Goal: Task Accomplishment & Management: Complete application form

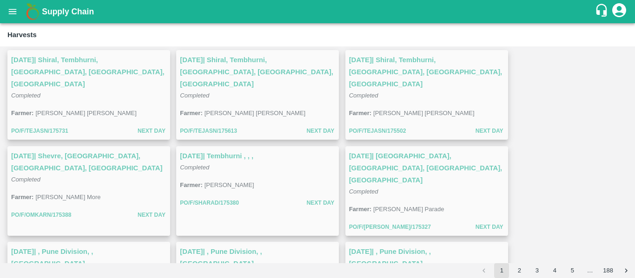
click at [19, 11] on button "open drawer" at bounding box center [12, 11] width 21 height 21
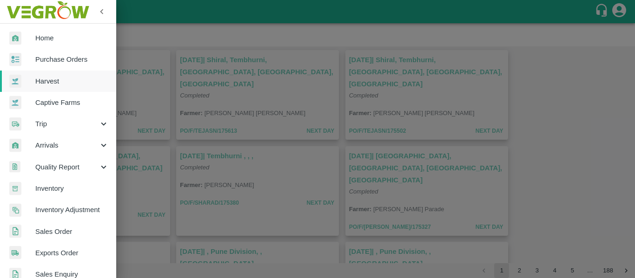
click at [67, 65] on span "Purchase Orders" at bounding box center [71, 59] width 73 height 10
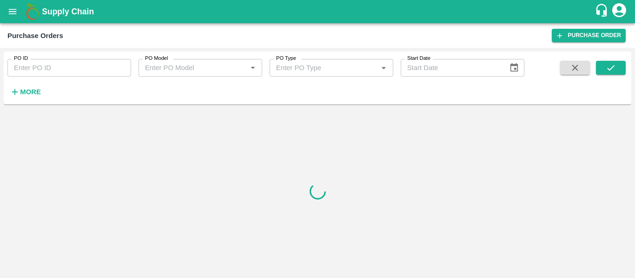
click at [61, 69] on input "PO ID" at bounding box center [69, 68] width 124 height 18
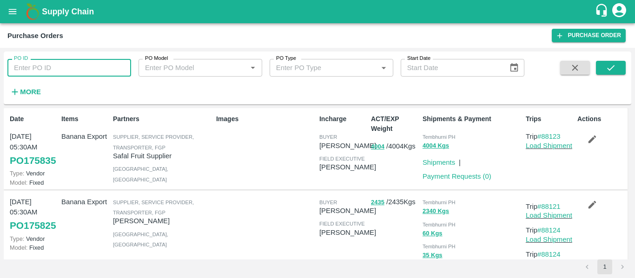
paste input "173618"
type input "173618"
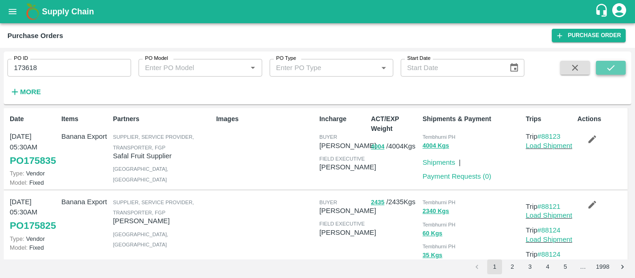
click at [617, 70] on button "submit" at bounding box center [611, 68] width 30 height 14
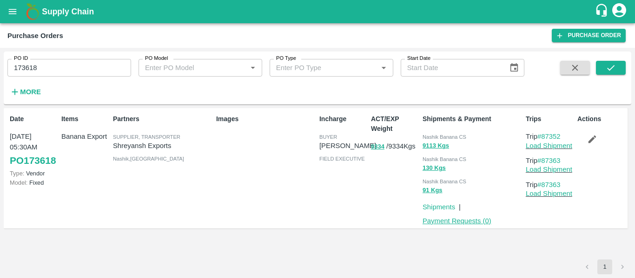
click at [474, 221] on link "Payment Requests ( 0 )" at bounding box center [456, 220] width 69 height 7
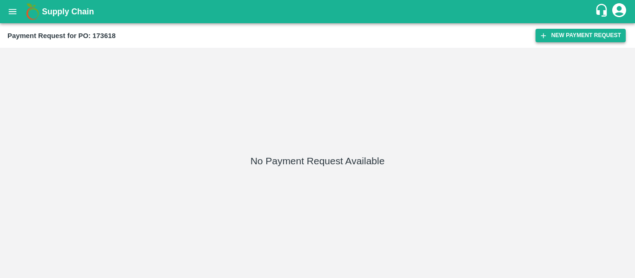
click at [557, 32] on button "New Payment Request" at bounding box center [580, 35] width 90 height 13
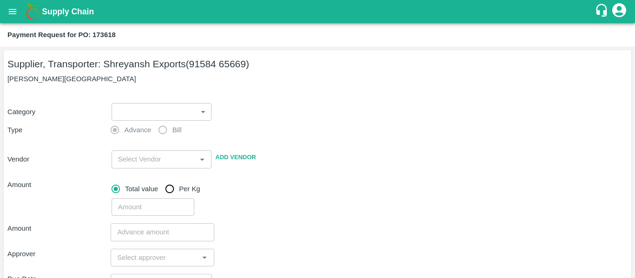
click at [154, 109] on body "Supply Chain Payment Request for PO: 173618 Supplier, Transporter: Shreyansh Ex…" at bounding box center [317, 139] width 635 height 278
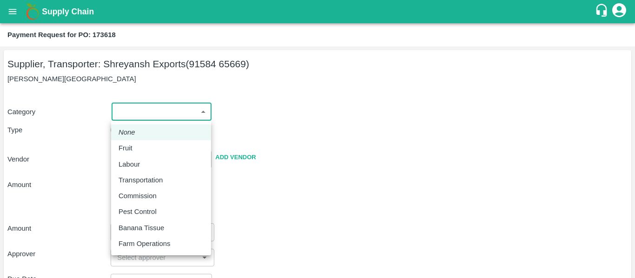
click at [136, 148] on div "Fruit" at bounding box center [128, 148] width 19 height 10
type input "1"
type input "[PERSON_NAME] Exports - 91584 65669(Supplier, Transporter)"
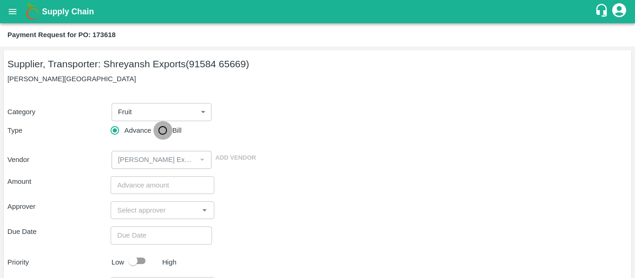
click at [169, 134] on input "Bill" at bounding box center [162, 130] width 19 height 19
radio input "true"
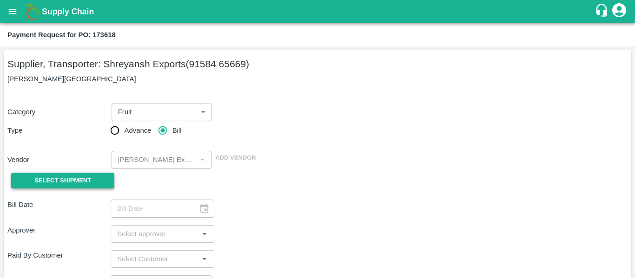
click at [75, 176] on span "Select Shipment" at bounding box center [62, 181] width 57 height 11
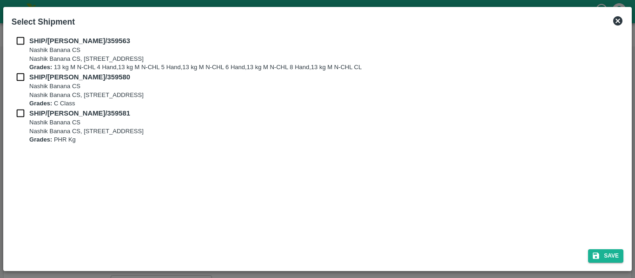
click at [20, 45] on input "checkbox" at bounding box center [21, 41] width 18 height 10
checkbox input "true"
click at [23, 74] on input "checkbox" at bounding box center [21, 77] width 18 height 10
checkbox input "true"
click at [25, 116] on input "checkbox" at bounding box center [21, 113] width 18 height 10
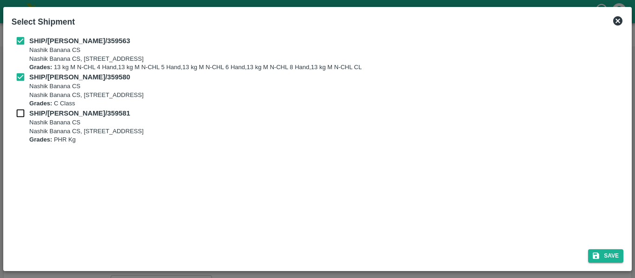
checkbox input "true"
click at [609, 256] on button "Save" at bounding box center [605, 256] width 35 height 13
type input "04/09/2025"
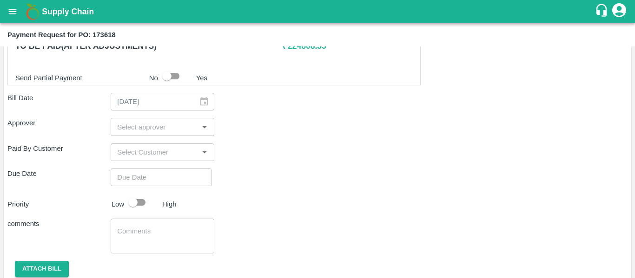
scroll to position [485, 0]
click at [128, 131] on input "input" at bounding box center [154, 126] width 82 height 12
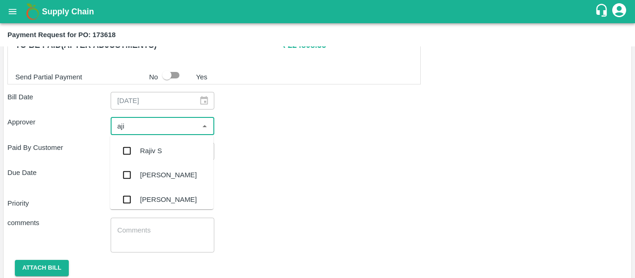
type input "ajit"
click at [134, 149] on input "checkbox" at bounding box center [127, 151] width 19 height 19
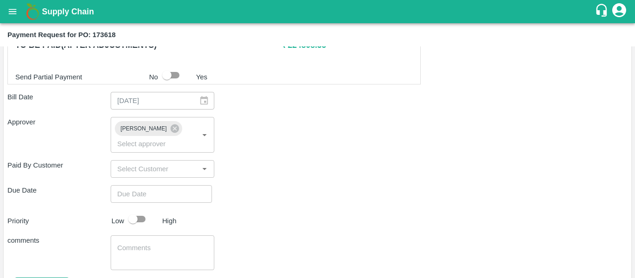
click at [141, 192] on div "Shipment - SHIP/NASH/359563 Lots (Labels) Weight (Kgs) Total Price (₹) BANANA-E…" at bounding box center [317, 12] width 620 height 611
type input "DD/MM/YYYY hh:mm aa"
click at [134, 185] on input "DD/MM/YYYY hh:mm aa" at bounding box center [158, 194] width 95 height 18
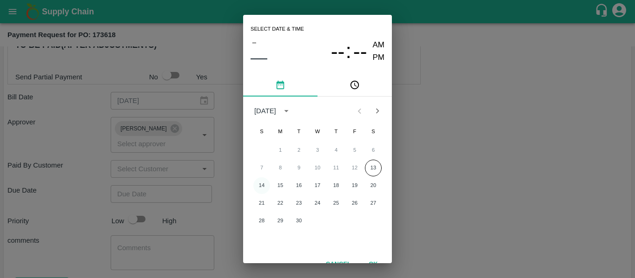
click at [262, 184] on button "14" at bounding box center [261, 186] width 17 height 17
type input "[DATE] 12:00 AM"
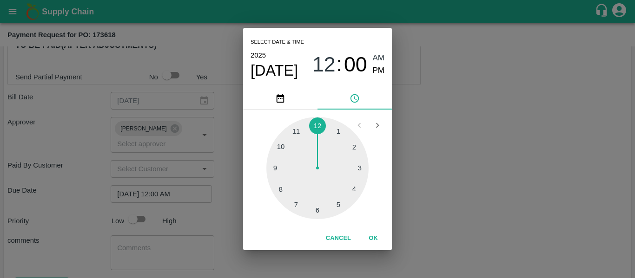
click at [468, 162] on div "Select date & time [DATE] 12 : 00 AM PM 1 2 3 4 5 6 7 8 9 10 11 12 Cancel OK" at bounding box center [317, 139] width 635 height 278
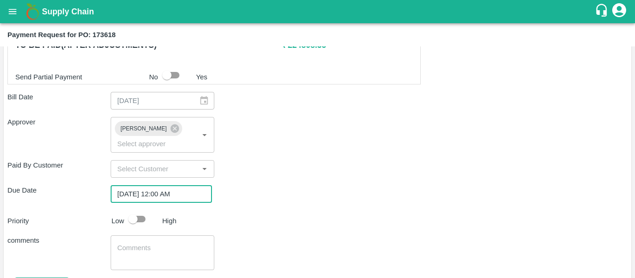
click at [144, 212] on input "checkbox" at bounding box center [132, 220] width 53 height 18
checkbox input "true"
click at [158, 244] on textarea at bounding box center [162, 254] width 90 height 20
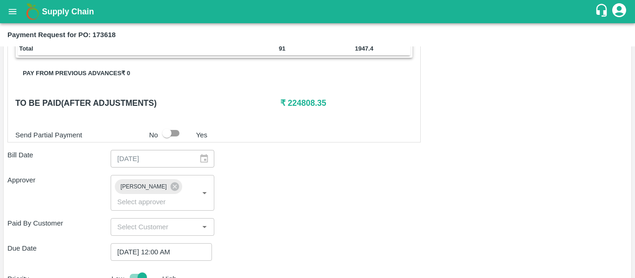
scroll to position [427, 0]
type textarea "Fruit Bill"
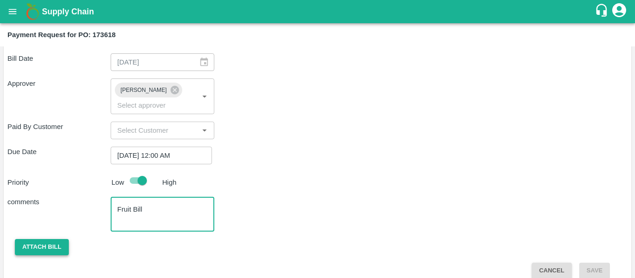
click at [32, 239] on button "Attach bill" at bounding box center [42, 247] width 54 height 16
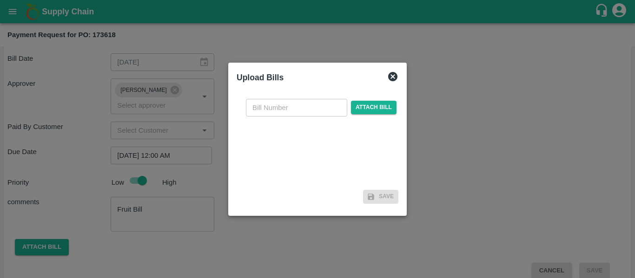
click at [278, 113] on input "text" at bounding box center [296, 108] width 101 height 18
type input "SE/25-26/1433"
click at [375, 109] on span "Attach bill" at bounding box center [374, 107] width 46 height 13
click at [0, 0] on input "Attach bill" at bounding box center [0, 0] width 0 height 0
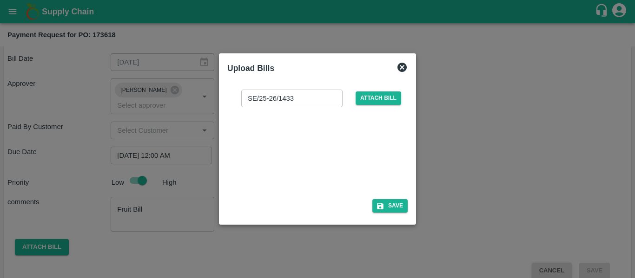
click at [294, 144] on div at bounding box center [315, 150] width 139 height 49
click at [384, 202] on icon "button" at bounding box center [380, 206] width 8 height 8
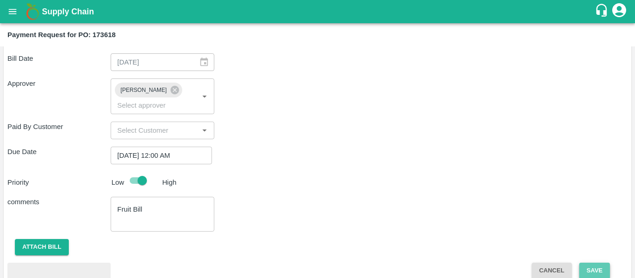
click at [598, 263] on button "Save" at bounding box center [594, 271] width 31 height 16
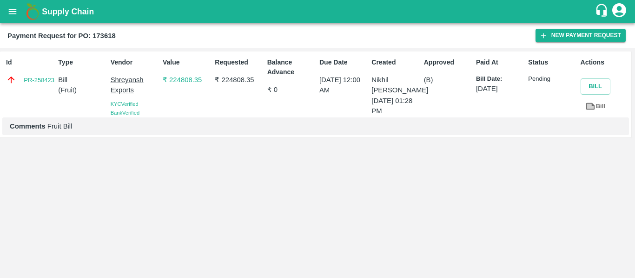
click at [4, 10] on button "open drawer" at bounding box center [12, 11] width 21 height 21
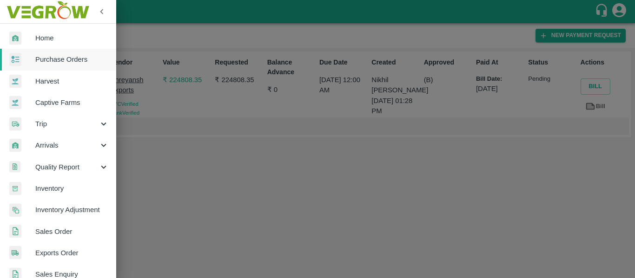
click at [54, 58] on span "Purchase Orders" at bounding box center [71, 59] width 73 height 10
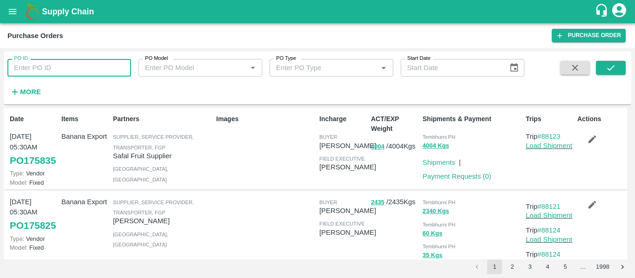
click at [53, 74] on input "PO ID" at bounding box center [69, 68] width 124 height 18
paste input "173617"
type input "173617"
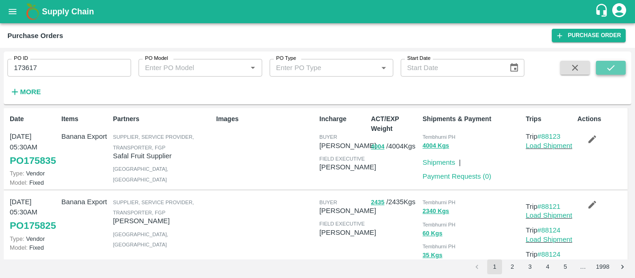
click at [614, 69] on icon "submit" at bounding box center [611, 68] width 10 height 10
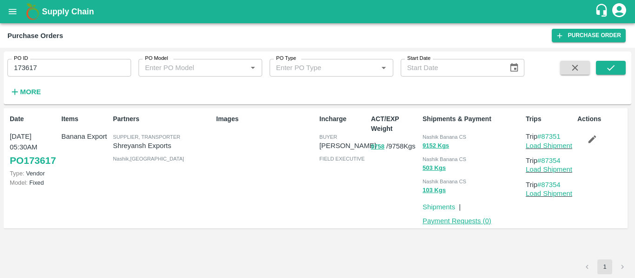
click at [455, 224] on link "Payment Requests ( 0 )" at bounding box center [456, 220] width 69 height 7
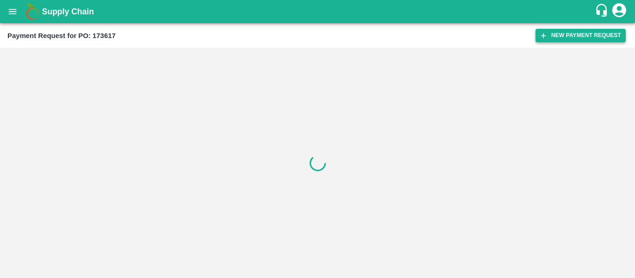
click at [558, 36] on button "New Payment Request" at bounding box center [580, 35] width 90 height 13
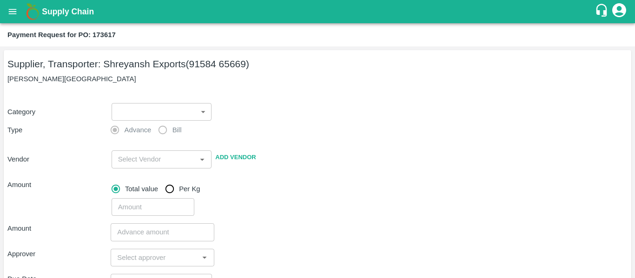
click at [153, 110] on body "Supply Chain Payment Request for PO: 173617 Supplier, Transporter: Shreyansh Ex…" at bounding box center [317, 139] width 635 height 278
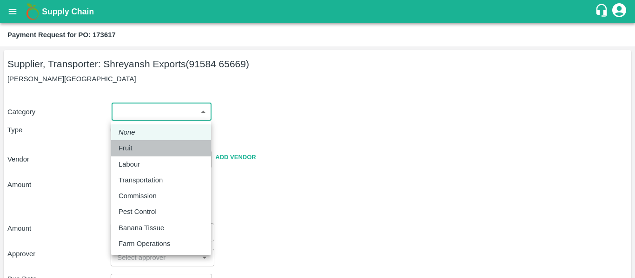
click at [127, 149] on p "Fruit" at bounding box center [126, 148] width 14 height 10
type input "1"
type input "[PERSON_NAME] Exports - 91584 65669(Supplier, Transporter)"
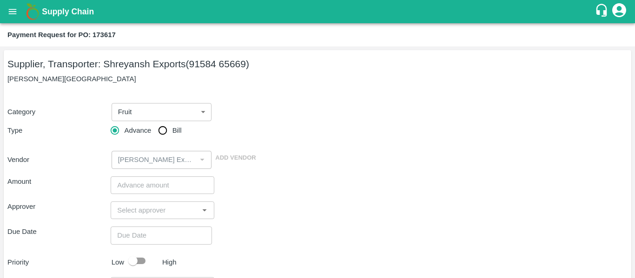
click at [176, 126] on span "Bill" at bounding box center [176, 130] width 9 height 10
click at [172, 126] on input "Bill" at bounding box center [162, 130] width 19 height 19
radio input "true"
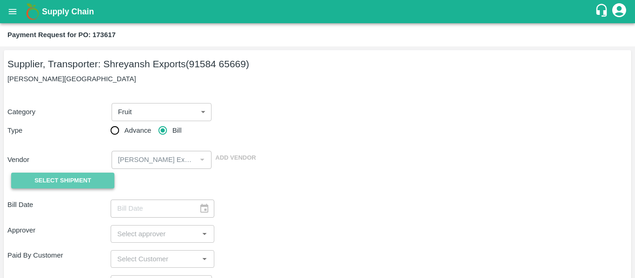
click at [74, 183] on span "Select Shipment" at bounding box center [62, 181] width 57 height 11
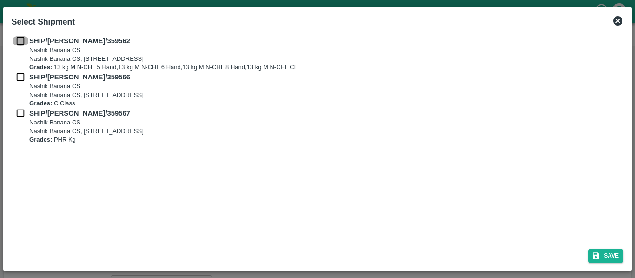
click at [17, 45] on input "checkbox" at bounding box center [21, 41] width 18 height 10
checkbox input "true"
click at [20, 73] on input "checkbox" at bounding box center [21, 77] width 18 height 10
checkbox input "true"
click at [23, 112] on input "checkbox" at bounding box center [21, 113] width 18 height 10
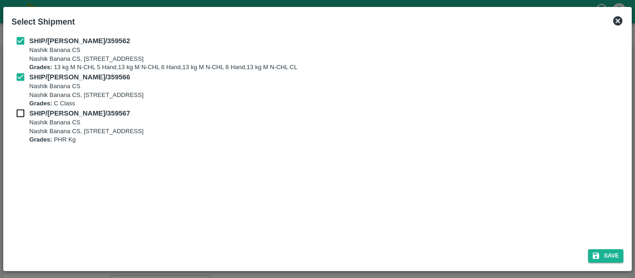
checkbox input "true"
click at [611, 250] on button "Save" at bounding box center [605, 256] width 35 height 13
type input "04/09/2025"
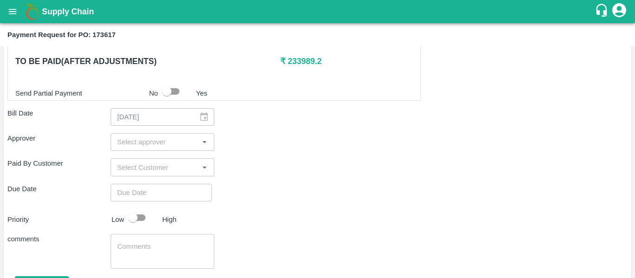
scroll to position [449, 0]
click at [151, 144] on input "input" at bounding box center [154, 142] width 82 height 12
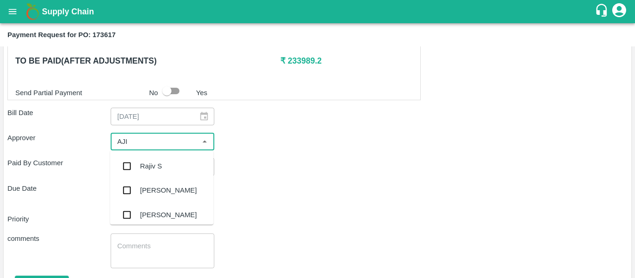
type input "AJIT"
click at [152, 161] on div "[PERSON_NAME]" at bounding box center [161, 166] width 103 height 24
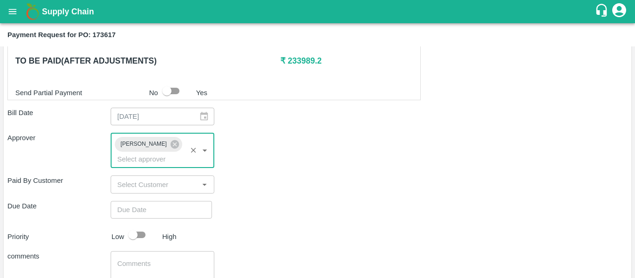
type input "DD/MM/YYYY hh:mm aa"
click at [158, 201] on input "DD/MM/YYYY hh:mm aa" at bounding box center [158, 210] width 95 height 18
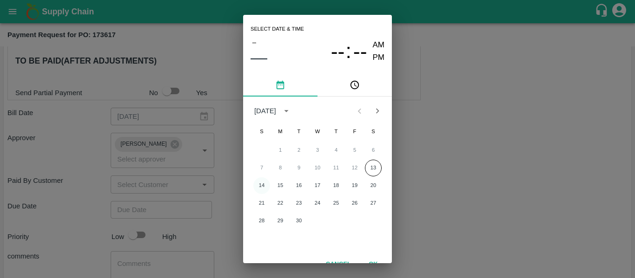
click at [263, 187] on button "14" at bounding box center [261, 186] width 17 height 17
type input "[DATE] 12:00 AM"
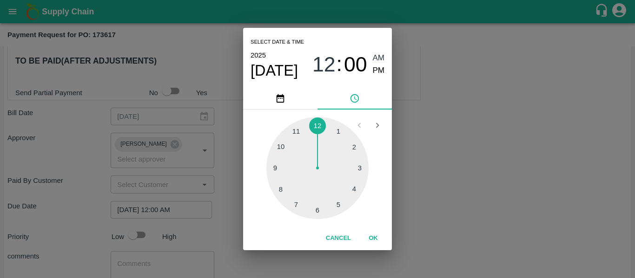
click at [432, 186] on div "Select date & time [DATE] 12 : 00 AM PM 1 2 3 4 5 6 7 8 9 10 11 12 Cancel OK" at bounding box center [317, 139] width 635 height 278
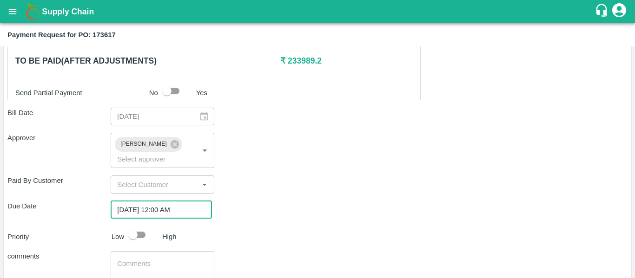
click at [140, 226] on input "checkbox" at bounding box center [132, 235] width 53 height 18
checkbox input "true"
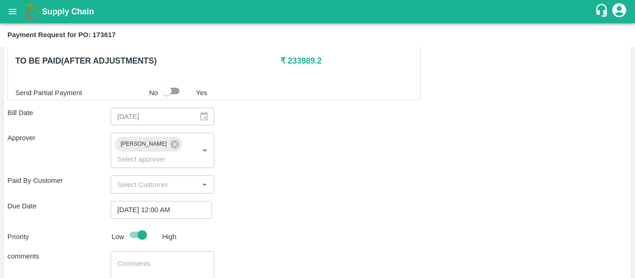
click at [147, 259] on textarea at bounding box center [162, 269] width 90 height 20
type textarea "Fruit Bill"
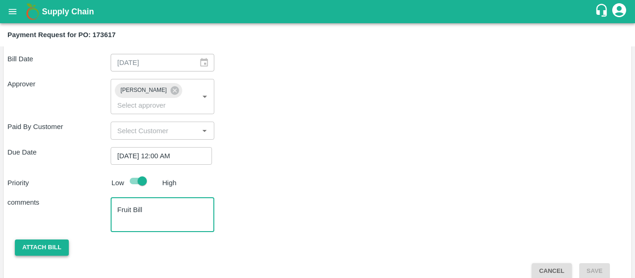
click at [46, 240] on button "Attach bill" at bounding box center [42, 248] width 54 height 16
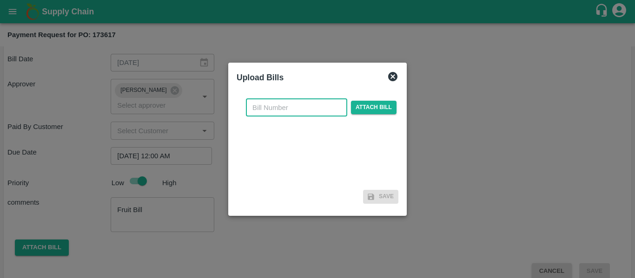
click at [270, 108] on input "text" at bounding box center [296, 108] width 101 height 18
type input "SE/25-26/1431"
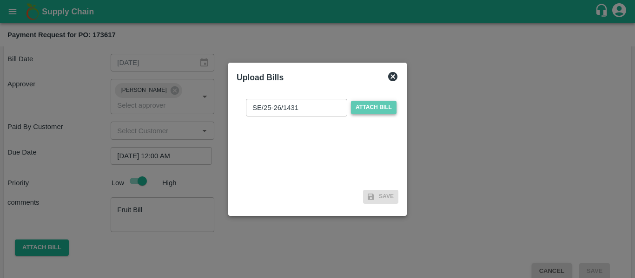
click at [361, 105] on span "Attach bill" at bounding box center [374, 107] width 46 height 13
click at [0, 0] on input "Attach bill" at bounding box center [0, 0] width 0 height 0
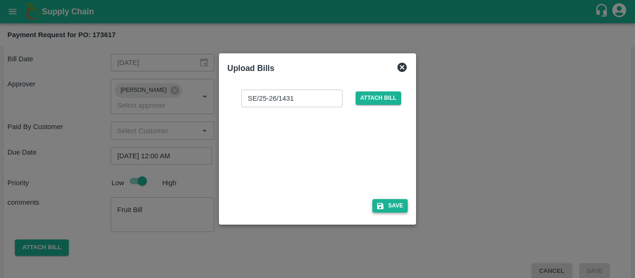
click at [375, 204] on button "Save" at bounding box center [389, 205] width 35 height 13
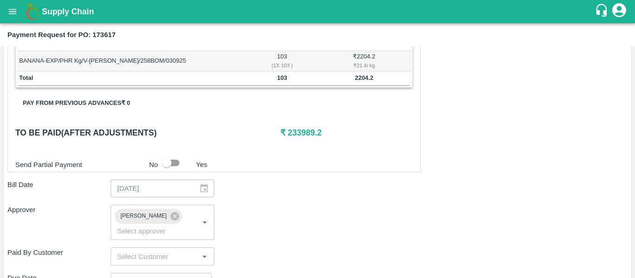
scroll to position [552, 0]
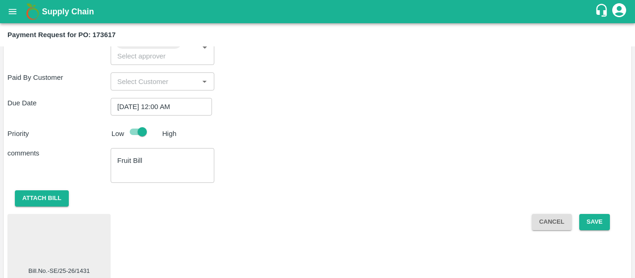
click at [31, 237] on div at bounding box center [59, 242] width 96 height 49
click at [582, 214] on button "Save" at bounding box center [594, 222] width 31 height 16
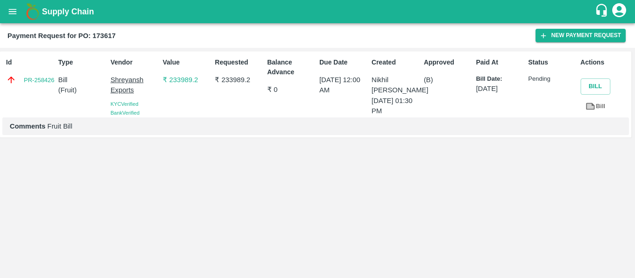
click at [11, 13] on icon "open drawer" at bounding box center [13, 11] width 8 height 5
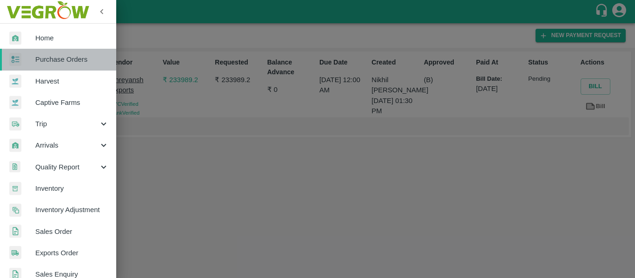
click at [61, 66] on link "Purchase Orders" at bounding box center [58, 59] width 116 height 21
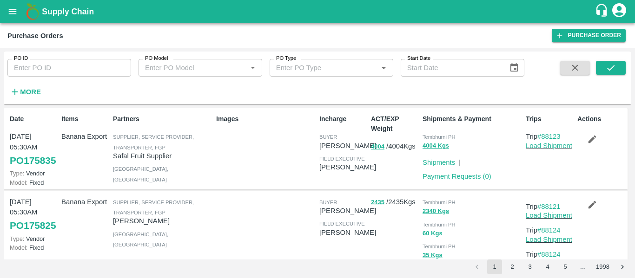
click at [56, 63] on input "PO ID" at bounding box center [69, 68] width 124 height 18
paste input "173619"
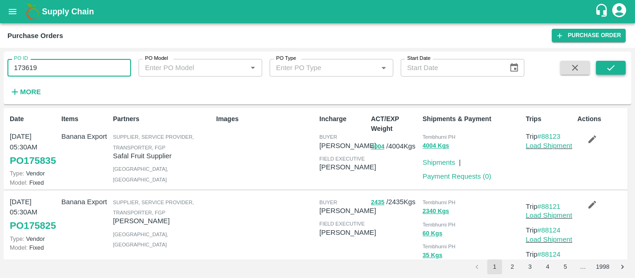
type input "173619"
click at [614, 70] on icon "submit" at bounding box center [611, 68] width 10 height 10
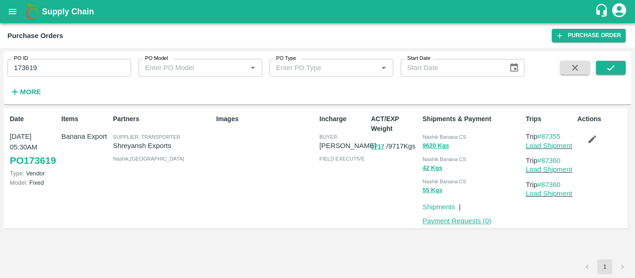
click at [455, 224] on link "Payment Requests ( 0 )" at bounding box center [456, 220] width 69 height 7
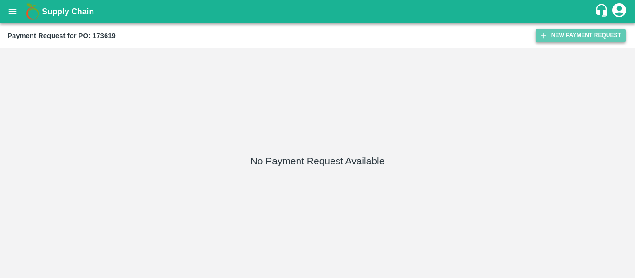
click at [563, 34] on button "New Payment Request" at bounding box center [580, 35] width 90 height 13
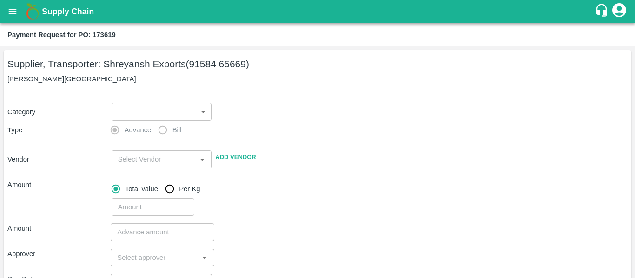
click at [164, 114] on body "Supply Chain Payment Request for PO: 173619 Supplier, Transporter: [PERSON_NAME…" at bounding box center [317, 139] width 635 height 278
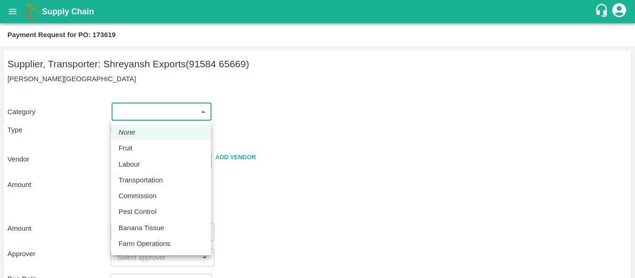
click at [131, 147] on p "Fruit" at bounding box center [126, 148] width 14 height 10
type input "1"
type input "[PERSON_NAME] Exports - 91584 65669(Supplier, Transporter)"
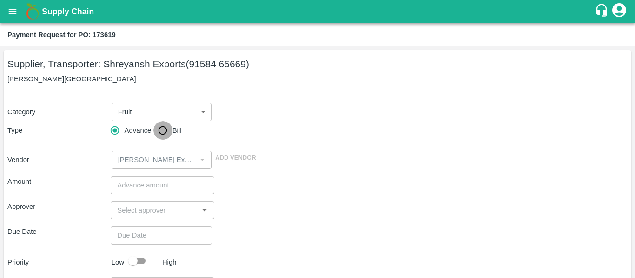
click at [165, 135] on input "Bill" at bounding box center [162, 130] width 19 height 19
radio input "true"
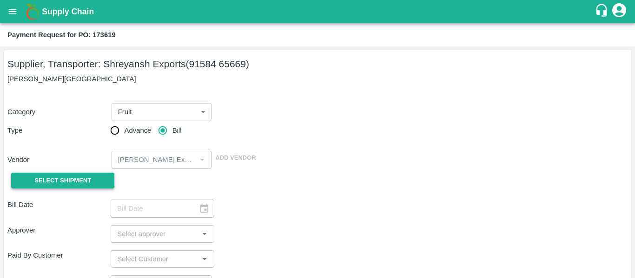
click at [70, 186] on button "Select Shipment" at bounding box center [62, 181] width 103 height 16
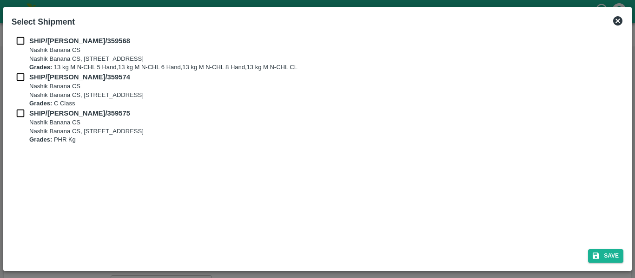
click at [20, 42] on input "checkbox" at bounding box center [21, 41] width 18 height 10
checkbox input "true"
click at [22, 70] on div "SHIP/NASH/359568 Nashik Banana CS Nashik Banana CS, Gat No. 314/2/1, A/p- Mohad…" at bounding box center [318, 54] width 612 height 36
click at [22, 77] on input "checkbox" at bounding box center [21, 77] width 18 height 10
checkbox input "true"
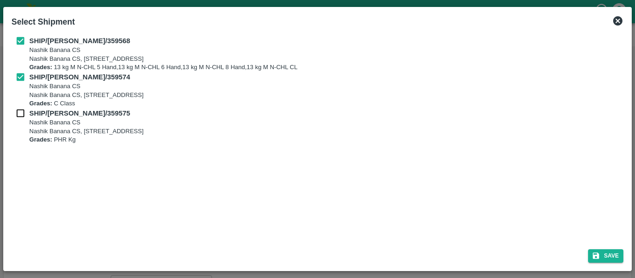
click at [23, 109] on input "checkbox" at bounding box center [21, 113] width 18 height 10
checkbox input "true"
click at [602, 254] on button "Save" at bounding box center [605, 256] width 35 height 13
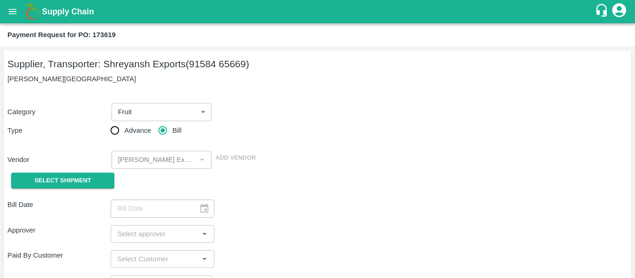
type input "04/09/2025"
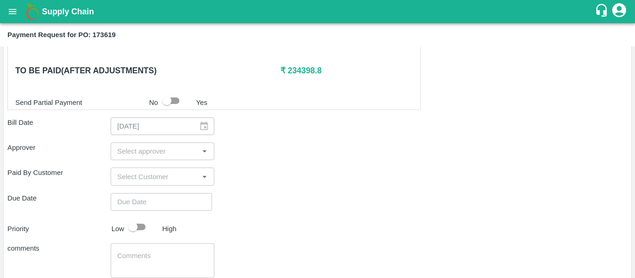
scroll to position [440, 0]
click at [123, 152] on input "input" at bounding box center [154, 151] width 82 height 12
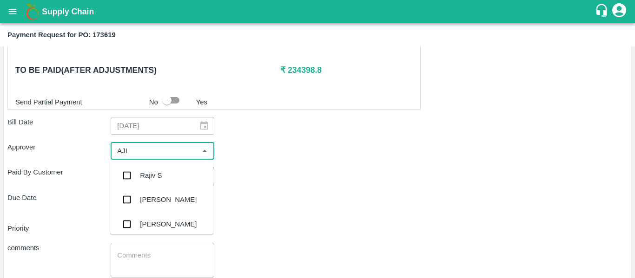
type input "AJIT"
click at [144, 178] on div "[PERSON_NAME]" at bounding box center [168, 176] width 57 height 10
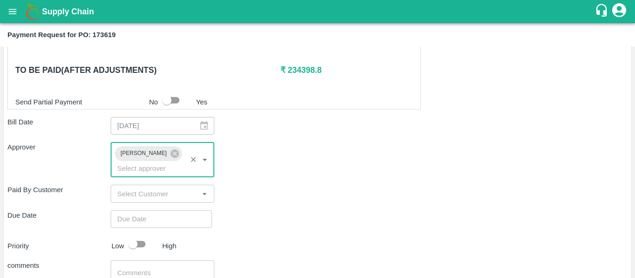
type input "DD/MM/YYYY hh:mm aa"
click at [148, 211] on input "DD/MM/YYYY hh:mm aa" at bounding box center [158, 220] width 95 height 18
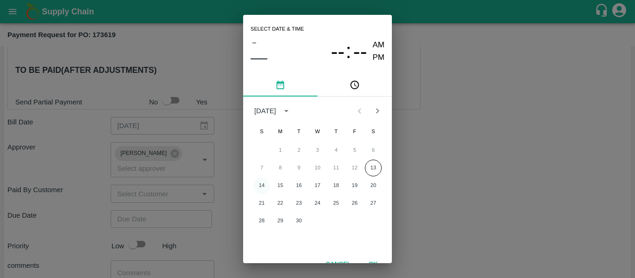
click at [262, 183] on button "14" at bounding box center [261, 186] width 17 height 17
type input "[DATE] 12:00 AM"
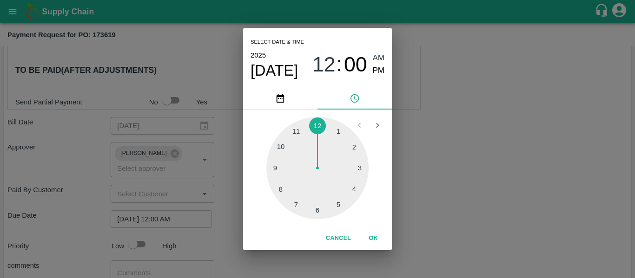
click at [457, 176] on div "Select date & time [DATE] 12 : 00 AM PM 1 2 3 4 5 6 7 8 9 10 11 12 Cancel OK" at bounding box center [317, 139] width 635 height 278
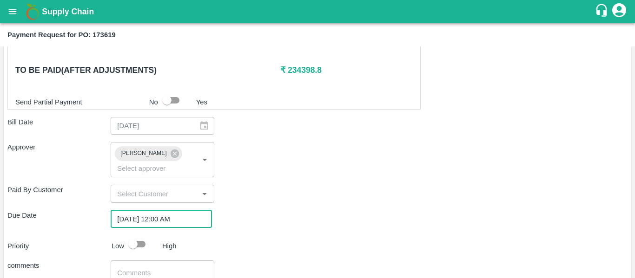
click at [135, 236] on input "checkbox" at bounding box center [132, 245] width 53 height 18
checkbox input "true"
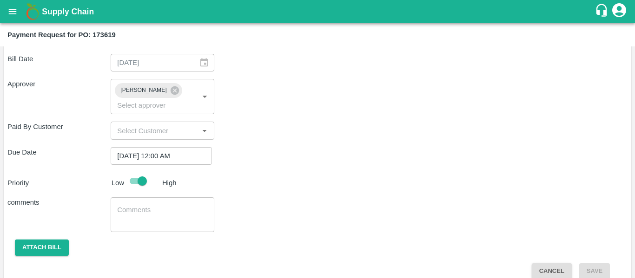
click at [137, 205] on textarea at bounding box center [162, 215] width 90 height 20
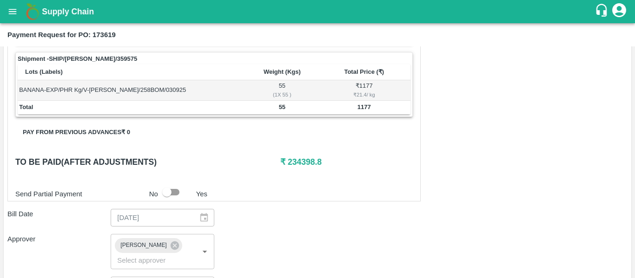
scroll to position [347, 0]
type textarea "Fruit Bill"
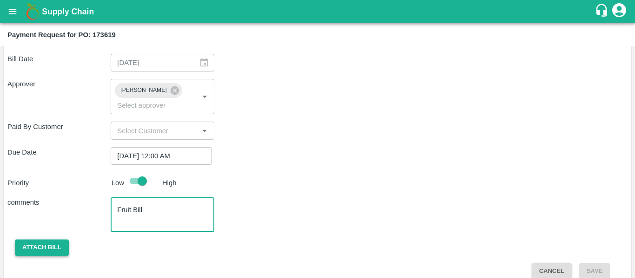
click at [56, 240] on button "Attach bill" at bounding box center [42, 248] width 54 height 16
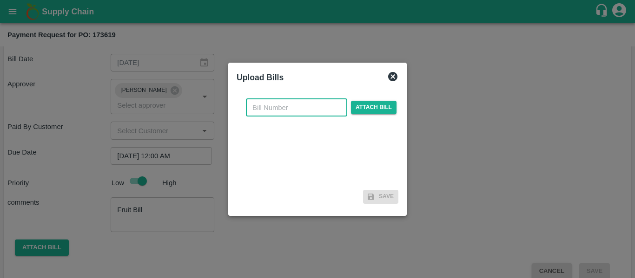
click at [281, 113] on input "text" at bounding box center [296, 108] width 101 height 18
type input "SE/25-26/1429"
click at [379, 105] on span "Attach bill" at bounding box center [374, 107] width 46 height 13
click at [0, 0] on input "Attach bill" at bounding box center [0, 0] width 0 height 0
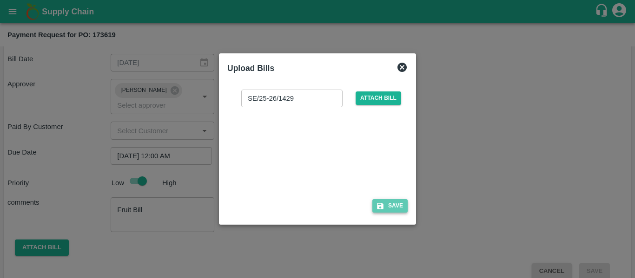
click at [389, 211] on button "Save" at bounding box center [389, 205] width 35 height 13
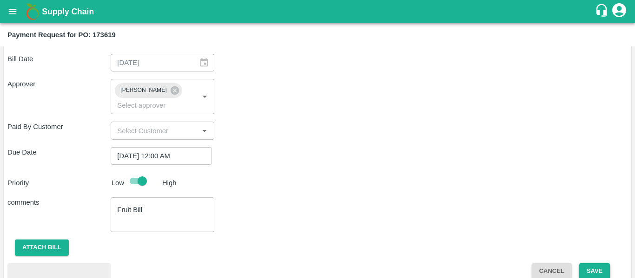
click at [603, 266] on button "Save" at bounding box center [594, 272] width 31 height 16
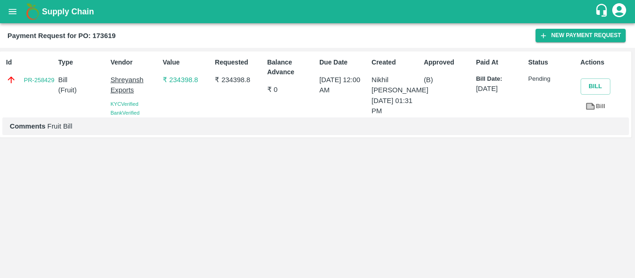
click at [17, 14] on icon "open drawer" at bounding box center [12, 12] width 10 height 10
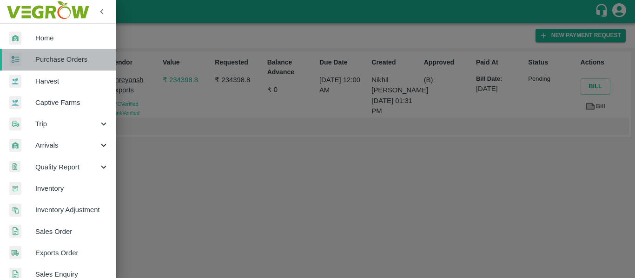
click at [61, 57] on span "Purchase Orders" at bounding box center [71, 59] width 73 height 10
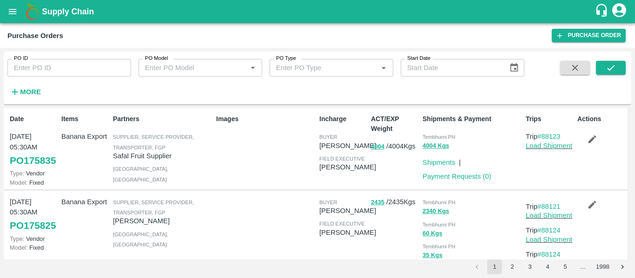
click at [71, 62] on input "PO ID" at bounding box center [69, 68] width 124 height 18
paste input "173778"
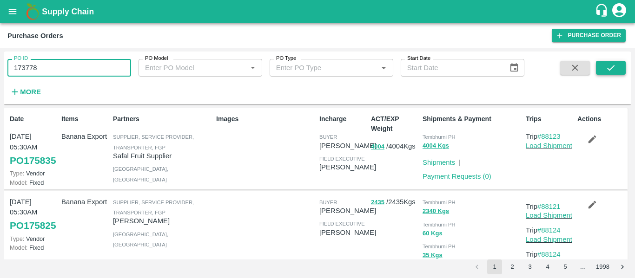
type input "173778"
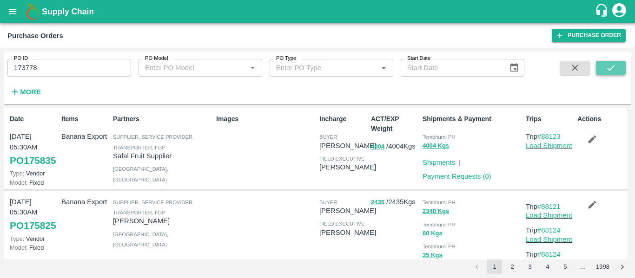
click at [605, 68] on button "submit" at bounding box center [611, 68] width 30 height 14
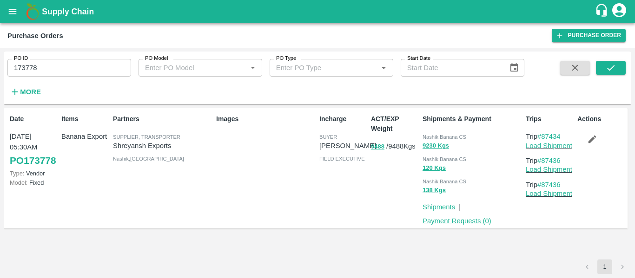
click at [468, 222] on link "Payment Requests ( 0 )" at bounding box center [456, 220] width 69 height 7
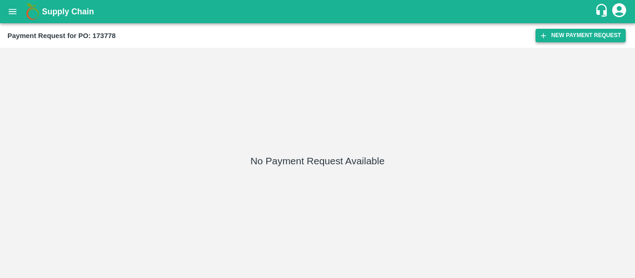
click at [559, 35] on button "New Payment Request" at bounding box center [580, 35] width 90 height 13
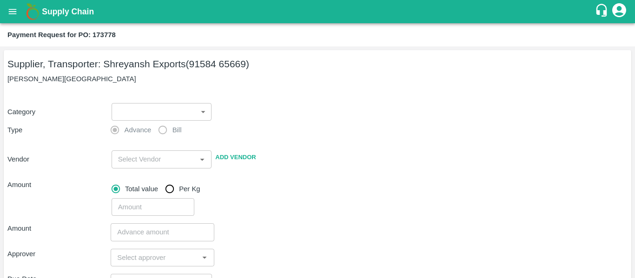
click at [112, 118] on body "Supply Chain Payment Request for PO: 173778 Supplier, Transporter: [PERSON_NAME…" at bounding box center [317, 139] width 635 height 278
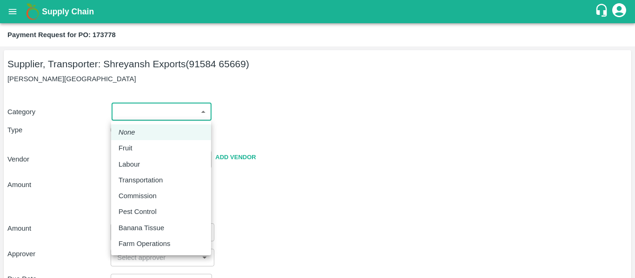
click at [141, 152] on div "Fruit" at bounding box center [161, 148] width 85 height 10
type input "1"
type input "[PERSON_NAME] Exports - 91584 65669(Supplier, Transporter)"
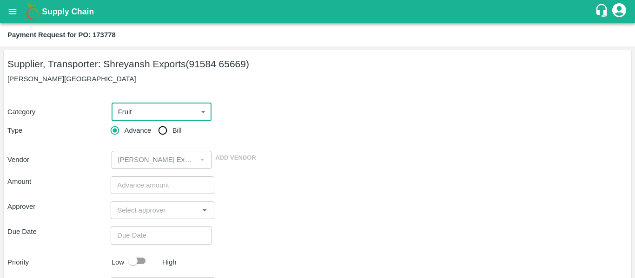
click at [165, 132] on input "Bill" at bounding box center [162, 130] width 19 height 19
radio input "true"
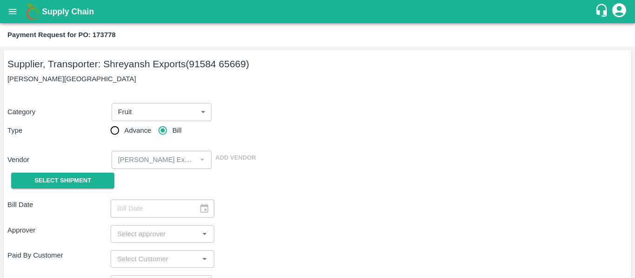
click at [85, 169] on div "Select Shipment" at bounding box center [58, 181] width 103 height 24
click at [61, 182] on span "Select Shipment" at bounding box center [62, 181] width 57 height 11
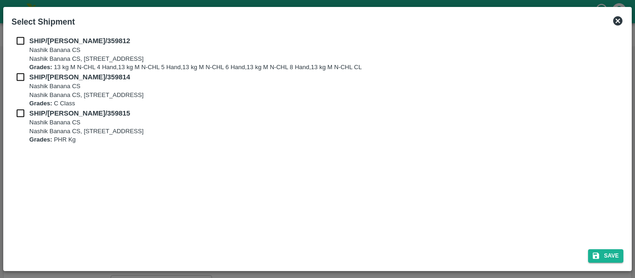
click at [20, 44] on input "checkbox" at bounding box center [21, 41] width 18 height 10
checkbox input "true"
click at [23, 82] on input "checkbox" at bounding box center [21, 77] width 18 height 10
checkbox input "true"
click at [25, 109] on input "checkbox" at bounding box center [21, 113] width 18 height 10
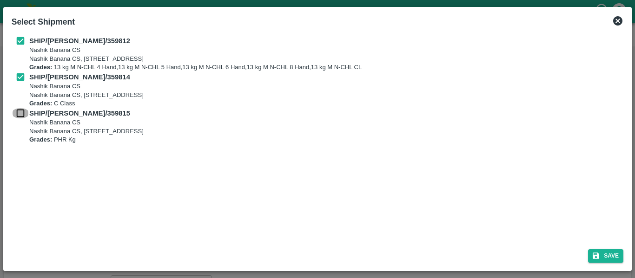
checkbox input "true"
click at [610, 251] on button "Save" at bounding box center [605, 256] width 35 height 13
type input "[DATE]"
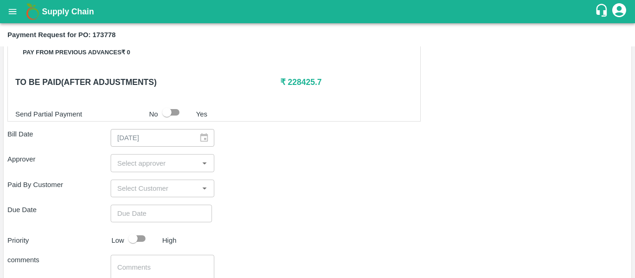
scroll to position [453, 0]
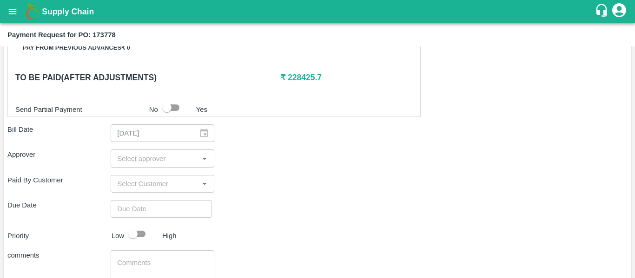
click at [143, 161] on input "input" at bounding box center [154, 158] width 82 height 12
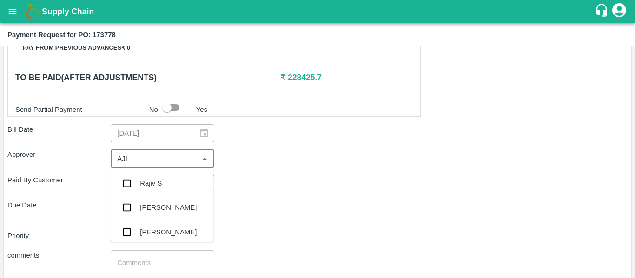
type input "AJIT"
click at [147, 180] on div "[PERSON_NAME]" at bounding box center [168, 183] width 57 height 10
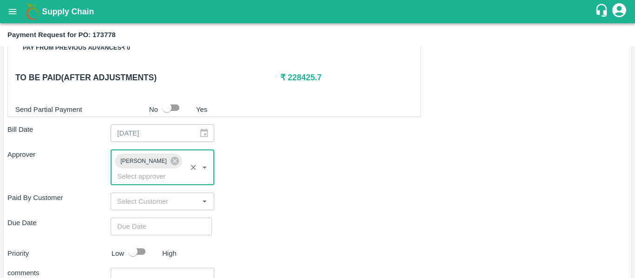
type input "DD/MM/YYYY hh:mm aa"
click at [152, 218] on input "DD/MM/YYYY hh:mm aa" at bounding box center [158, 227] width 95 height 18
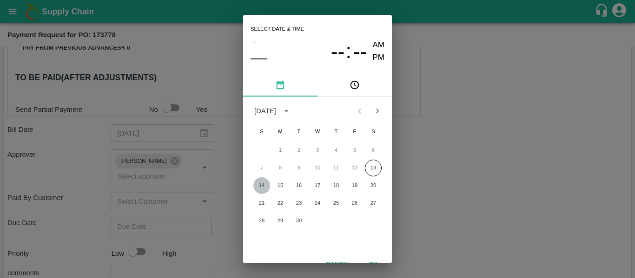
click at [262, 185] on button "14" at bounding box center [261, 186] width 17 height 17
type input "[DATE] 12:00 AM"
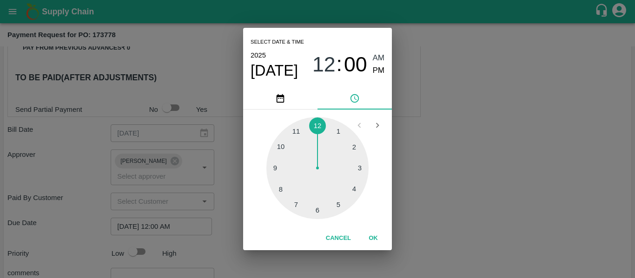
click at [415, 183] on div "Select date & time [DATE] 12 : 00 AM PM 1 2 3 4 5 6 7 8 9 10 11 12 Cancel OK" at bounding box center [317, 139] width 635 height 278
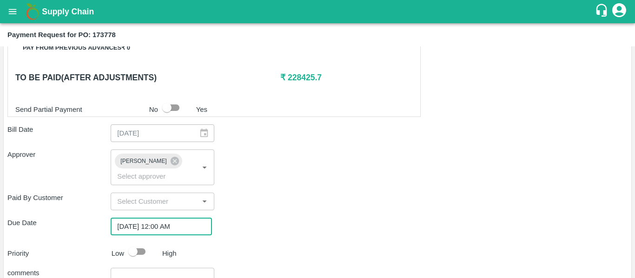
click at [137, 243] on input "checkbox" at bounding box center [132, 252] width 53 height 18
checkbox input "true"
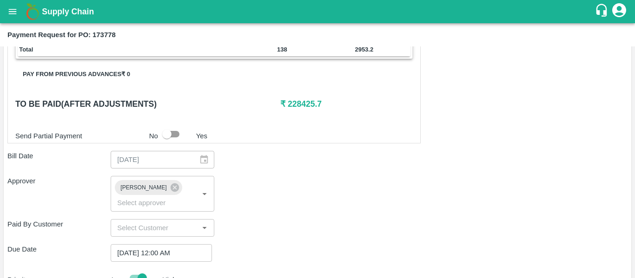
type textarea "Fruit Bill"
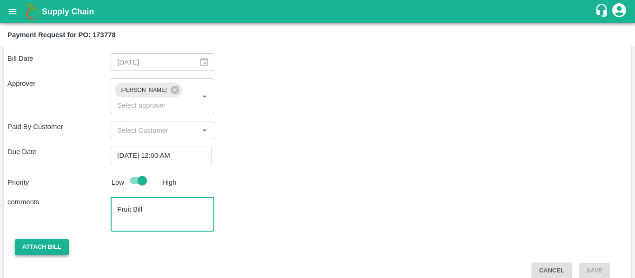
click at [37, 240] on button "Attach bill" at bounding box center [42, 247] width 54 height 16
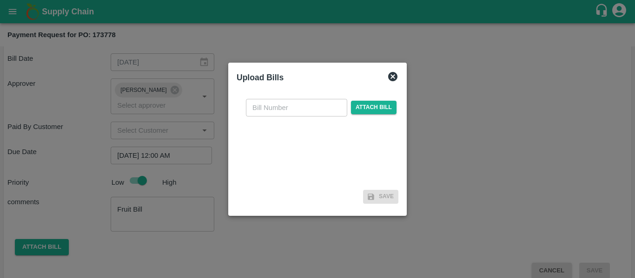
click at [267, 113] on input "text" at bounding box center [296, 108] width 101 height 18
type input "SE/25-26/1436"
click at [357, 108] on span "Attach bill" at bounding box center [374, 107] width 46 height 13
click at [0, 0] on input "Attach bill" at bounding box center [0, 0] width 0 height 0
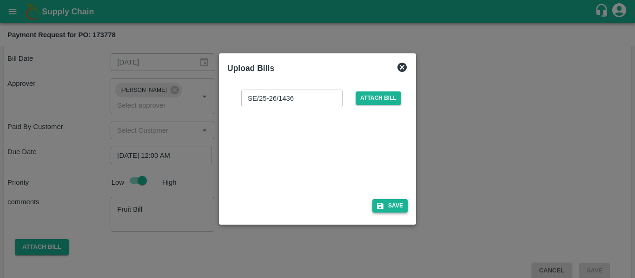
click at [394, 208] on button "Save" at bounding box center [389, 205] width 35 height 13
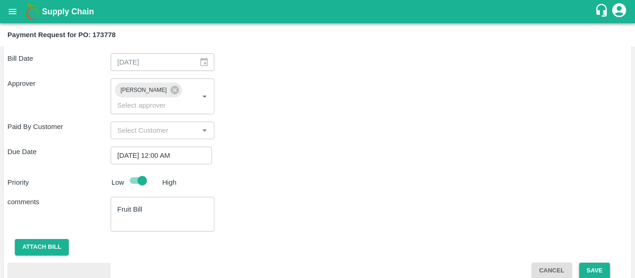
click at [591, 263] on button "Save" at bounding box center [594, 271] width 31 height 16
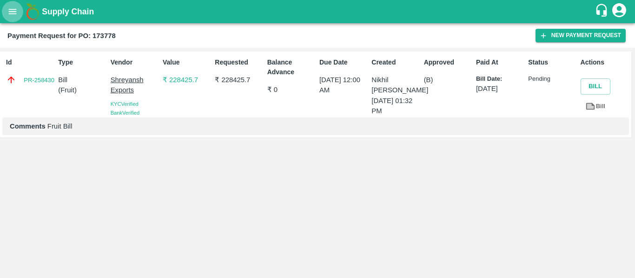
click at [14, 8] on icon "open drawer" at bounding box center [12, 12] width 10 height 10
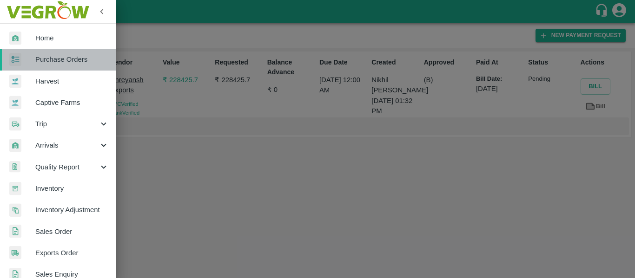
click at [61, 62] on span "Purchase Orders" at bounding box center [71, 59] width 73 height 10
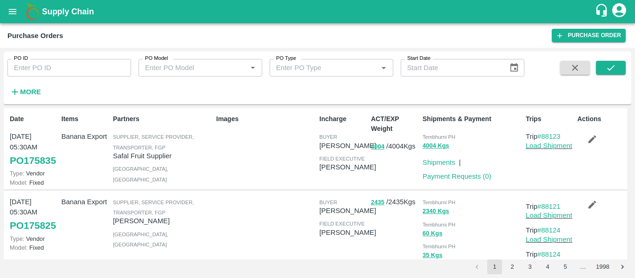
click at [53, 66] on input "PO ID" at bounding box center [69, 68] width 124 height 18
paste input "173786"
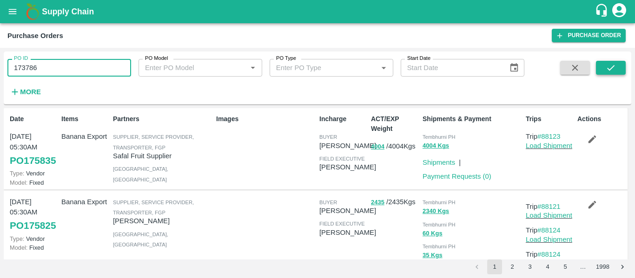
type input "173786"
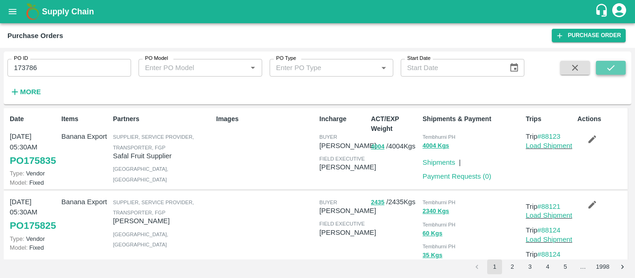
click at [603, 68] on button "submit" at bounding box center [611, 68] width 30 height 14
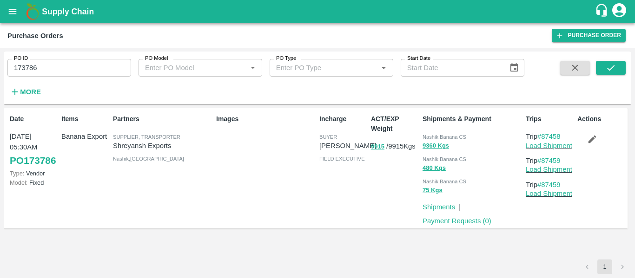
click at [472, 216] on p "Payment Requests ( 0 )" at bounding box center [456, 221] width 69 height 10
click at [474, 219] on link "Payment Requests ( 0 )" at bounding box center [456, 220] width 69 height 7
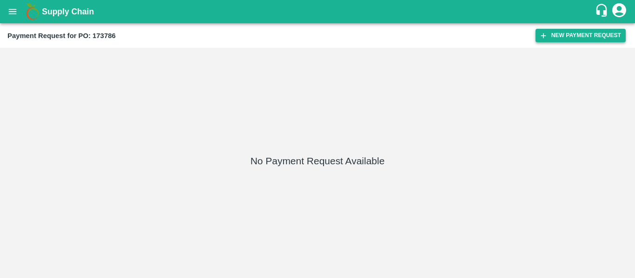
click at [548, 30] on button "New Payment Request" at bounding box center [580, 35] width 90 height 13
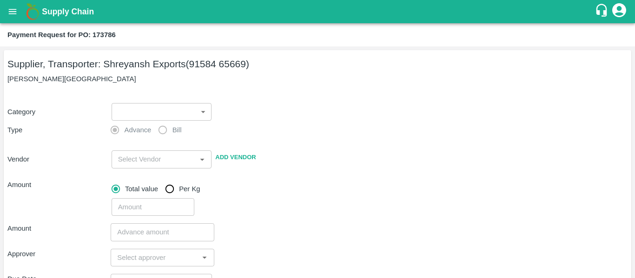
click at [147, 104] on body "Supply Chain Payment Request for PO: 173786 Supplier, Transporter: Shreyansh Ex…" at bounding box center [317, 139] width 635 height 278
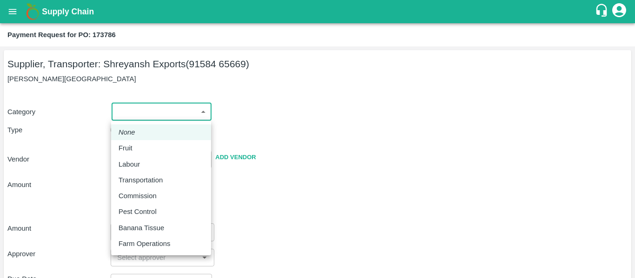
click at [131, 149] on p "Fruit" at bounding box center [126, 148] width 14 height 10
type input "1"
type input "[PERSON_NAME] Exports - 91584 65669(Supplier, Transporter)"
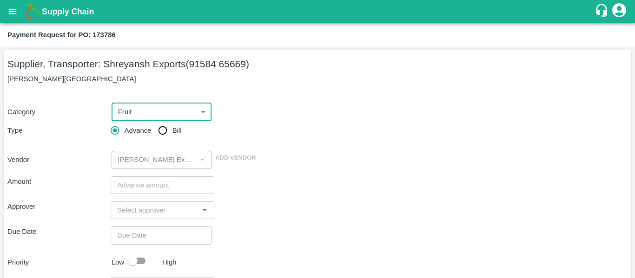
click at [164, 135] on input "Bill" at bounding box center [162, 130] width 19 height 19
radio input "true"
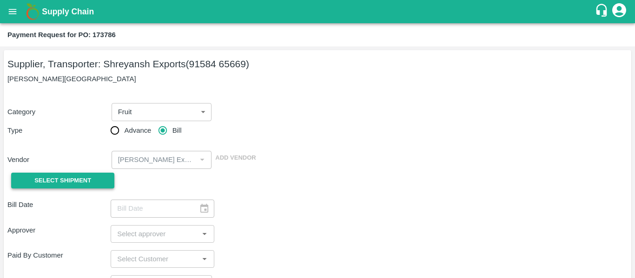
click at [61, 181] on span "Select Shipment" at bounding box center [62, 181] width 57 height 11
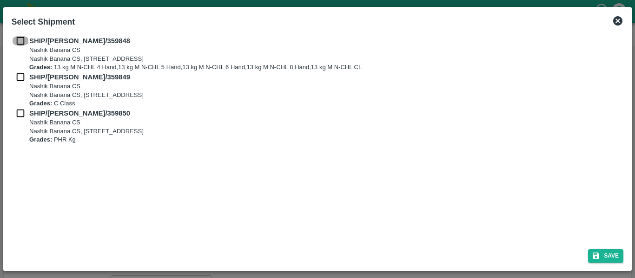
click at [24, 40] on input "checkbox" at bounding box center [21, 41] width 18 height 10
checkbox input "true"
click at [27, 79] on input "checkbox" at bounding box center [21, 77] width 18 height 10
checkbox input "true"
click at [26, 114] on input "checkbox" at bounding box center [21, 113] width 18 height 10
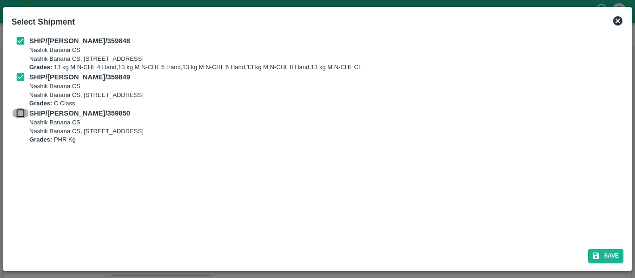
checkbox input "true"
click at [617, 257] on button "Save" at bounding box center [605, 256] width 35 height 13
type input "05/09/2025"
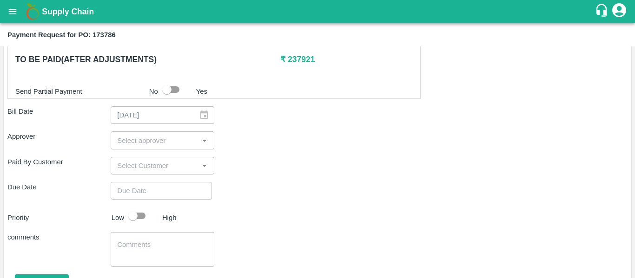
scroll to position [472, 0]
click at [123, 141] on input "input" at bounding box center [154, 139] width 82 height 12
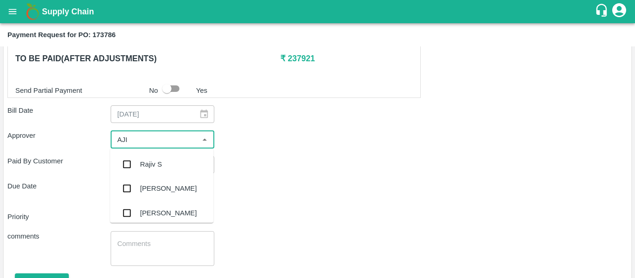
type input "AJIT"
click at [143, 164] on div "[PERSON_NAME]" at bounding box center [168, 164] width 57 height 10
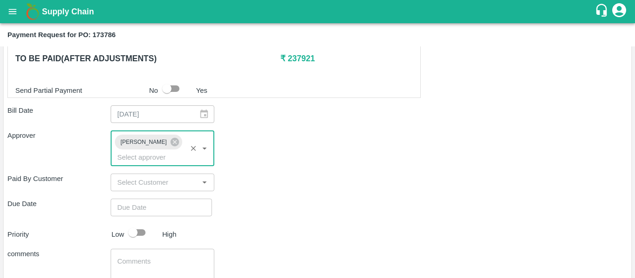
type input "DD/MM/YYYY hh:mm aa"
click at [156, 199] on input "DD/MM/YYYY hh:mm aa" at bounding box center [158, 208] width 95 height 18
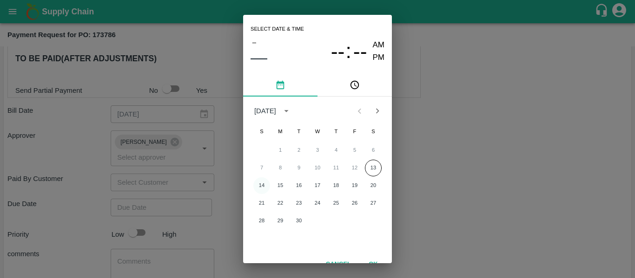
click at [264, 184] on button "14" at bounding box center [261, 186] width 17 height 17
type input "[DATE] 12:00 AM"
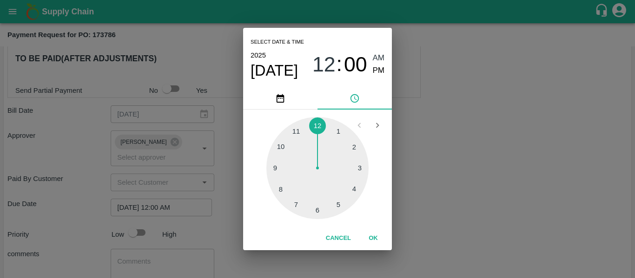
click at [442, 184] on div "Select date & time [DATE] 12 : 00 AM PM 1 2 3 4 5 6 7 8 9 10 11 12 Cancel OK" at bounding box center [317, 139] width 635 height 278
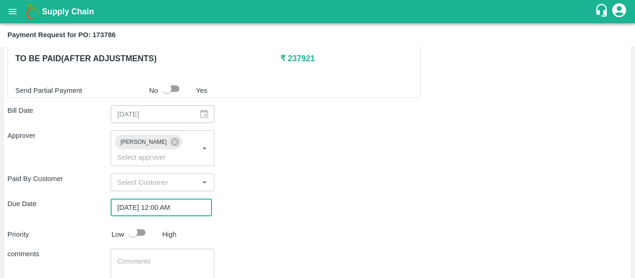
click at [141, 224] on input "checkbox" at bounding box center [132, 233] width 53 height 18
checkbox input "true"
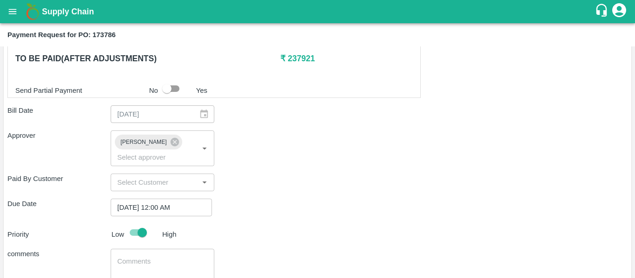
click at [153, 257] on textarea at bounding box center [162, 267] width 90 height 20
type textarea "Fruit Bill"
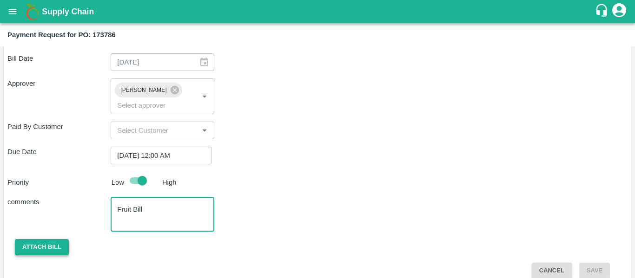
click at [55, 239] on button "Attach bill" at bounding box center [42, 247] width 54 height 16
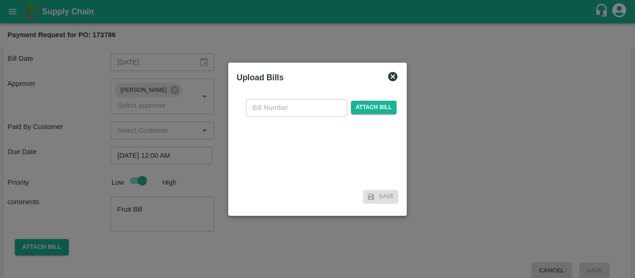
click at [279, 107] on input "text" at bounding box center [296, 108] width 101 height 18
type input "SE/25-26/1437"
click at [366, 114] on span "Attach bill" at bounding box center [374, 107] width 46 height 13
click at [0, 0] on input "Attach bill" at bounding box center [0, 0] width 0 height 0
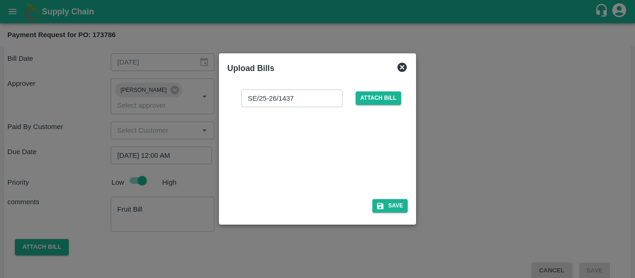
click at [303, 165] on div at bounding box center [315, 150] width 139 height 49
click at [394, 197] on div "SE/25-26/1437 ​ Attach bill Save" at bounding box center [317, 149] width 180 height 135
click at [393, 204] on button "Save" at bounding box center [389, 205] width 35 height 13
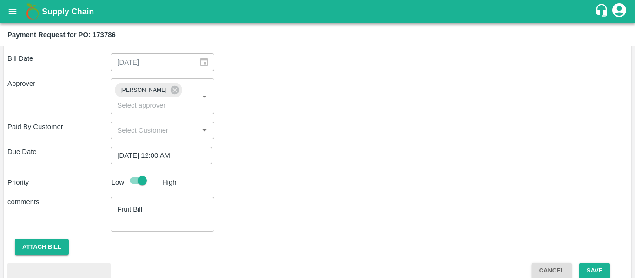
scroll to position [573, 0]
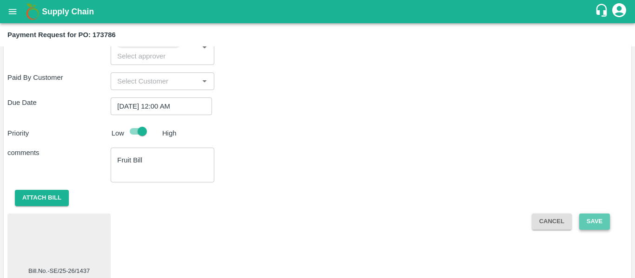
click at [591, 216] on button "Save" at bounding box center [594, 222] width 31 height 16
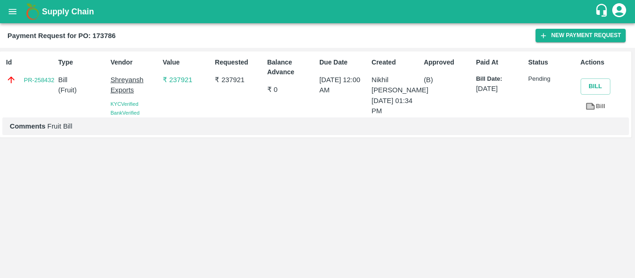
click at [17, 13] on icon "open drawer" at bounding box center [12, 12] width 10 height 10
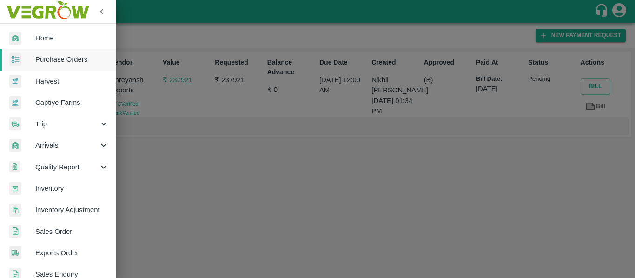
click at [44, 62] on span "Purchase Orders" at bounding box center [71, 59] width 73 height 10
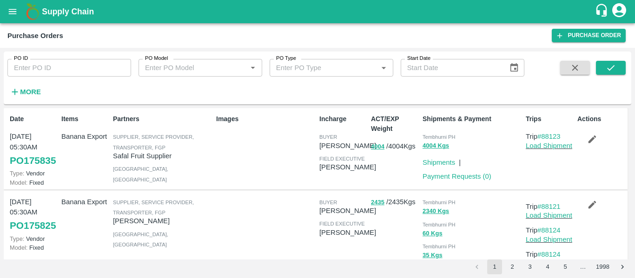
click at [43, 71] on input "PO ID" at bounding box center [69, 68] width 124 height 18
paste input "173777"
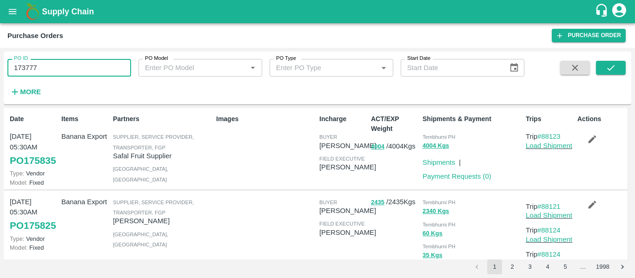
type input "173777"
click at [620, 76] on span at bounding box center [611, 80] width 30 height 38
click at [618, 71] on button "submit" at bounding box center [611, 68] width 30 height 14
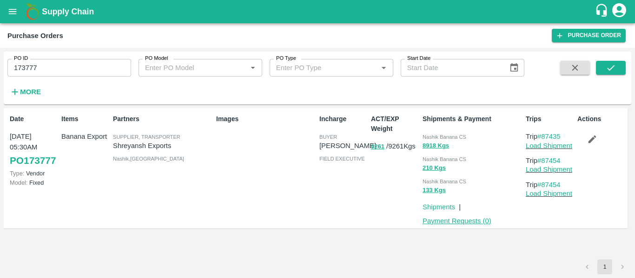
click at [454, 223] on link "Payment Requests ( 0 )" at bounding box center [456, 220] width 69 height 7
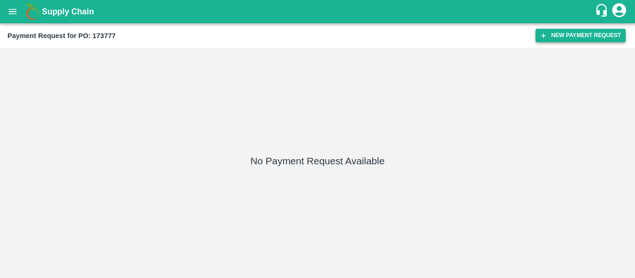
click at [583, 41] on button "New Payment Request" at bounding box center [580, 35] width 90 height 13
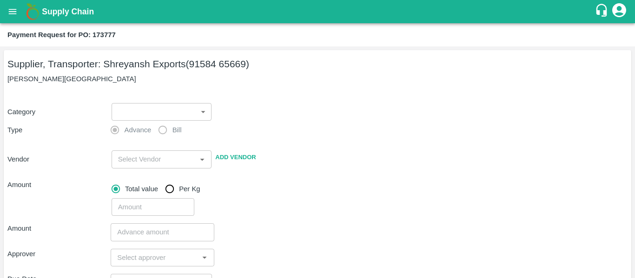
click at [180, 118] on body "Supply Chain Payment Request for PO: 173777 Supplier, Transporter: [PERSON_NAME…" at bounding box center [317, 139] width 635 height 278
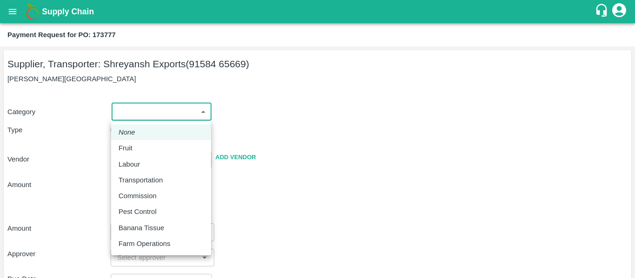
click at [138, 150] on div "Fruit" at bounding box center [161, 148] width 85 height 10
type input "1"
type input "[PERSON_NAME] Exports - 91584 65669(Supplier, Transporter)"
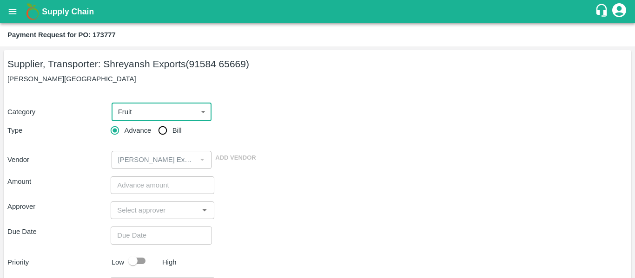
click at [165, 137] on input "Bill" at bounding box center [162, 130] width 19 height 19
radio input "true"
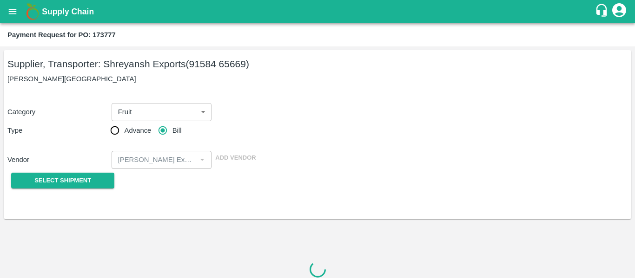
click at [67, 196] on div at bounding box center [317, 269] width 620 height 154
click at [69, 189] on button "Select Shipment" at bounding box center [62, 181] width 103 height 16
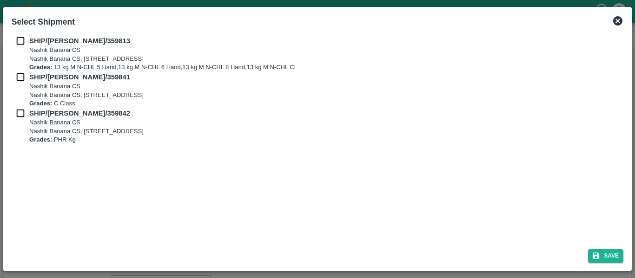
click at [27, 34] on div "SHIP/NASH/359813 Nashik Banana CS Nashik Banana CS, Gat No. 314/2/1, A/p- Mohad…" at bounding box center [317, 137] width 619 height 210
click at [27, 42] on input "checkbox" at bounding box center [21, 41] width 18 height 10
checkbox input "true"
click at [24, 78] on input "checkbox" at bounding box center [21, 77] width 18 height 10
checkbox input "true"
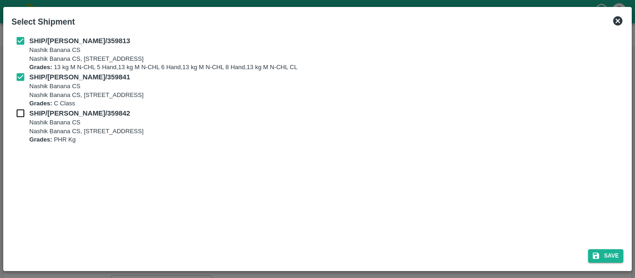
click at [29, 112] on input "checkbox" at bounding box center [21, 113] width 18 height 10
checkbox input "true"
click at [612, 247] on div "Save" at bounding box center [317, 254] width 619 height 25
click at [622, 253] on button "Save" at bounding box center [605, 256] width 35 height 13
type input "[DATE]"
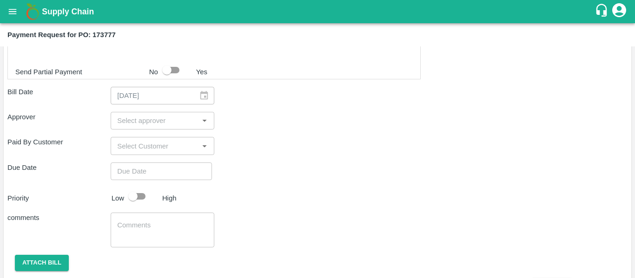
scroll to position [470, 0]
click at [128, 124] on input "input" at bounding box center [154, 120] width 82 height 12
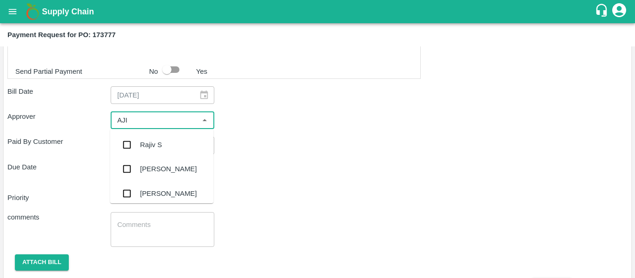
type input "AJIT"
click at [137, 148] on div "[PERSON_NAME]" at bounding box center [161, 145] width 103 height 24
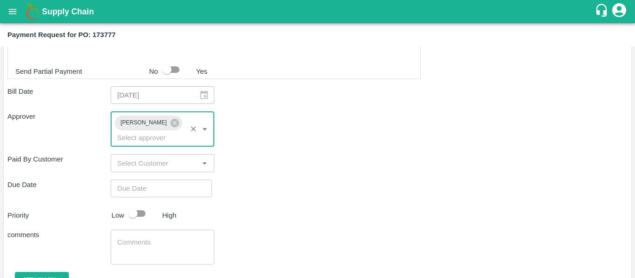
type input "DD/MM/YYYY hh:mm aa"
click at [147, 180] on input "DD/MM/YYYY hh:mm aa" at bounding box center [158, 189] width 95 height 18
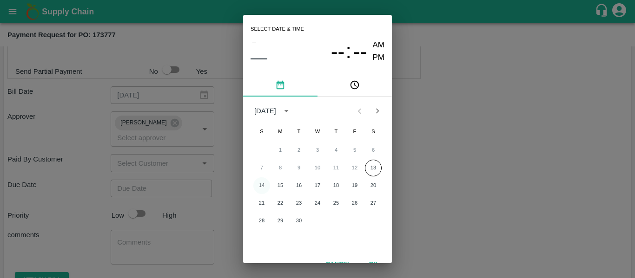
click at [264, 184] on button "14" at bounding box center [261, 186] width 17 height 17
type input "[DATE] 12:00 AM"
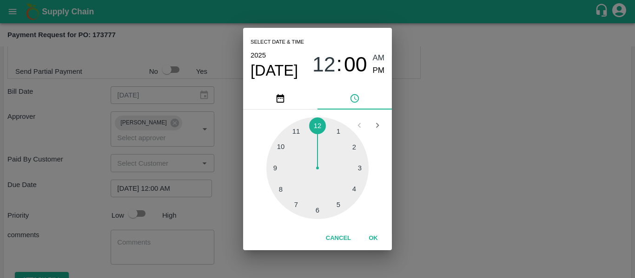
click at [445, 183] on div "Select date & time [DATE] 12 : 00 AM PM 1 2 3 4 5 6 7 8 9 10 11 12 Cancel OK" at bounding box center [317, 139] width 635 height 278
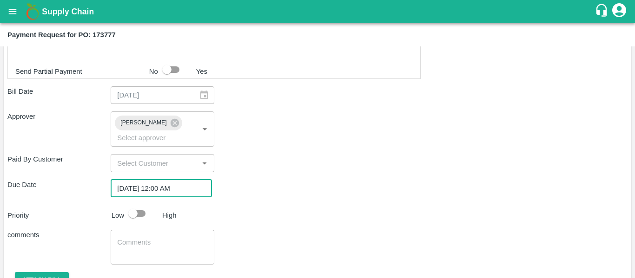
click at [136, 205] on input "checkbox" at bounding box center [132, 214] width 53 height 18
checkbox input "true"
click at [156, 247] on div "x ​" at bounding box center [162, 247] width 103 height 35
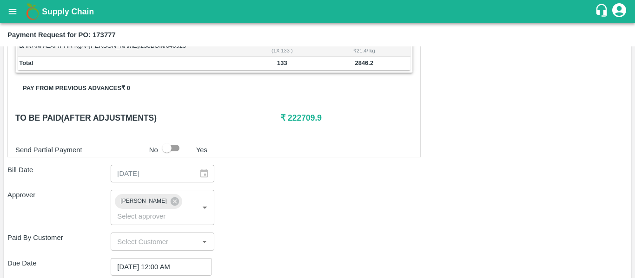
scroll to position [391, 0]
type textarea "Fruit Bill"
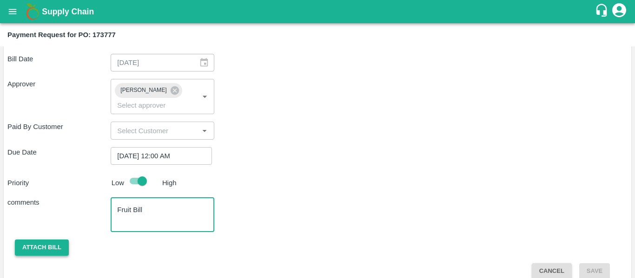
click at [53, 240] on button "Attach bill" at bounding box center [42, 248] width 54 height 16
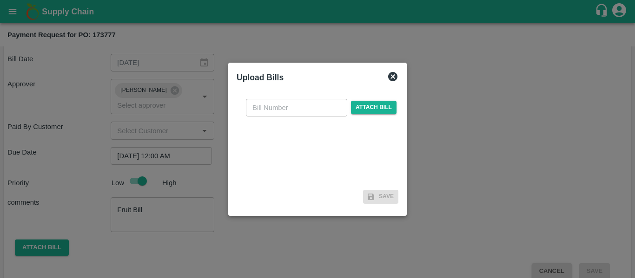
click at [257, 114] on input "text" at bounding box center [296, 108] width 101 height 18
type input "SE/24-26/1434"
click at [376, 101] on span "Attach bill" at bounding box center [374, 107] width 46 height 13
click at [0, 0] on input "Attach bill" at bounding box center [0, 0] width 0 height 0
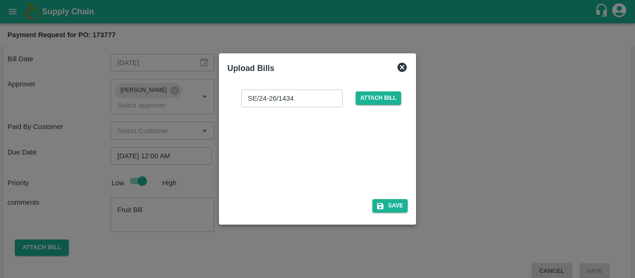
click at [280, 152] on div at bounding box center [315, 150] width 139 height 49
click at [395, 212] on button "Save" at bounding box center [389, 205] width 35 height 13
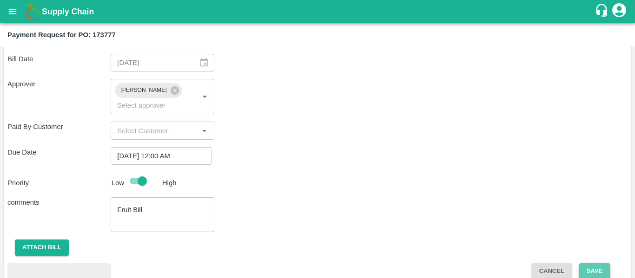
click at [589, 264] on button "Save" at bounding box center [594, 272] width 31 height 16
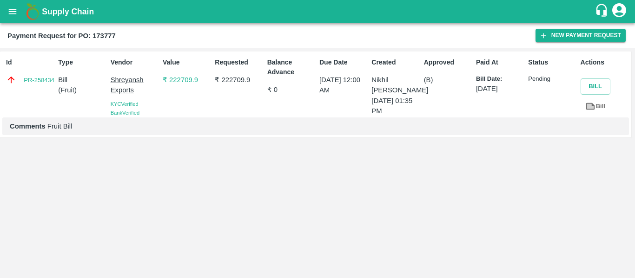
click at [11, 7] on icon "open drawer" at bounding box center [12, 12] width 10 height 10
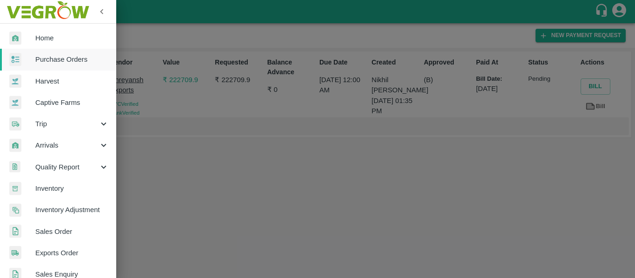
click at [53, 55] on span "Purchase Orders" at bounding box center [71, 59] width 73 height 10
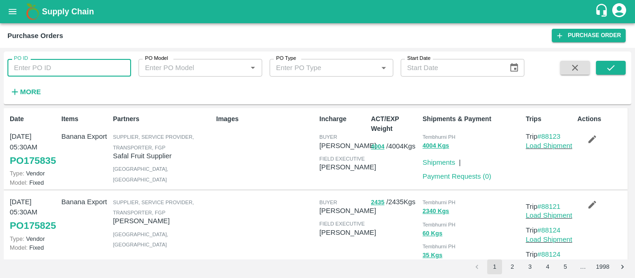
click at [56, 72] on input "PO ID" at bounding box center [69, 68] width 124 height 18
paste input "173781"
type input "173781"
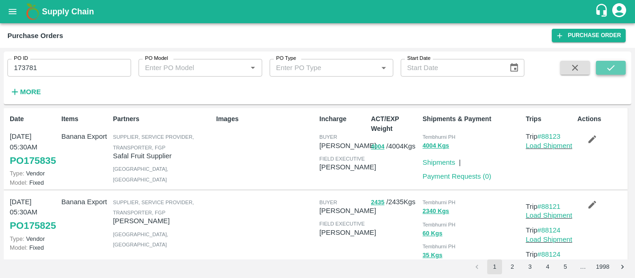
click at [607, 72] on icon "submit" at bounding box center [611, 68] width 10 height 10
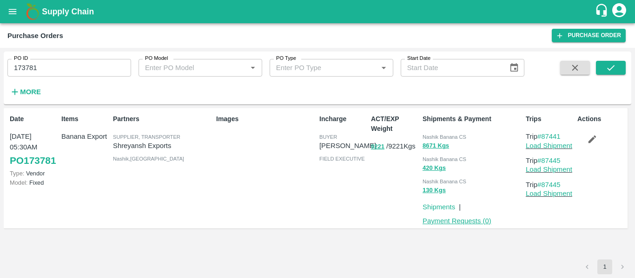
click at [436, 218] on link "Payment Requests ( 0 )" at bounding box center [456, 220] width 69 height 7
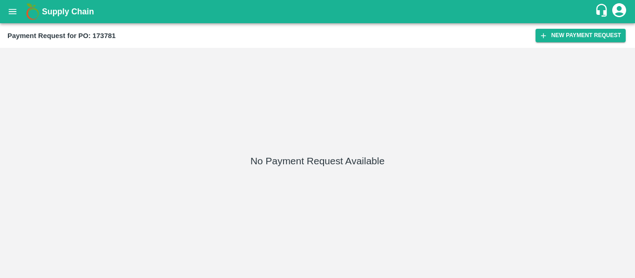
click at [560, 28] on div "Payment Request for PO: 173781 New Payment Request" at bounding box center [317, 35] width 635 height 25
click at [593, 35] on button "New Payment Request" at bounding box center [580, 35] width 90 height 13
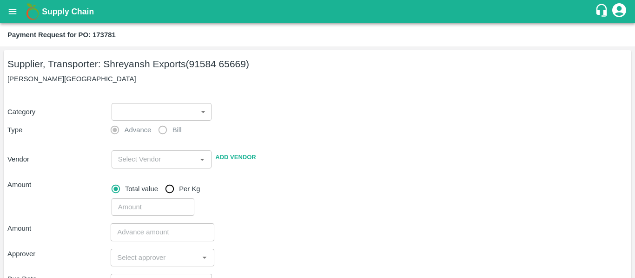
click at [164, 109] on body "Supply Chain Payment Request for PO: 173781 Supplier, Transporter: [PERSON_NAME…" at bounding box center [317, 139] width 635 height 278
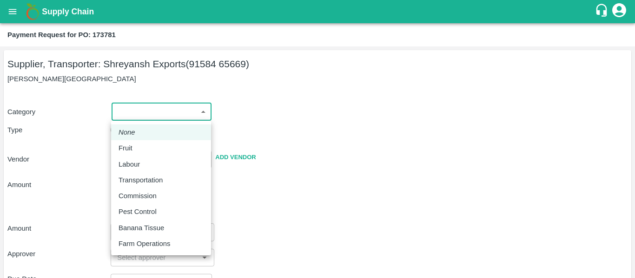
click at [145, 148] on div "Fruit" at bounding box center [161, 148] width 85 height 10
type input "1"
type input "[PERSON_NAME] Exports - 91584 65669(Supplier, Transporter)"
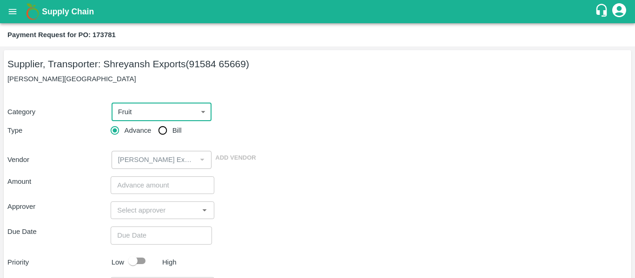
click at [159, 140] on input "Bill" at bounding box center [162, 130] width 19 height 19
radio input "true"
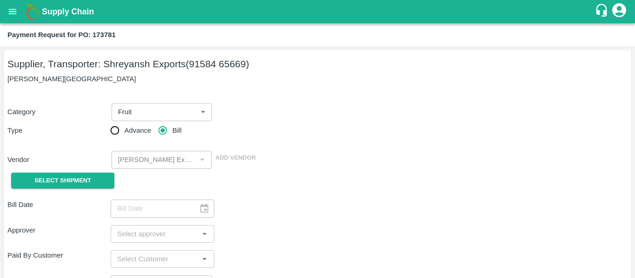
click at [78, 171] on div "Select Shipment" at bounding box center [58, 181] width 103 height 24
click at [56, 179] on span "Select Shipment" at bounding box center [62, 181] width 57 height 11
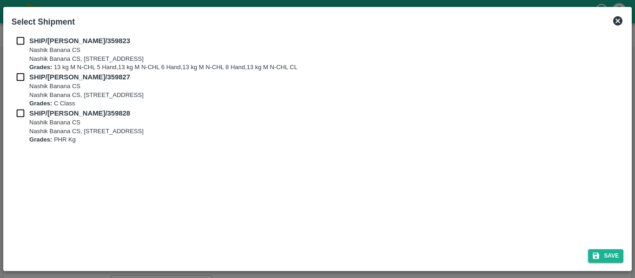
click at [15, 36] on input "checkbox" at bounding box center [21, 41] width 18 height 10
checkbox input "true"
click at [24, 78] on input "checkbox" at bounding box center [21, 77] width 18 height 10
checkbox input "true"
click at [22, 114] on input "checkbox" at bounding box center [21, 113] width 18 height 10
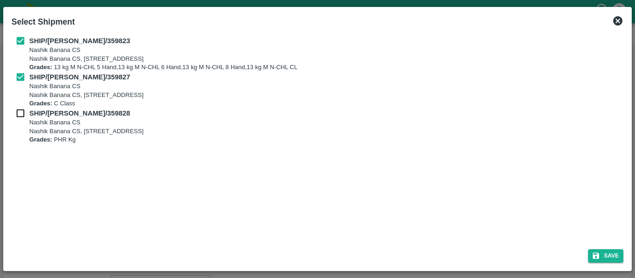
checkbox input "true"
click at [606, 256] on button "Save" at bounding box center [605, 256] width 35 height 13
type input "05/09/2025"
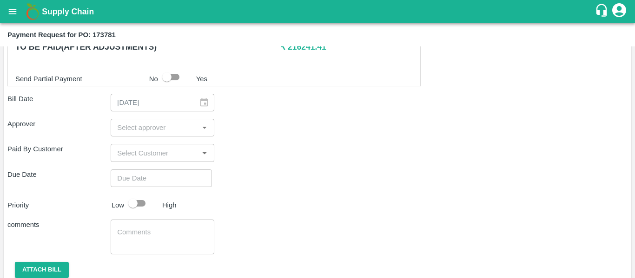
scroll to position [463, 0]
click at [131, 121] on div "​" at bounding box center [162, 128] width 103 height 18
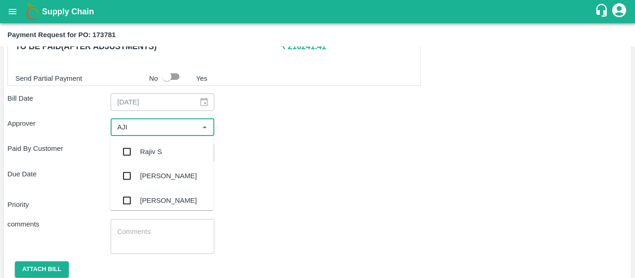
type input "AJIT"
click at [138, 148] on div "[PERSON_NAME]" at bounding box center [161, 152] width 103 height 24
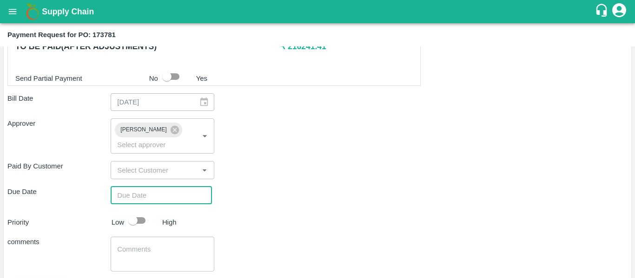
type input "DD/MM/YYYY hh:mm aa"
click at [154, 187] on input "DD/MM/YYYY hh:mm aa" at bounding box center [158, 196] width 95 height 18
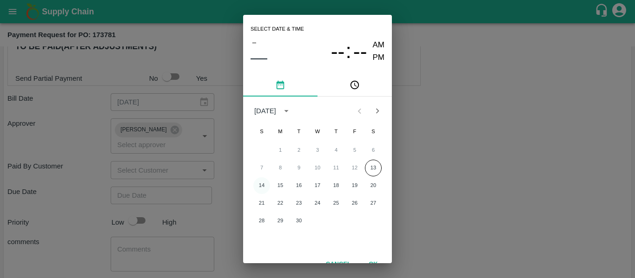
click at [264, 187] on button "14" at bounding box center [261, 186] width 17 height 17
type input "[DATE] 12:00 AM"
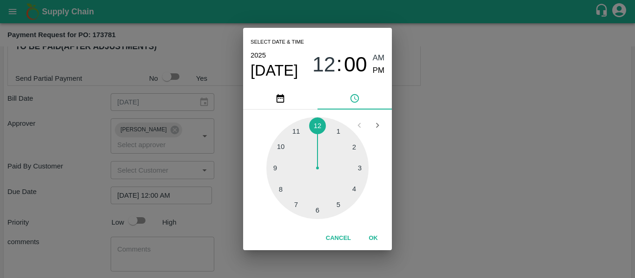
click at [416, 185] on div "Select date & time [DATE] 12 : 00 AM PM 1 2 3 4 5 6 7 8 9 10 11 12 Cancel OK" at bounding box center [317, 139] width 635 height 278
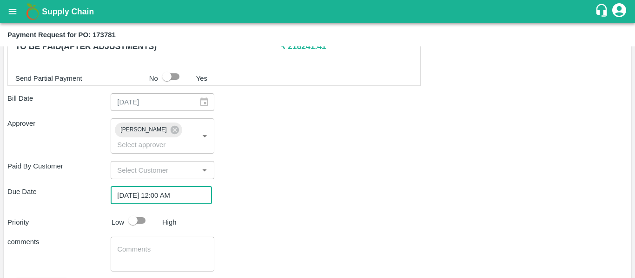
click at [133, 212] on input "checkbox" at bounding box center [132, 221] width 53 height 18
checkbox input "true"
click at [147, 245] on textarea at bounding box center [162, 255] width 90 height 20
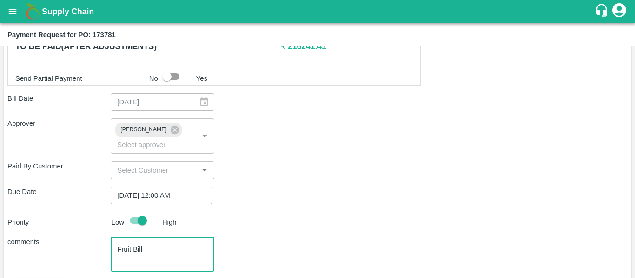
scroll to position [412, 0]
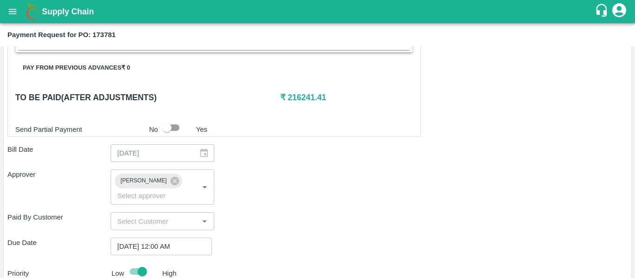
type textarea "Fruit Bill"
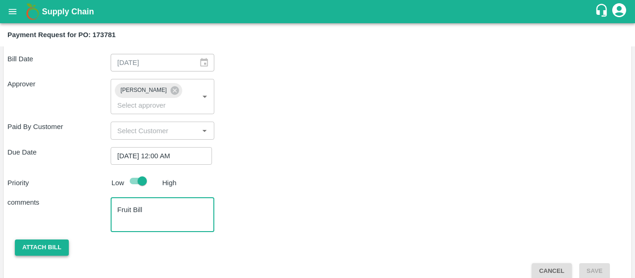
click at [39, 240] on button "Attach bill" at bounding box center [42, 248] width 54 height 16
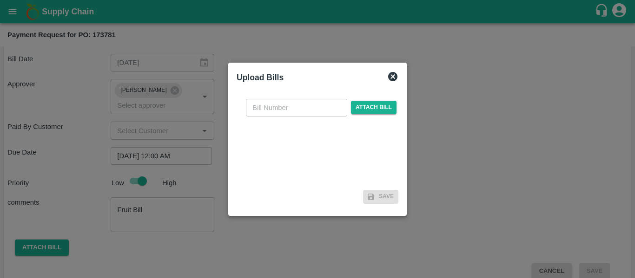
click at [295, 111] on input "text" at bounding box center [296, 108] width 101 height 18
type input "SE/25-26/1435"
click at [368, 111] on span "Attach bill" at bounding box center [374, 107] width 46 height 13
click at [0, 0] on input "Attach bill" at bounding box center [0, 0] width 0 height 0
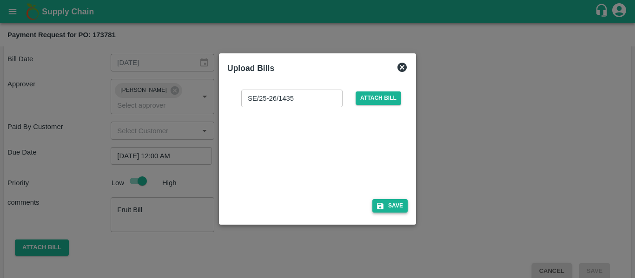
click at [400, 204] on button "Save" at bounding box center [389, 205] width 35 height 13
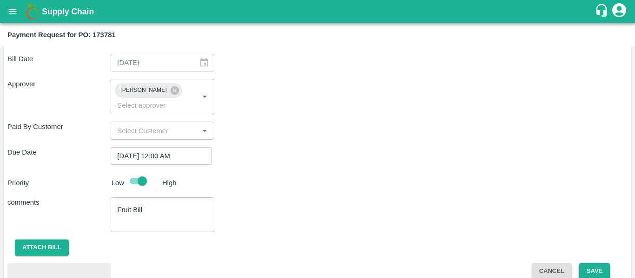
click at [585, 264] on button "Save" at bounding box center [594, 272] width 31 height 16
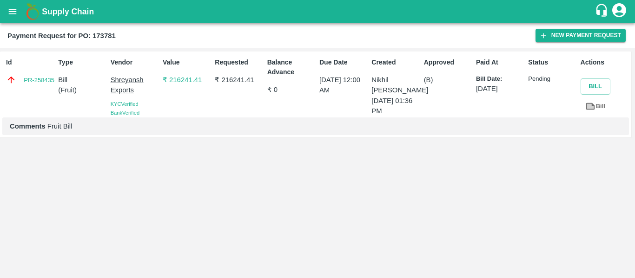
click at [8, 13] on icon "open drawer" at bounding box center [12, 12] width 10 height 10
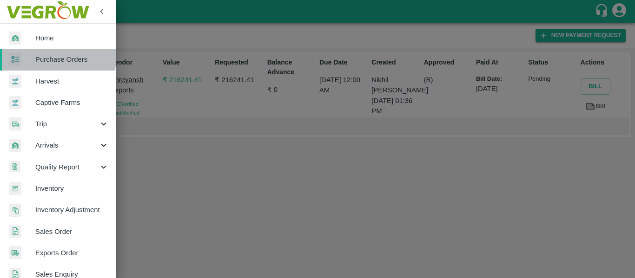
click at [47, 55] on span "Purchase Orders" at bounding box center [71, 59] width 73 height 10
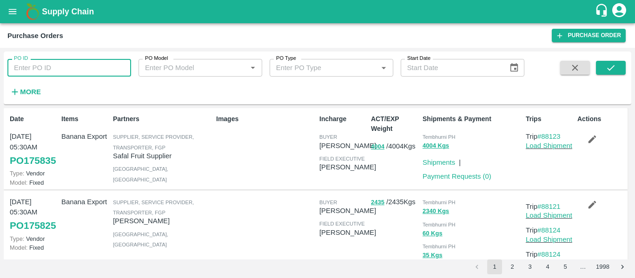
click at [64, 69] on input "PO ID" at bounding box center [69, 68] width 124 height 18
paste input "173938"
type input "173938"
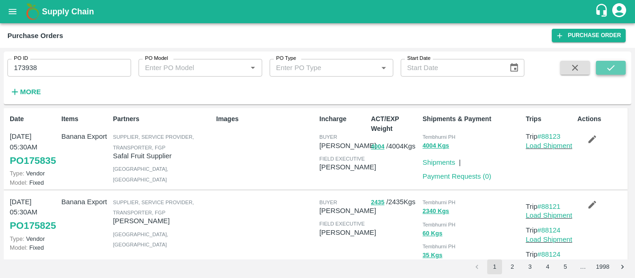
click at [614, 72] on icon "submit" at bounding box center [611, 68] width 10 height 10
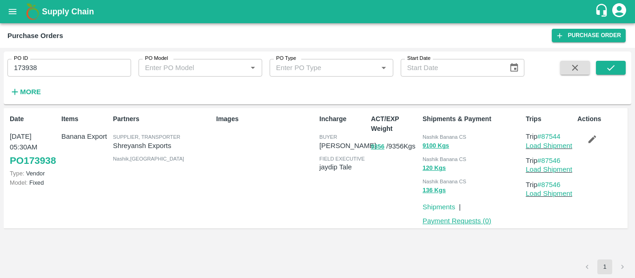
click at [466, 220] on link "Payment Requests ( 0 )" at bounding box center [456, 220] width 69 height 7
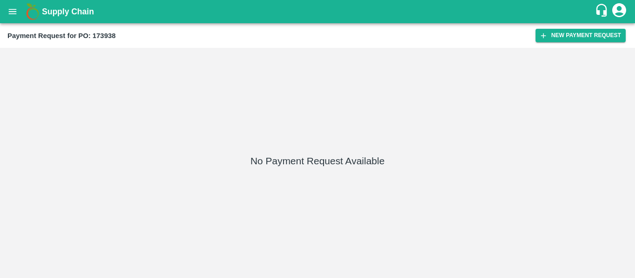
click at [549, 36] on button "New Payment Request" at bounding box center [580, 35] width 90 height 13
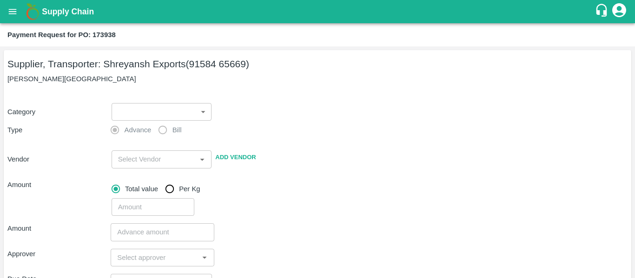
click at [145, 112] on body "Supply Chain Payment Request for PO: 173938 Supplier, Transporter: [PERSON_NAME…" at bounding box center [317, 139] width 635 height 278
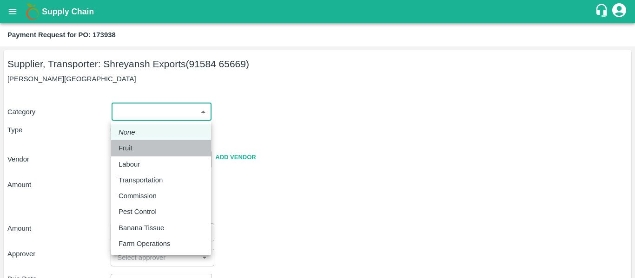
click at [130, 145] on p "Fruit" at bounding box center [126, 148] width 14 height 10
type input "1"
type input "[PERSON_NAME] Exports - 91584 65669(Supplier, Transporter)"
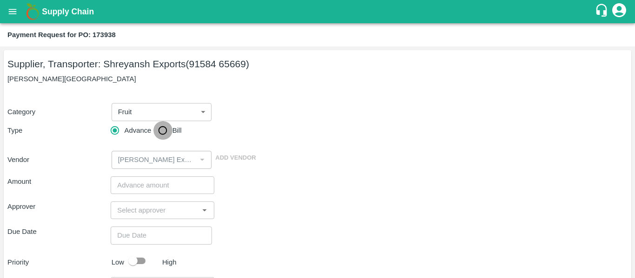
click at [165, 135] on input "Bill" at bounding box center [162, 130] width 19 height 19
radio input "true"
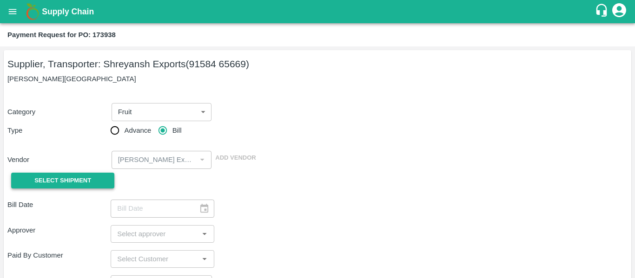
click at [78, 176] on span "Select Shipment" at bounding box center [62, 181] width 57 height 11
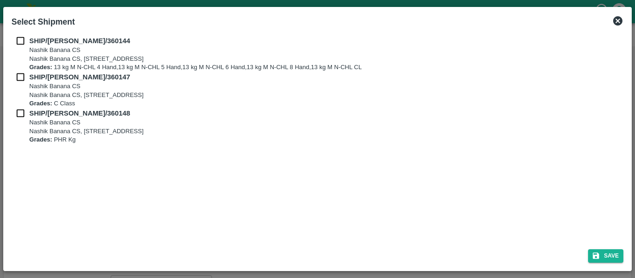
click at [19, 43] on input "checkbox" at bounding box center [21, 41] width 18 height 10
checkbox input "true"
click at [25, 84] on div "SHIP/[PERSON_NAME]/360147 [STREET_ADDRESS] Grades: C Class" at bounding box center [318, 90] width 612 height 36
click at [15, 72] on input "checkbox" at bounding box center [21, 77] width 18 height 10
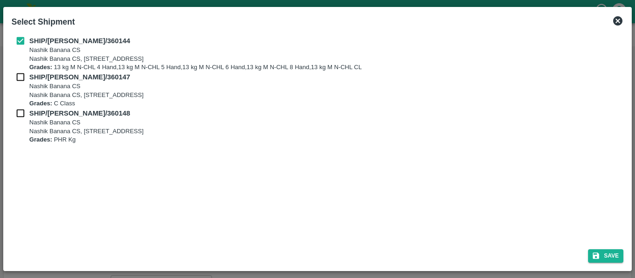
checkbox input "true"
click at [23, 120] on div "SHIP/[PERSON_NAME]/360148 [STREET_ADDRESS] Grades: PHR Kg" at bounding box center [318, 126] width 612 height 36
click at [25, 111] on input "checkbox" at bounding box center [21, 113] width 18 height 10
checkbox input "true"
click at [606, 254] on button "Save" at bounding box center [605, 256] width 35 height 13
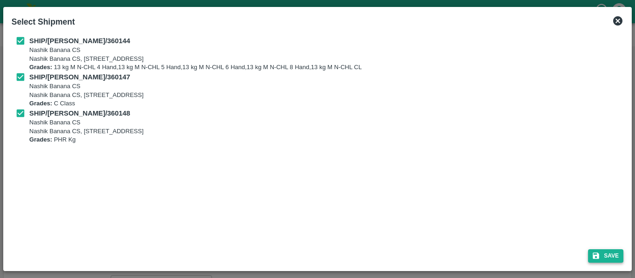
type input "[DATE]"
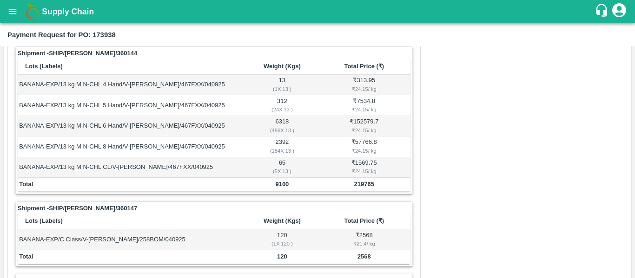
scroll to position [416, 0]
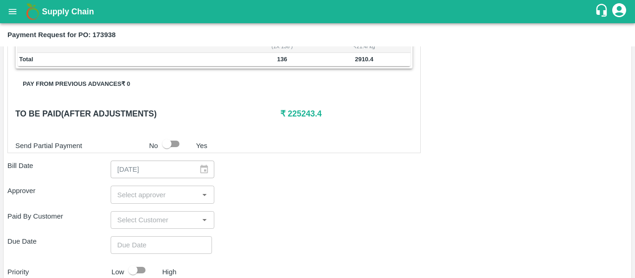
click at [150, 192] on input "input" at bounding box center [154, 195] width 82 height 12
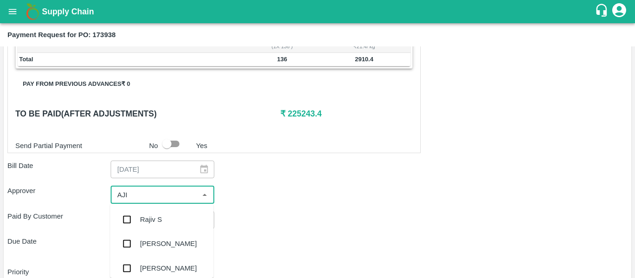
type input "AJIT"
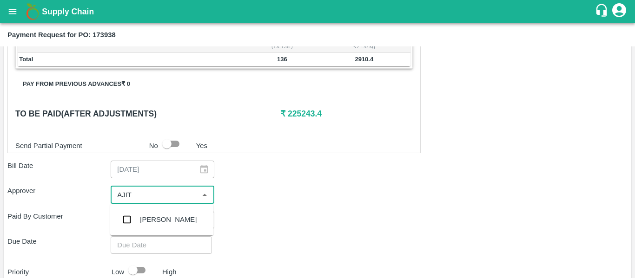
click at [154, 215] on div "[PERSON_NAME]" at bounding box center [168, 220] width 57 height 10
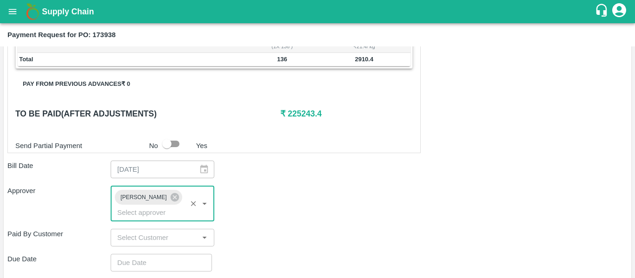
click at [163, 260] on div "Shipment - SHIP/[PERSON_NAME]/360144 Lots (Labels) Weight (Kgs) Total Price (₹)…" at bounding box center [317, 81] width 620 height 611
type input "DD/MM/YYYY hh:mm aa"
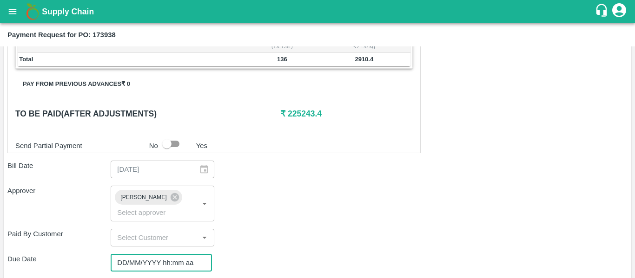
click at [147, 254] on input "DD/MM/YYYY hh:mm aa" at bounding box center [158, 263] width 95 height 18
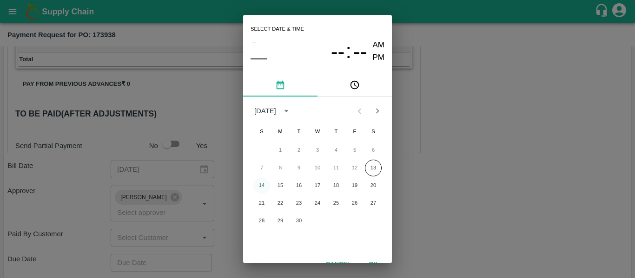
click at [262, 189] on button "14" at bounding box center [261, 186] width 17 height 17
type input "[DATE] 12:00 AM"
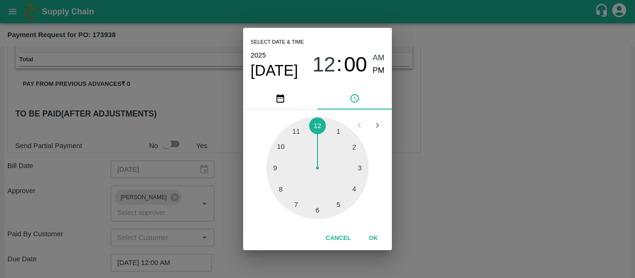
click at [475, 199] on div "Select date & time [DATE] 12 : 00 AM PM 1 2 3 4 5 6 7 8 9 10 11 12 Cancel OK" at bounding box center [317, 139] width 635 height 278
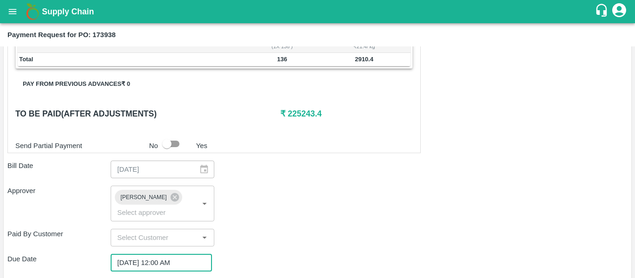
scroll to position [524, 0]
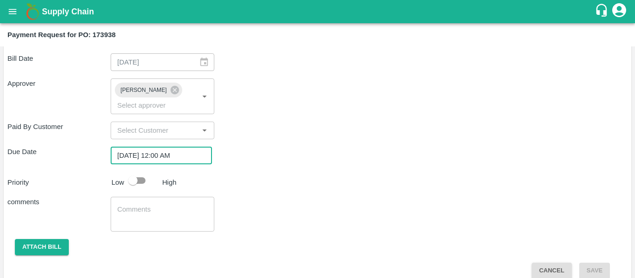
click at [142, 172] on input "checkbox" at bounding box center [132, 181] width 53 height 18
checkbox input "true"
click at [155, 205] on textarea at bounding box center [162, 215] width 90 height 20
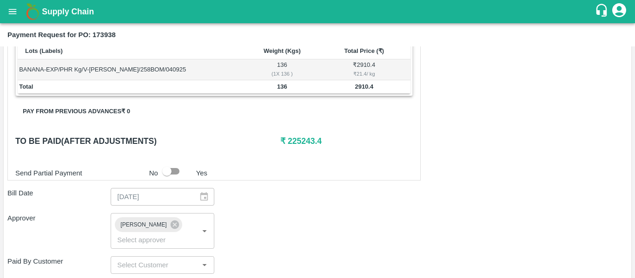
scroll to position [389, 0]
type textarea "Fruit Bill"
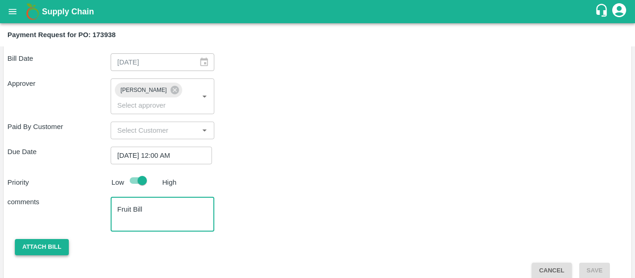
click at [53, 239] on button "Attach bill" at bounding box center [42, 247] width 54 height 16
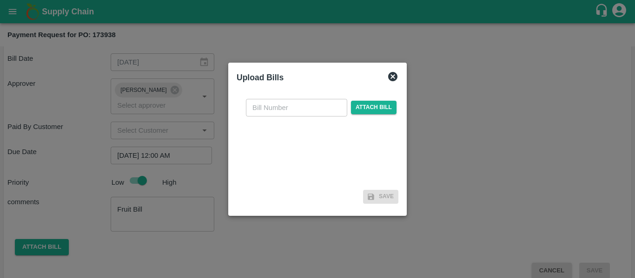
click at [270, 115] on input "text" at bounding box center [296, 108] width 101 height 18
type input "SE/25-26/1439"
click at [391, 107] on span "Attach bill" at bounding box center [374, 107] width 46 height 13
click at [0, 0] on input "Attach bill" at bounding box center [0, 0] width 0 height 0
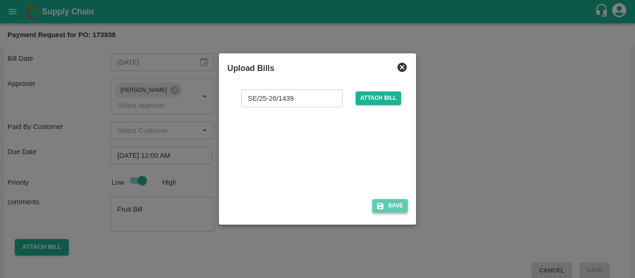
click at [382, 208] on icon "button" at bounding box center [380, 206] width 7 height 7
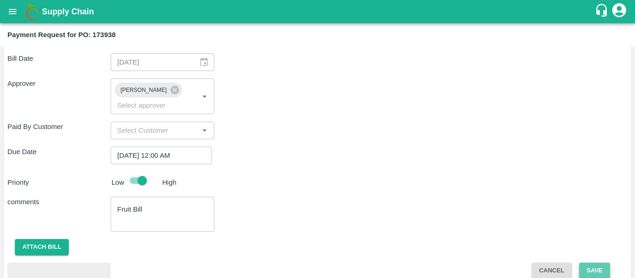
click at [580, 263] on button "Save" at bounding box center [594, 271] width 31 height 16
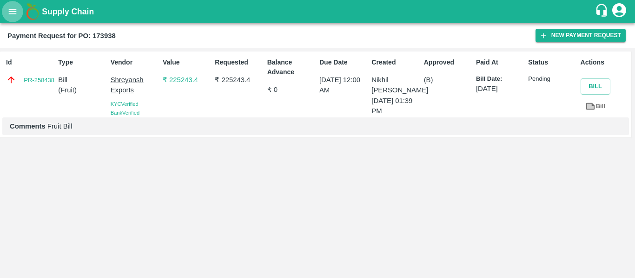
click at [11, 8] on icon "open drawer" at bounding box center [12, 12] width 10 height 10
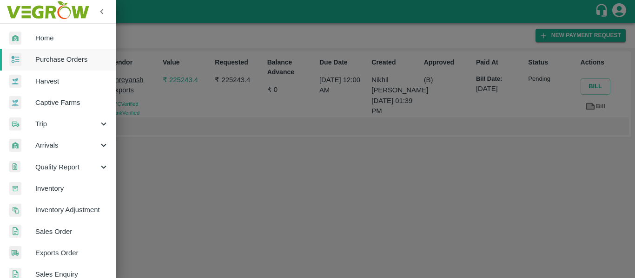
click at [66, 59] on span "Purchase Orders" at bounding box center [71, 59] width 73 height 10
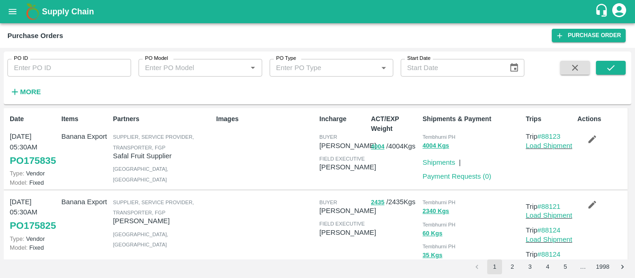
click at [33, 65] on input "PO ID" at bounding box center [69, 68] width 124 height 18
paste input "173924"
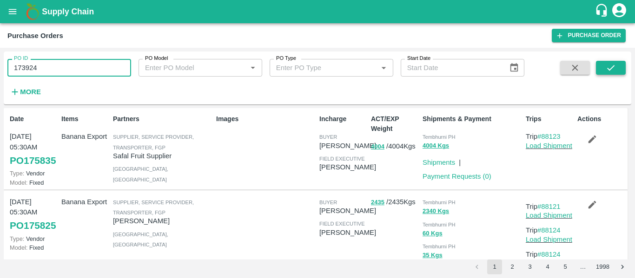
type input "173924"
click at [618, 67] on button "submit" at bounding box center [611, 68] width 30 height 14
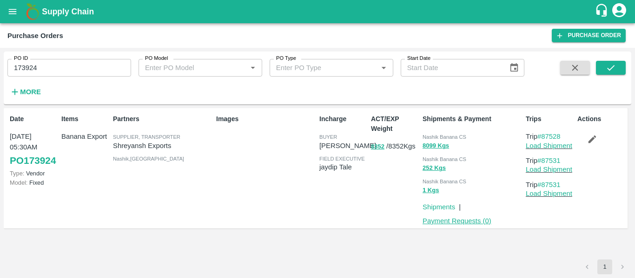
click at [459, 223] on link "Payment Requests ( 0 )" at bounding box center [456, 220] width 69 height 7
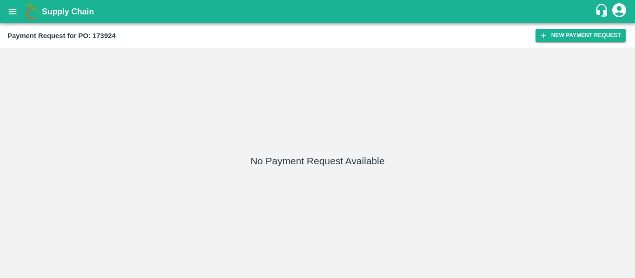
click at [562, 46] on div "Payment Request for PO: 173924 New Payment Request" at bounding box center [317, 35] width 635 height 25
click at [555, 39] on button "New Payment Request" at bounding box center [580, 35] width 90 height 13
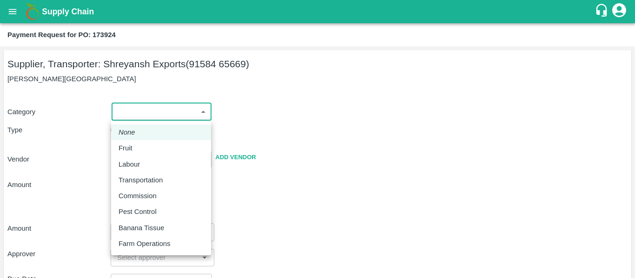
click at [151, 112] on body "Supply Chain Payment Request for PO: 173924 Supplier, Transporter: [PERSON_NAME…" at bounding box center [317, 139] width 635 height 278
click at [126, 152] on p "Fruit" at bounding box center [126, 148] width 14 height 10
type input "1"
type input "[PERSON_NAME] Exports - 91584 65669(Supplier, Transporter)"
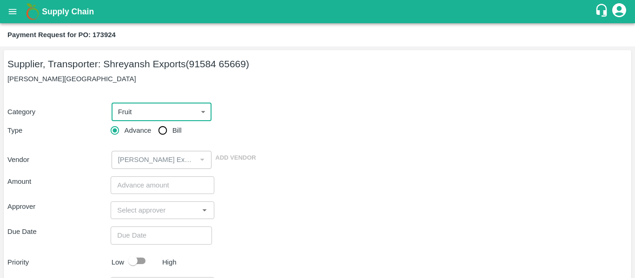
click at [156, 136] on input "Bill" at bounding box center [162, 130] width 19 height 19
radio input "true"
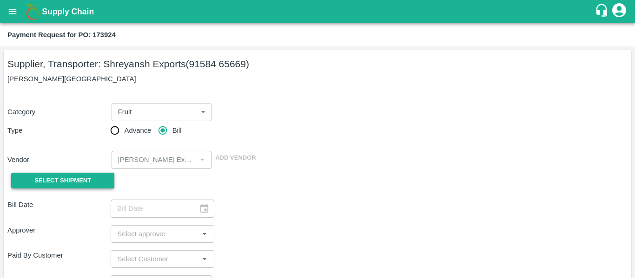
click at [78, 178] on span "Select Shipment" at bounding box center [62, 181] width 57 height 11
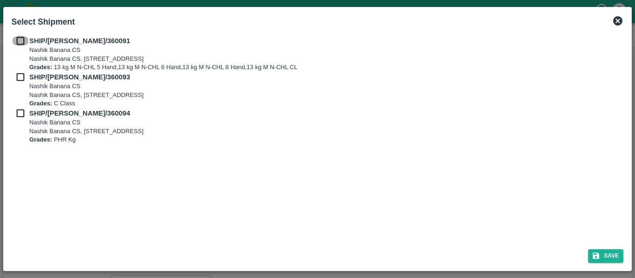
click at [26, 45] on input "checkbox" at bounding box center [21, 41] width 18 height 10
checkbox input "true"
click at [26, 81] on input "checkbox" at bounding box center [21, 77] width 18 height 10
checkbox input "true"
click at [32, 116] on b "SHIP/[PERSON_NAME]/360094" at bounding box center [79, 113] width 101 height 7
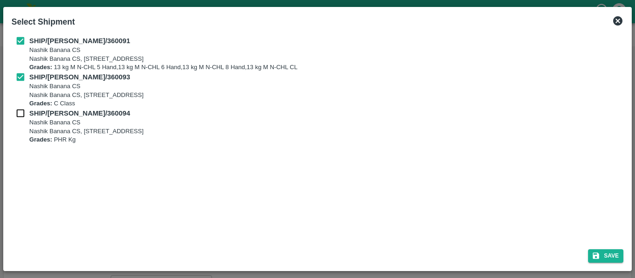
checkbox input "true"
click at [608, 254] on button "Save" at bounding box center [605, 256] width 35 height 13
type input "[DATE]"
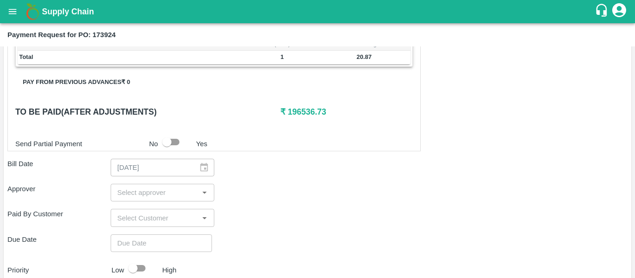
scroll to position [397, 0]
click at [147, 188] on input "input" at bounding box center [154, 194] width 82 height 12
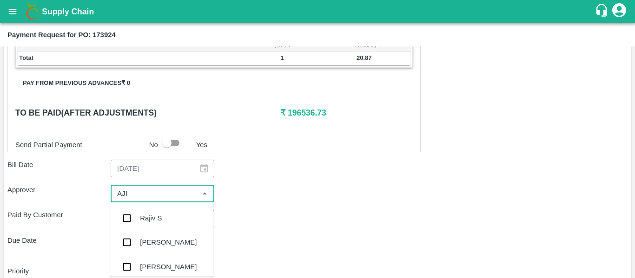
type input "AJIT"
click at [151, 219] on div "[PERSON_NAME]" at bounding box center [168, 218] width 57 height 10
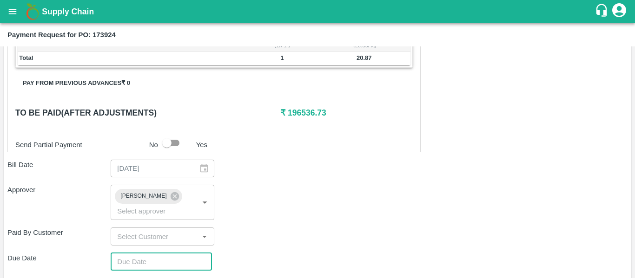
type input "DD/MM/YYYY hh:mm aa"
click at [155, 253] on input "DD/MM/YYYY hh:mm aa" at bounding box center [158, 262] width 95 height 18
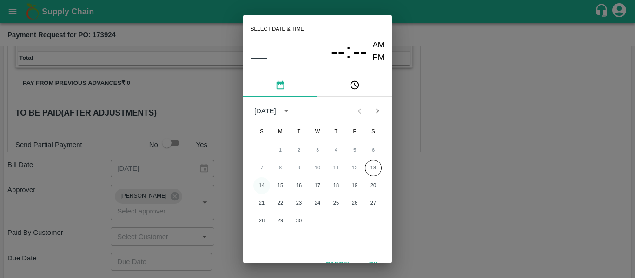
click at [261, 187] on button "14" at bounding box center [261, 186] width 17 height 17
type input "[DATE] 12:00 AM"
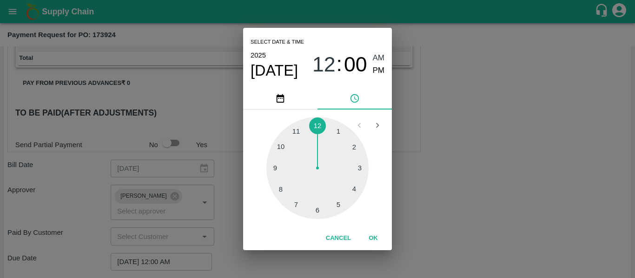
click at [503, 168] on div "Select date & time [DATE] 12 : 00 AM PM 1 2 3 4 5 6 7 8 9 10 11 12 Cancel OK" at bounding box center [317, 139] width 635 height 278
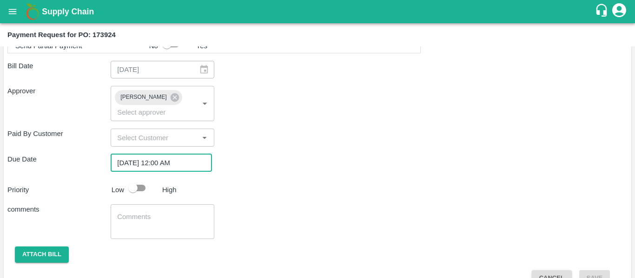
scroll to position [503, 0]
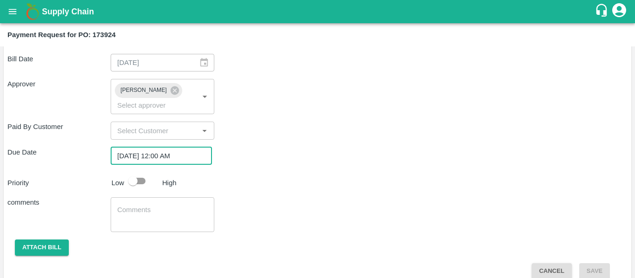
click at [150, 172] on input "checkbox" at bounding box center [132, 181] width 53 height 18
checkbox input "true"
click at [162, 205] on textarea at bounding box center [162, 215] width 90 height 20
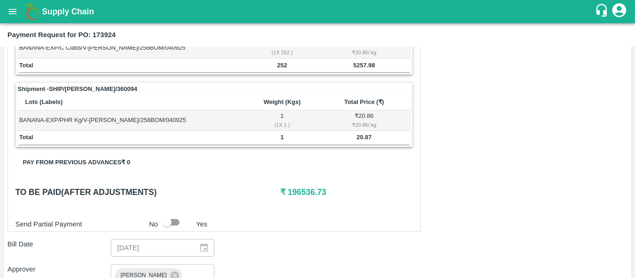
scroll to position [318, 0]
type textarea "Fruit Bill"
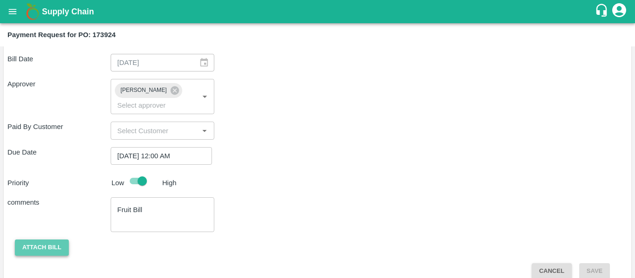
click at [46, 240] on button "Attach bill" at bounding box center [42, 248] width 54 height 16
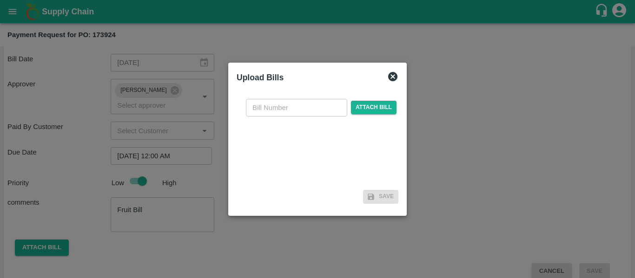
click at [274, 108] on input "text" at bounding box center [296, 108] width 101 height 18
type input "SE/25-26/1440"
click at [382, 108] on span "Attach bill" at bounding box center [374, 107] width 46 height 13
click at [0, 0] on input "Attach bill" at bounding box center [0, 0] width 0 height 0
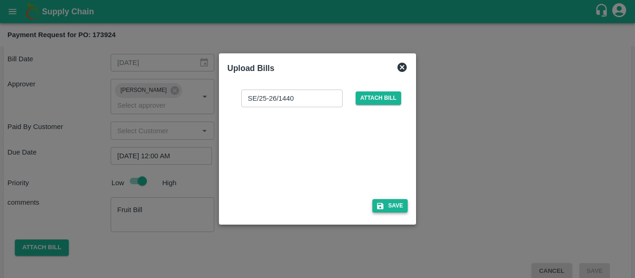
click at [388, 209] on button "Save" at bounding box center [389, 205] width 35 height 13
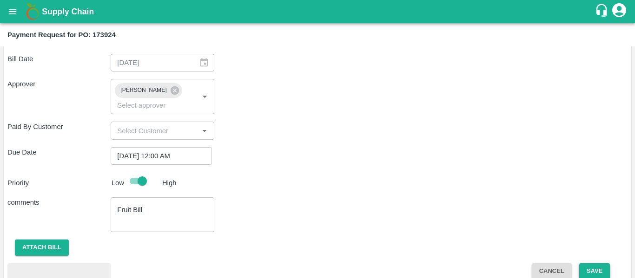
click at [603, 264] on button "Save" at bounding box center [594, 272] width 31 height 16
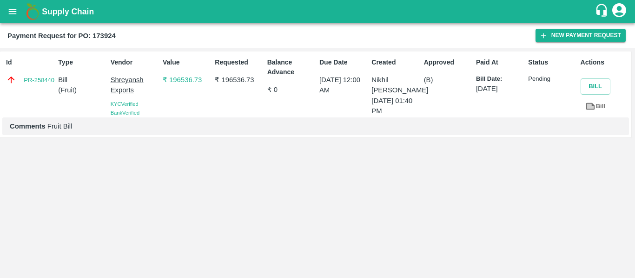
click at [12, 12] on icon "open drawer" at bounding box center [13, 11] width 8 height 5
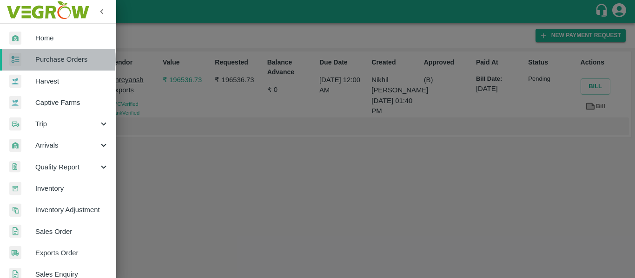
click at [47, 59] on span "Purchase Orders" at bounding box center [71, 59] width 73 height 10
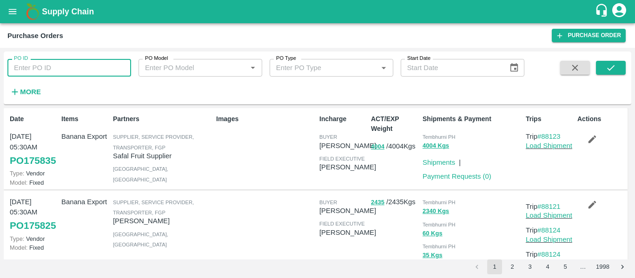
click at [29, 62] on input "PO ID" at bounding box center [69, 68] width 124 height 18
paste input "173925"
type input "173925"
click at [614, 71] on icon "submit" at bounding box center [611, 68] width 10 height 10
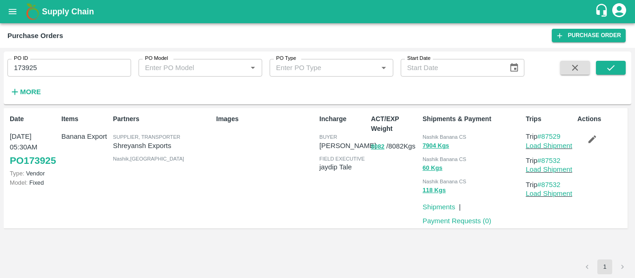
click at [448, 215] on div "Payment Requests ( 0 )" at bounding box center [455, 219] width 72 height 14
click at [460, 225] on link "Payment Requests ( 0 )" at bounding box center [456, 220] width 69 height 7
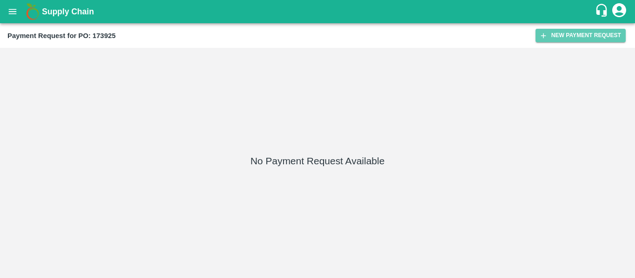
click at [560, 32] on button "New Payment Request" at bounding box center [580, 35] width 90 height 13
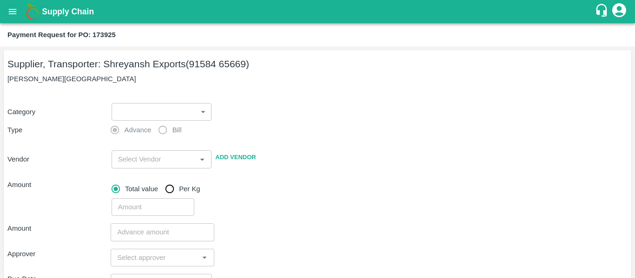
click at [132, 105] on body "Supply Chain Payment Request for PO: 173925 Supplier, Transporter: Shreyansh Ex…" at bounding box center [317, 139] width 635 height 278
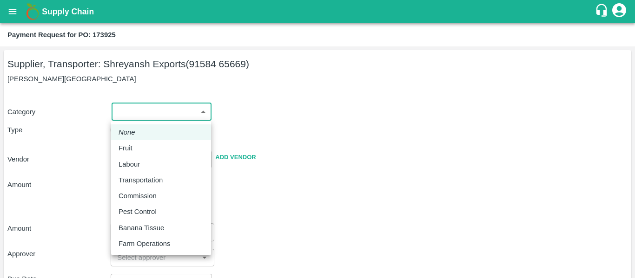
click at [131, 146] on p "Fruit" at bounding box center [126, 148] width 14 height 10
type input "1"
type input "[PERSON_NAME] Exports - 91584 65669(Supplier, Transporter)"
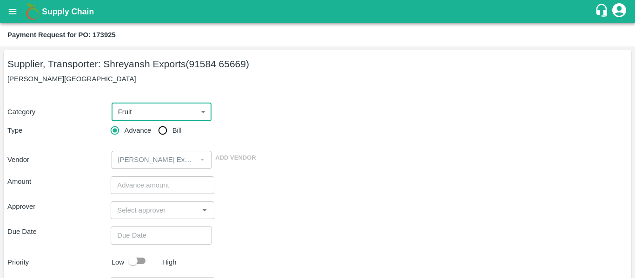
click at [172, 131] on span "Bill" at bounding box center [176, 130] width 9 height 10
click at [172, 131] on input "Bill" at bounding box center [162, 130] width 19 height 19
radio input "true"
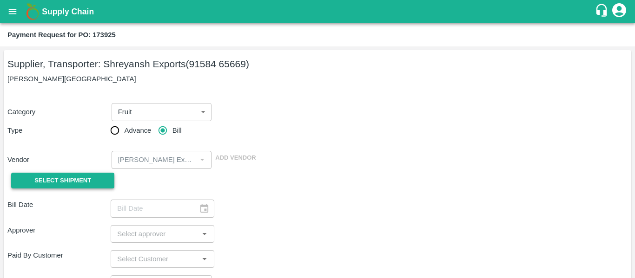
click at [80, 178] on span "Select Shipment" at bounding box center [62, 181] width 57 height 11
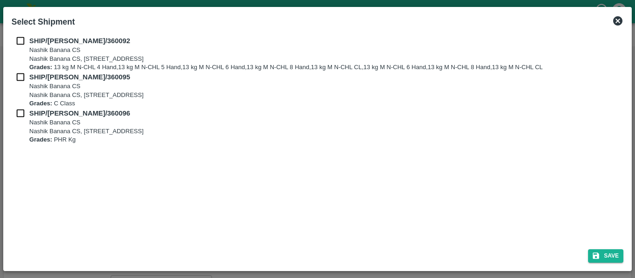
click at [22, 42] on input "checkbox" at bounding box center [21, 41] width 18 height 10
checkbox input "true"
click at [24, 72] on input "checkbox" at bounding box center [21, 77] width 18 height 10
checkbox input "true"
click at [25, 112] on input "checkbox" at bounding box center [21, 113] width 18 height 10
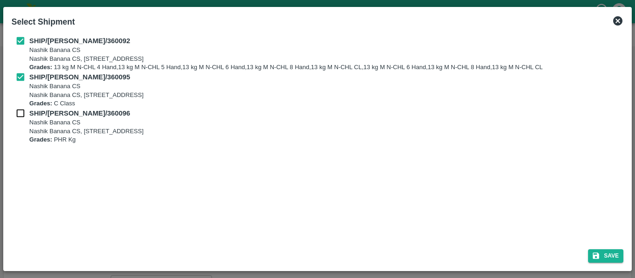
checkbox input "true"
click at [608, 252] on button "Save" at bounding box center [605, 256] width 35 height 13
type input "[DATE]"
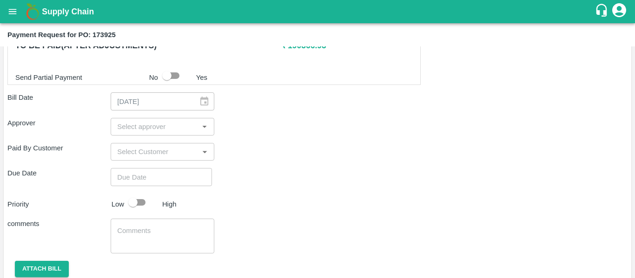
scroll to position [547, 0]
click at [123, 125] on input "input" at bounding box center [154, 126] width 82 height 12
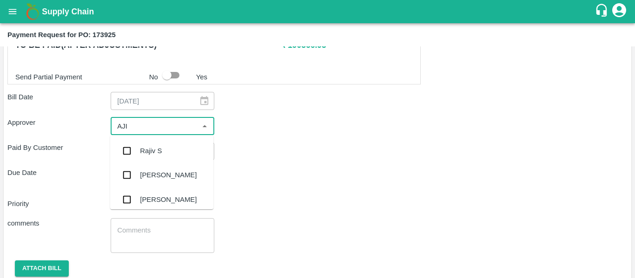
type input "AJIT"
click at [133, 156] on input "checkbox" at bounding box center [127, 151] width 19 height 19
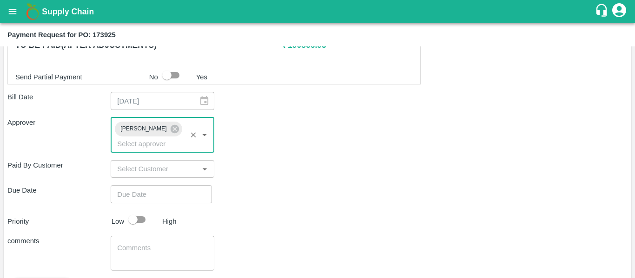
type input "DD/MM/YYYY hh:mm aa"
click at [144, 185] on input "DD/MM/YYYY hh:mm aa" at bounding box center [158, 194] width 95 height 18
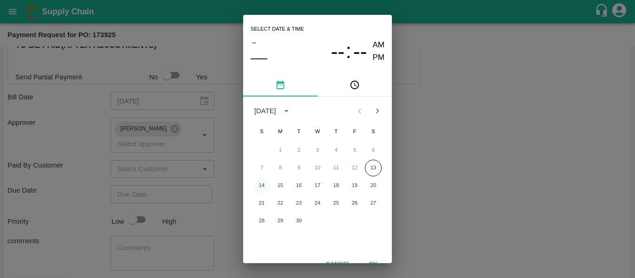
click at [258, 188] on button "14" at bounding box center [261, 186] width 17 height 17
type input "[DATE] 12:00 AM"
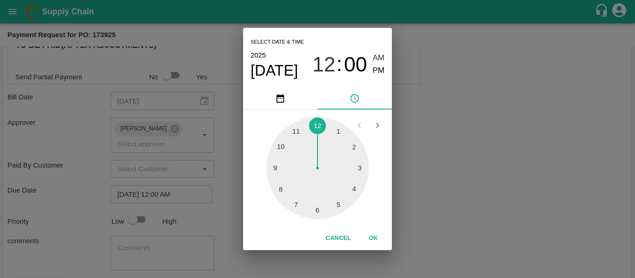
click at [437, 175] on div "Select date & time [DATE] 12 : 00 AM PM 1 2 3 4 5 6 7 8 9 10 11 12 Cancel OK" at bounding box center [317, 139] width 635 height 278
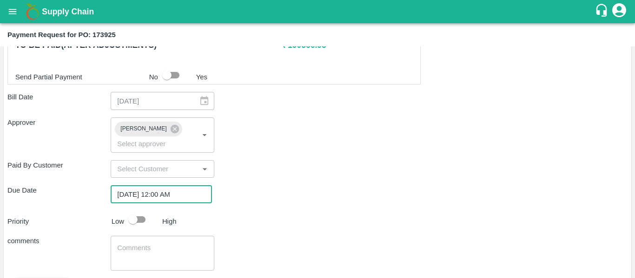
click at [143, 212] on input "checkbox" at bounding box center [132, 220] width 53 height 18
checkbox input "true"
click at [154, 244] on textarea at bounding box center [162, 254] width 90 height 20
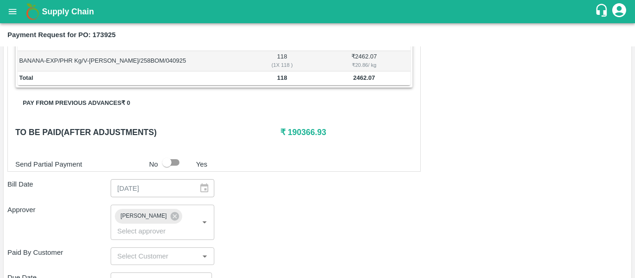
scroll to position [460, 0]
type textarea "Fruit Bill"
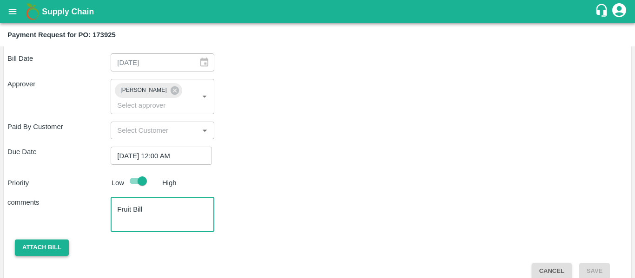
click at [60, 240] on button "Attach bill" at bounding box center [42, 248] width 54 height 16
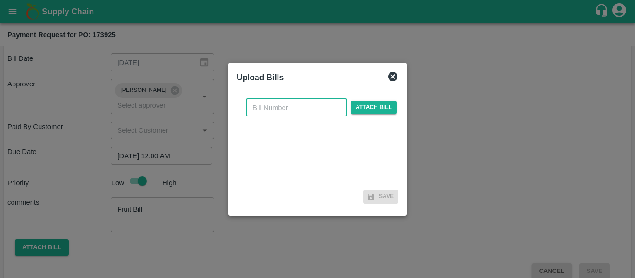
click at [267, 114] on input "text" at bounding box center [296, 108] width 101 height 18
type input "SE/25-26/1442"
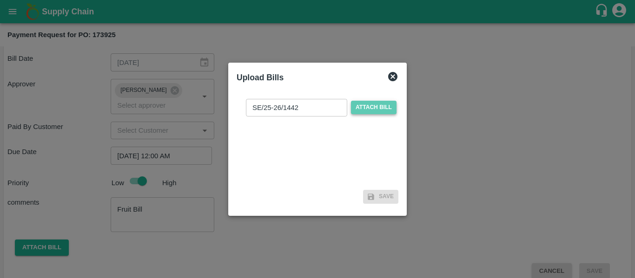
click at [381, 111] on span "Attach bill" at bounding box center [374, 107] width 46 height 13
click at [0, 0] on input "Attach bill" at bounding box center [0, 0] width 0 height 0
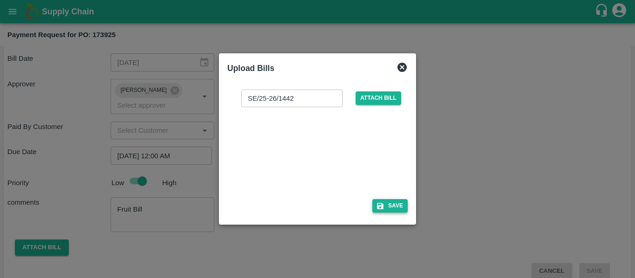
click at [404, 203] on button "Save" at bounding box center [389, 205] width 35 height 13
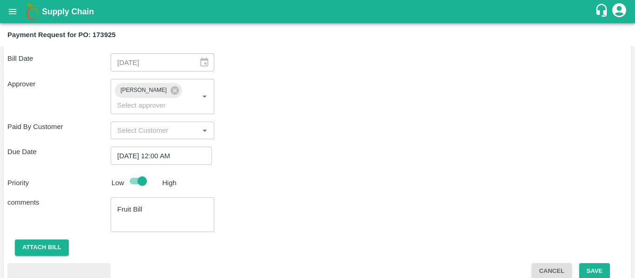
click at [583, 264] on button "Save" at bounding box center [594, 272] width 31 height 16
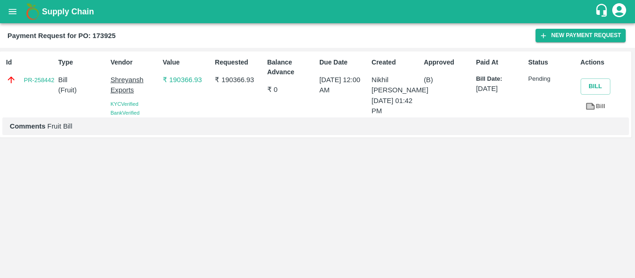
click at [10, 14] on icon "open drawer" at bounding box center [12, 12] width 10 height 10
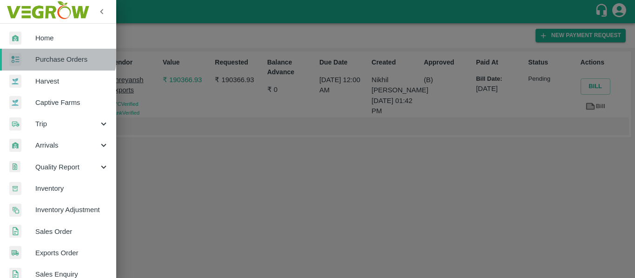
click at [46, 53] on link "Purchase Orders" at bounding box center [58, 59] width 116 height 21
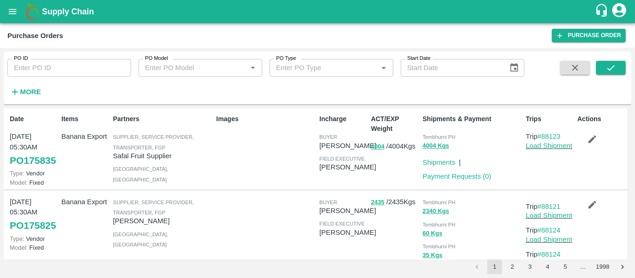
click at [26, 91] on strong "More" at bounding box center [30, 91] width 21 height 7
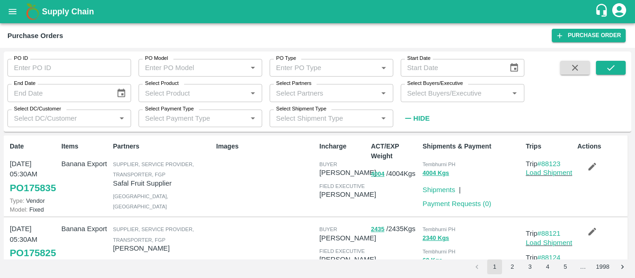
click at [33, 72] on input "PO ID" at bounding box center [69, 68] width 124 height 18
paste input "173922"
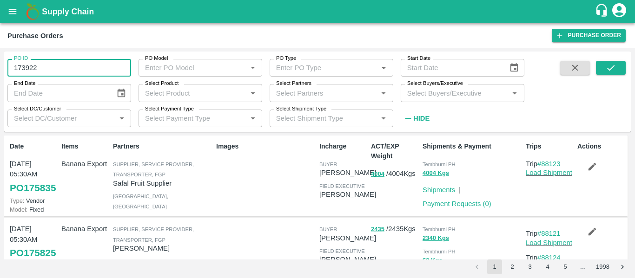
type input "173922"
click at [609, 76] on span at bounding box center [611, 94] width 30 height 66
click at [607, 69] on icon "submit" at bounding box center [611, 68] width 10 height 10
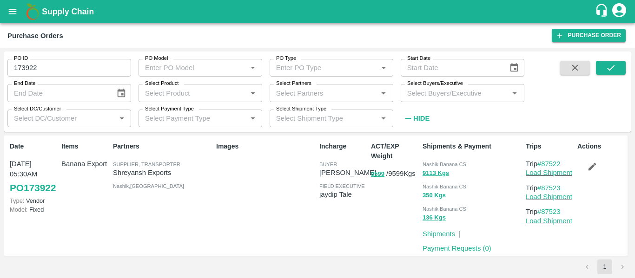
click at [413, 113] on h6 "Hide" at bounding box center [421, 118] width 16 height 12
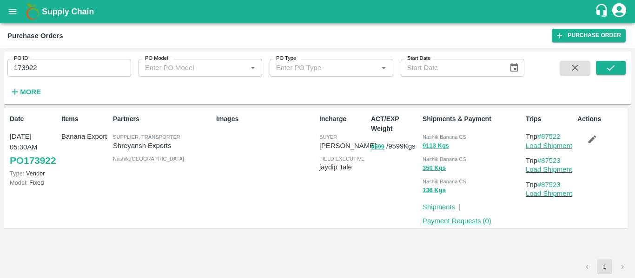
click at [456, 222] on link "Payment Requests ( 0 )" at bounding box center [456, 220] width 69 height 7
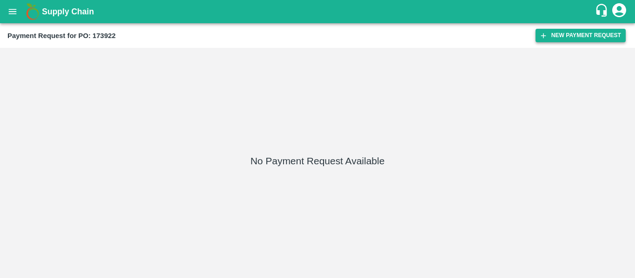
click at [588, 38] on button "New Payment Request" at bounding box center [580, 35] width 90 height 13
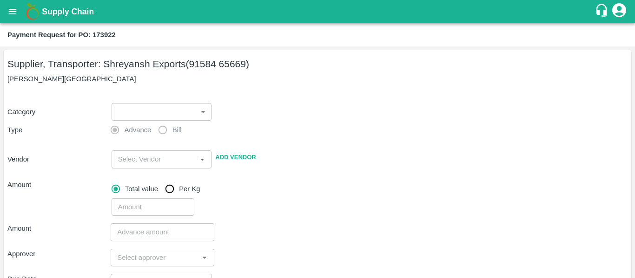
click at [143, 115] on body "Supply Chain Payment Request for PO: 173922 Supplier, Transporter: [PERSON_NAME…" at bounding box center [317, 139] width 635 height 278
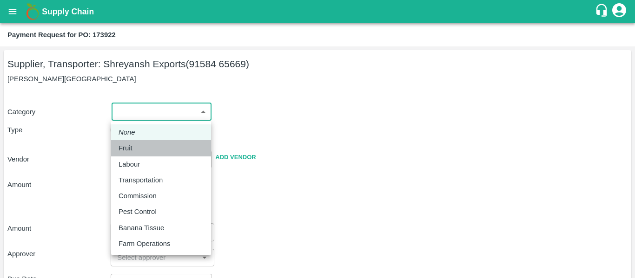
click at [133, 145] on div "Fruit" at bounding box center [128, 148] width 19 height 10
type input "1"
type input "[PERSON_NAME] Exports - 91584 65669(Supplier, Transporter)"
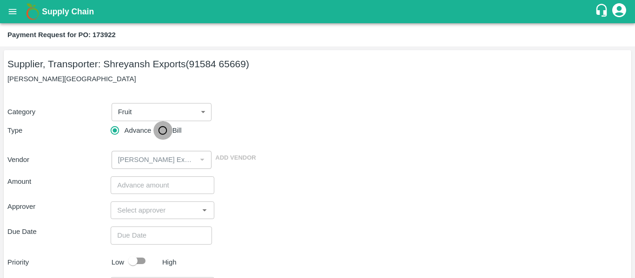
click at [168, 127] on input "Bill" at bounding box center [162, 130] width 19 height 19
radio input "true"
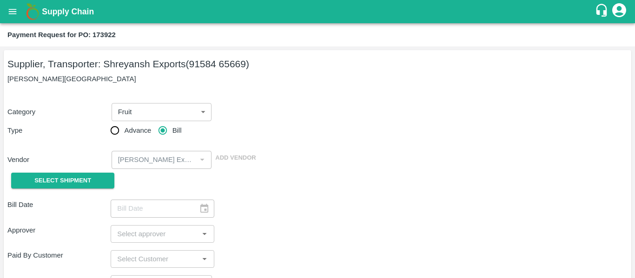
click at [98, 167] on div "Vendor ​ Add Vendor" at bounding box center [316, 157] width 624 height 21
click at [71, 183] on span "Select Shipment" at bounding box center [62, 181] width 57 height 11
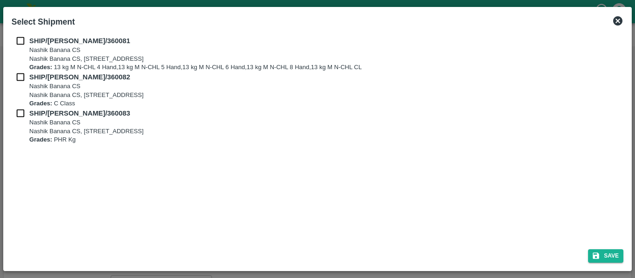
click at [24, 40] on input "checkbox" at bounding box center [21, 41] width 18 height 10
checkbox input "true"
click at [27, 78] on input "checkbox" at bounding box center [21, 77] width 18 height 10
checkbox input "true"
click at [28, 112] on input "checkbox" at bounding box center [21, 113] width 18 height 10
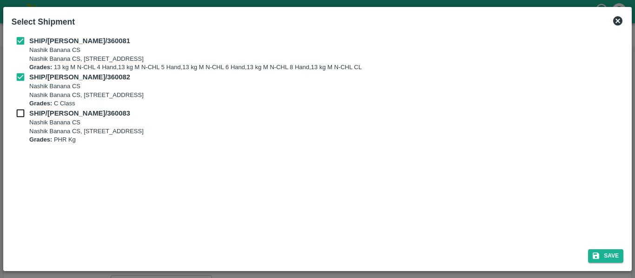
checkbox input "true"
click at [597, 251] on button "Save" at bounding box center [605, 256] width 35 height 13
type input "[DATE]"
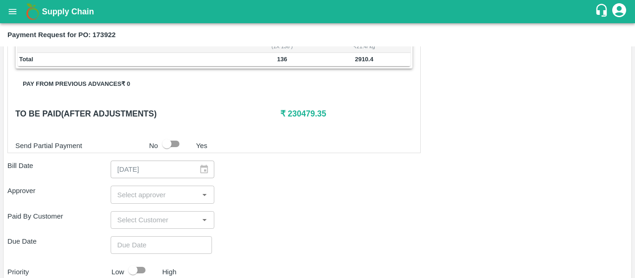
scroll to position [417, 0]
click at [151, 185] on div "Shipment - SHIP/[PERSON_NAME]/360081 Lots (Labels) Weight (Kgs) Total Price (₹)…" at bounding box center [317, 72] width 620 height 593
click at [152, 199] on input "input" at bounding box center [154, 194] width 82 height 12
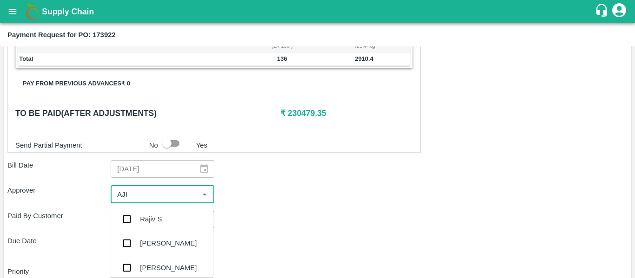
type input "AJIT"
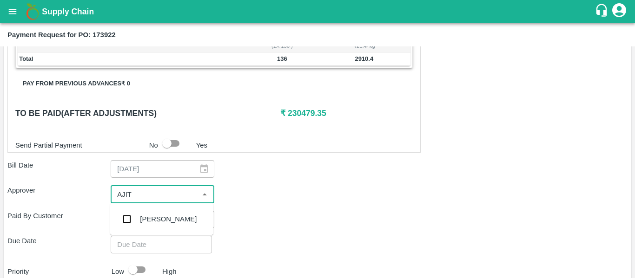
click at [155, 217] on div "[PERSON_NAME]" at bounding box center [168, 219] width 57 height 10
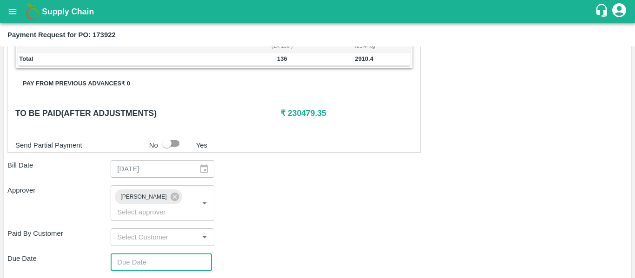
type input "DD/MM/YYYY hh:mm aa"
click at [157, 255] on input "DD/MM/YYYY hh:mm aa" at bounding box center [158, 263] width 95 height 18
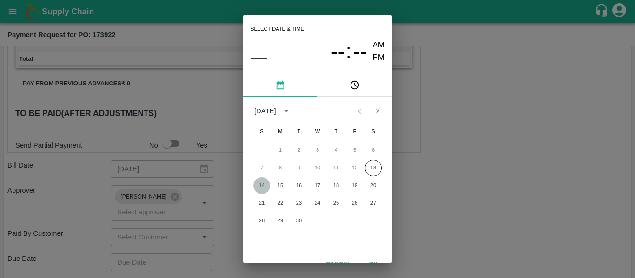
click at [260, 184] on button "14" at bounding box center [261, 186] width 17 height 17
type input "[DATE] 12:00 AM"
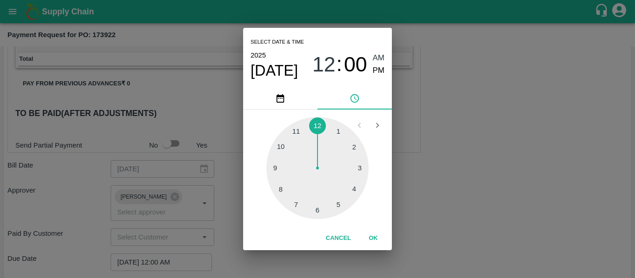
click at [441, 185] on div "Select date & time [DATE] 12 : 00 AM PM 1 2 3 4 5 6 7 8 9 10 11 12 Cancel OK" at bounding box center [317, 139] width 635 height 278
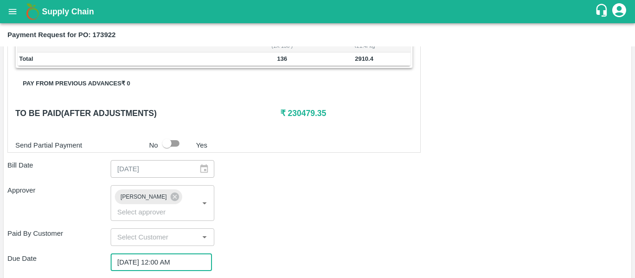
scroll to position [524, 0]
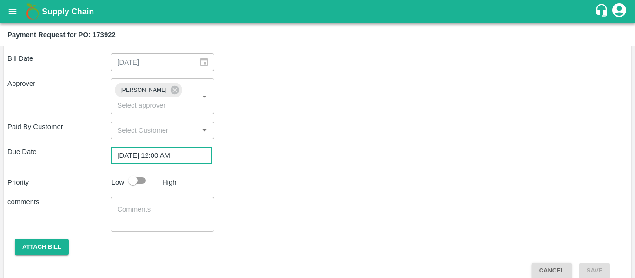
click at [137, 172] on input "checkbox" at bounding box center [132, 181] width 53 height 18
checkbox input "true"
click at [154, 211] on textarea at bounding box center [162, 215] width 90 height 20
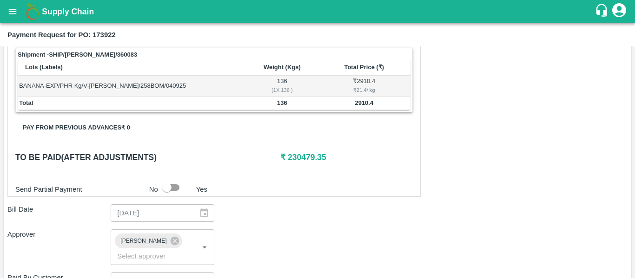
scroll to position [373, 0]
type textarea "Fruit Bill"
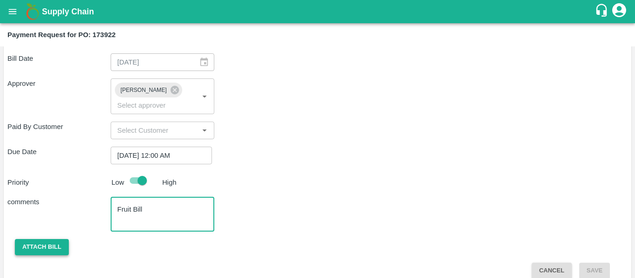
click at [43, 239] on button "Attach bill" at bounding box center [42, 247] width 54 height 16
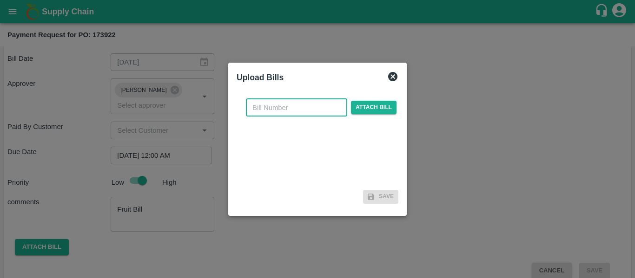
click at [289, 105] on input "text" at bounding box center [296, 108] width 101 height 18
type input "SE/25-26/1441"
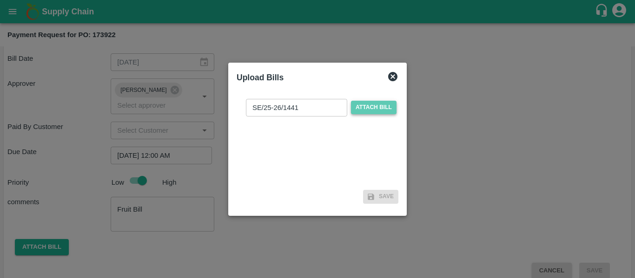
click at [367, 106] on span "Attach bill" at bounding box center [374, 107] width 46 height 13
click at [0, 0] on input "Attach bill" at bounding box center [0, 0] width 0 height 0
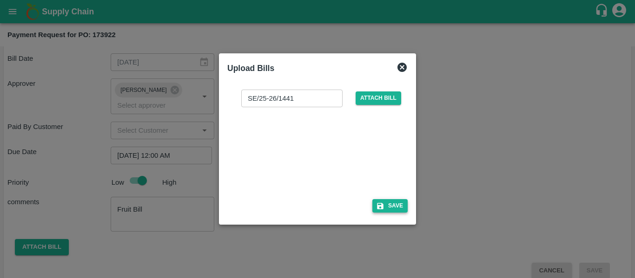
click at [389, 203] on button "Save" at bounding box center [389, 205] width 35 height 13
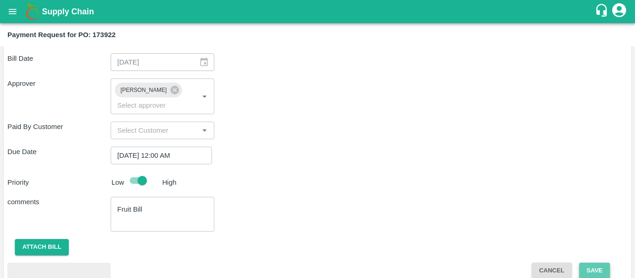
click at [598, 263] on button "Save" at bounding box center [594, 271] width 31 height 16
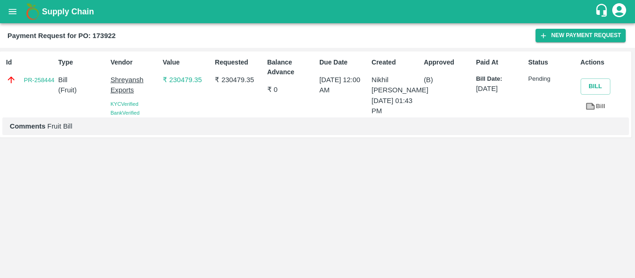
click at [3, 4] on div "Supply Chain" at bounding box center [317, 11] width 635 height 23
click at [9, 13] on icon "open drawer" at bounding box center [12, 12] width 10 height 10
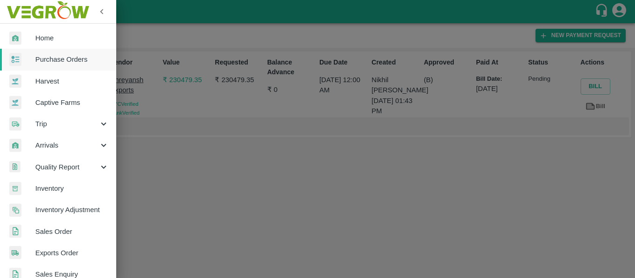
click at [55, 56] on span "Purchase Orders" at bounding box center [71, 59] width 73 height 10
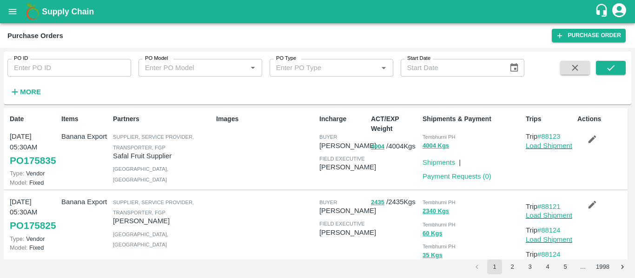
click at [32, 75] on input "PO ID" at bounding box center [69, 68] width 124 height 18
paste input "174066"
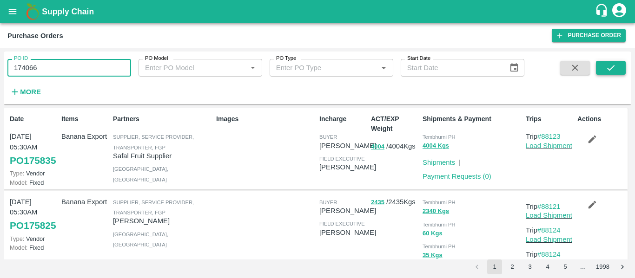
type input "174066"
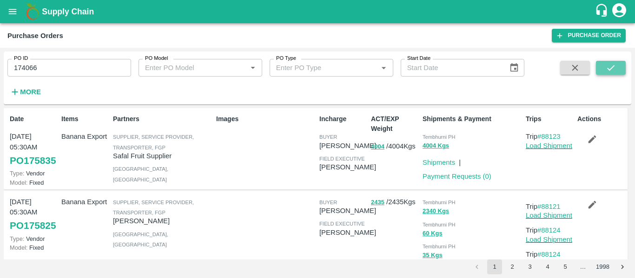
click at [606, 63] on icon "submit" at bounding box center [611, 68] width 10 height 10
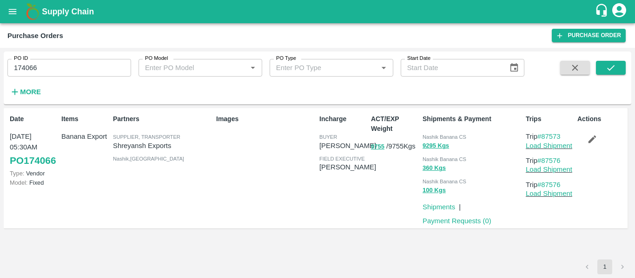
click at [459, 231] on div "Date [DATE] 05:30AM PO 174066 Type: Vendor Model: Fixed Items Banana Export Par…" at bounding box center [317, 173] width 620 height 122
click at [458, 222] on link "Payment Requests ( 0 )" at bounding box center [456, 220] width 69 height 7
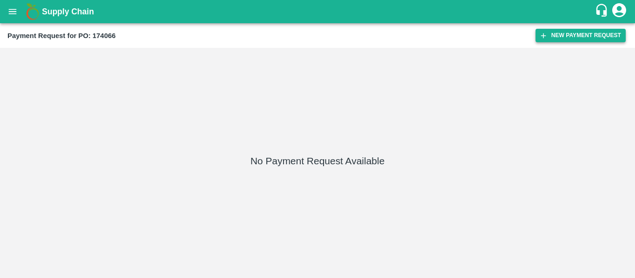
click at [589, 39] on button "New Payment Request" at bounding box center [580, 35] width 90 height 13
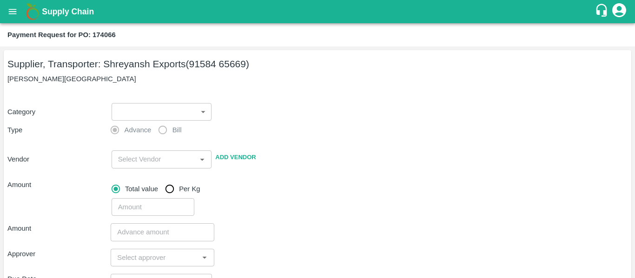
click at [160, 109] on body "Supply Chain Payment Request for PO: 174066 Supplier, Transporter: [PERSON_NAME…" at bounding box center [317, 139] width 635 height 278
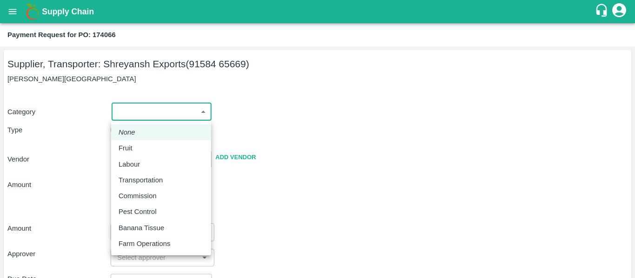
click at [132, 146] on p "Fruit" at bounding box center [126, 148] width 14 height 10
type input "1"
type input "[PERSON_NAME] Exports - 91584 65669(Supplier, Transporter)"
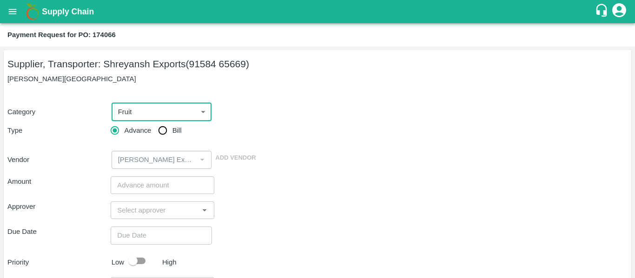
click at [171, 127] on input "Bill" at bounding box center [162, 130] width 19 height 19
radio input "true"
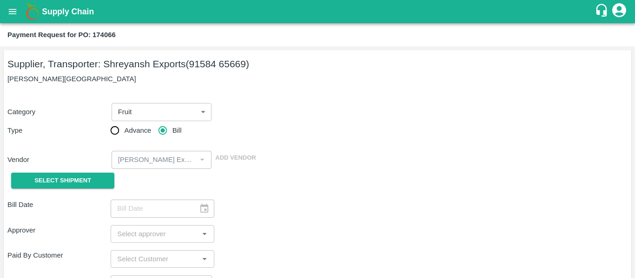
click at [102, 169] on div "Select Shipment" at bounding box center [58, 181] width 103 height 24
click at [78, 185] on span "Select Shipment" at bounding box center [62, 181] width 57 height 11
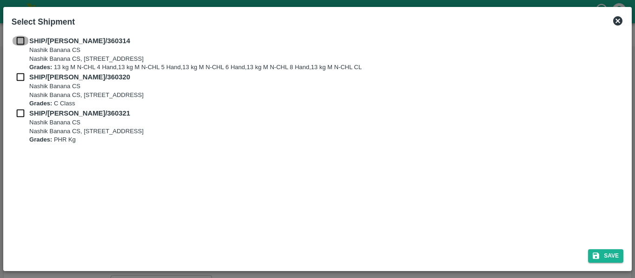
click at [27, 41] on input "checkbox" at bounding box center [21, 41] width 18 height 10
checkbox input "true"
click at [24, 71] on div "SHIP/[PERSON_NAME]/360314 Nashik Banana CS Nashik Banana CS, Gat No. 314/2/1, A…" at bounding box center [318, 54] width 612 height 36
click at [21, 79] on input "checkbox" at bounding box center [21, 77] width 18 height 10
checkbox input "true"
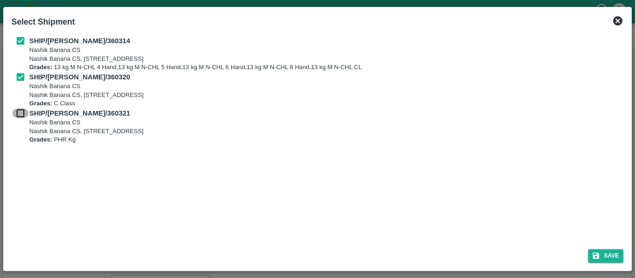
click at [21, 113] on input "checkbox" at bounding box center [21, 113] width 18 height 10
checkbox input "true"
click at [610, 255] on button "Save" at bounding box center [605, 256] width 35 height 13
type input "06/09/2025"
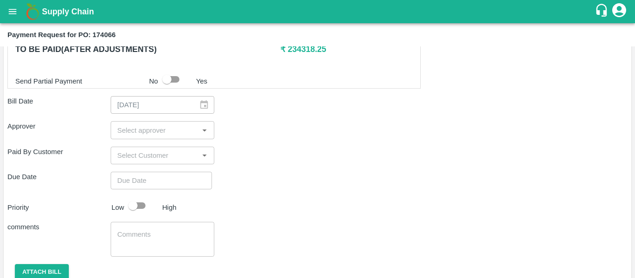
scroll to position [473, 0]
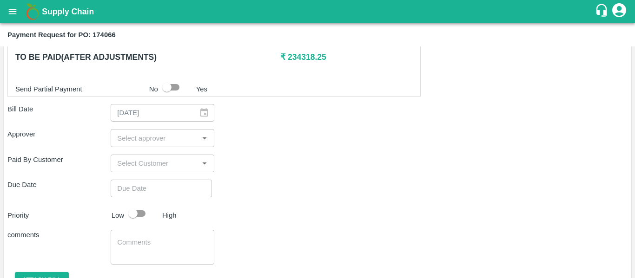
click at [132, 142] on input "input" at bounding box center [154, 138] width 82 height 12
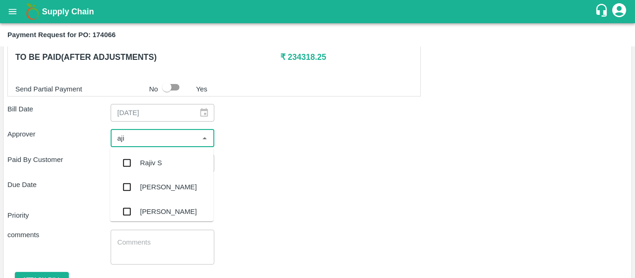
type input "ajit"
click at [133, 153] on div "[PERSON_NAME]" at bounding box center [161, 163] width 103 height 24
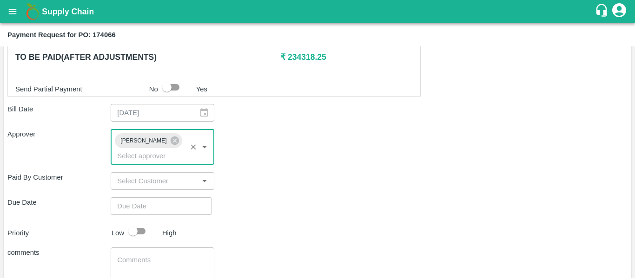
type input "DD/MM/YYYY hh:mm aa"
click at [144, 198] on input "DD/MM/YYYY hh:mm aa" at bounding box center [158, 207] width 95 height 18
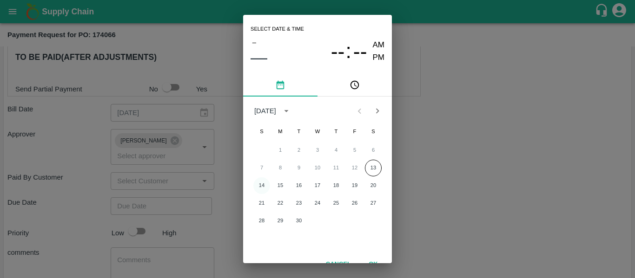
click at [260, 186] on button "14" at bounding box center [261, 186] width 17 height 17
type input "14/09/2025 12:00 AM"
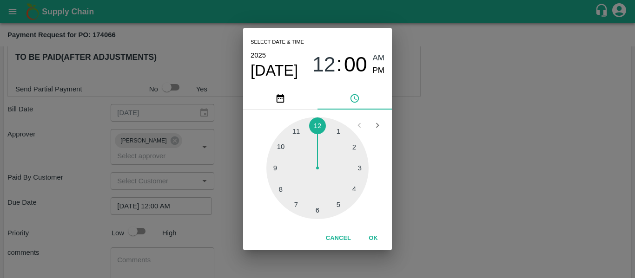
click at [458, 172] on div "Select date & time 2025 Sep 14 12 : 00 AM PM 1 2 3 4 5 6 7 8 9 10 11 12 Cancel …" at bounding box center [317, 139] width 635 height 278
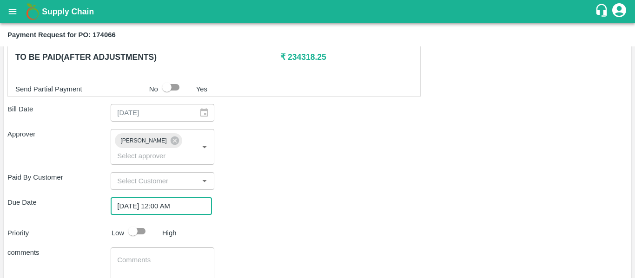
click at [149, 223] on input "checkbox" at bounding box center [132, 232] width 53 height 18
checkbox input "true"
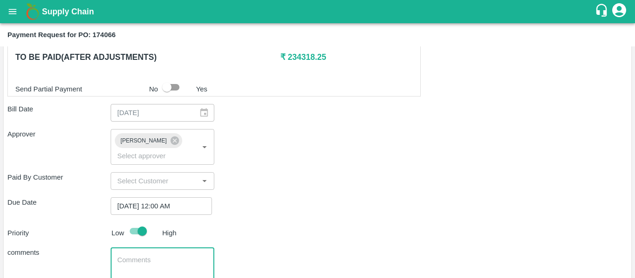
click at [153, 256] on textarea at bounding box center [162, 266] width 90 height 20
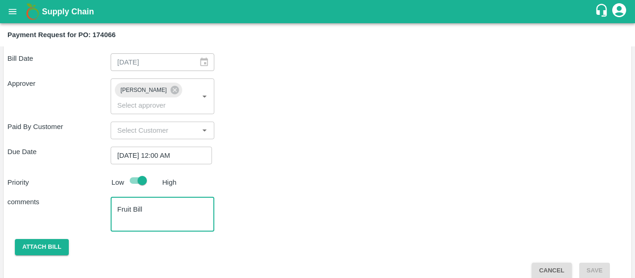
type textarea "Fruit Bill"
click at [72, 244] on span "Attach bill" at bounding box center [41, 247] width 69 height 7
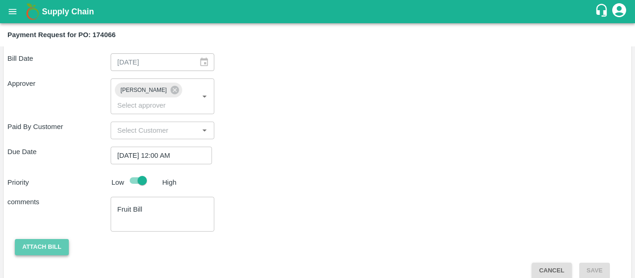
click at [37, 239] on button "Attach bill" at bounding box center [42, 247] width 54 height 16
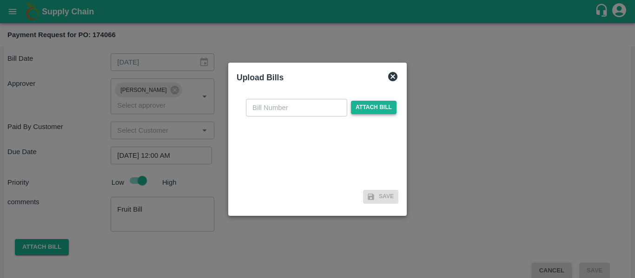
click at [374, 111] on span "Attach bill" at bounding box center [374, 107] width 46 height 13
click at [0, 0] on input "Attach bill" at bounding box center [0, 0] width 0 height 0
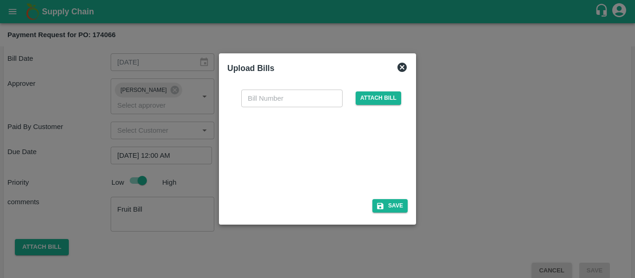
click at [328, 149] on div at bounding box center [315, 150] width 139 height 49
click at [256, 102] on input "text" at bounding box center [291, 99] width 101 height 18
type input "SE/25-26/1446"
click at [390, 203] on button "Save" at bounding box center [389, 205] width 35 height 13
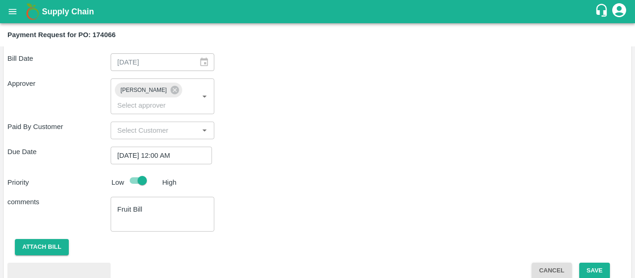
click at [604, 263] on button "Save" at bounding box center [594, 271] width 31 height 16
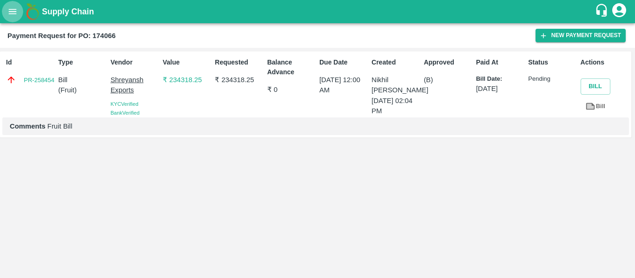
click at [5, 10] on button "open drawer" at bounding box center [12, 11] width 21 height 21
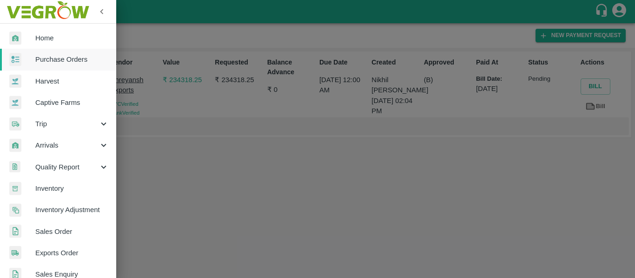
click at [47, 59] on span "Purchase Orders" at bounding box center [71, 59] width 73 height 10
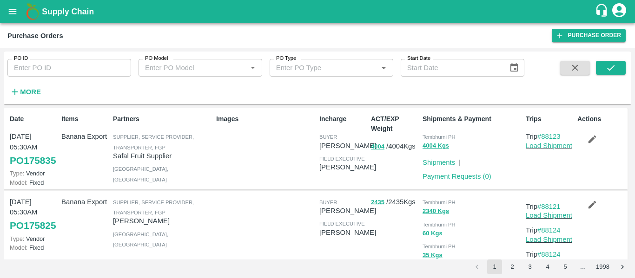
click at [48, 67] on input "PO ID" at bounding box center [69, 68] width 124 height 18
paste input "174096"
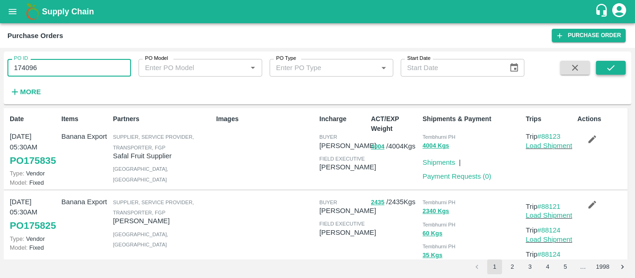
type input "174096"
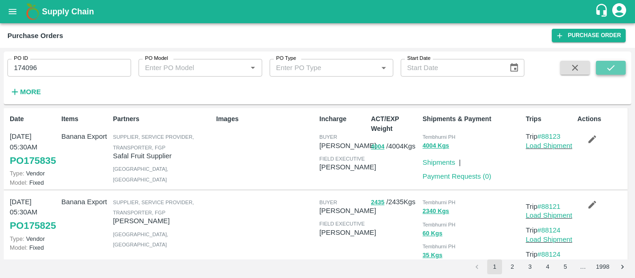
click at [608, 67] on icon "submit" at bounding box center [611, 68] width 10 height 10
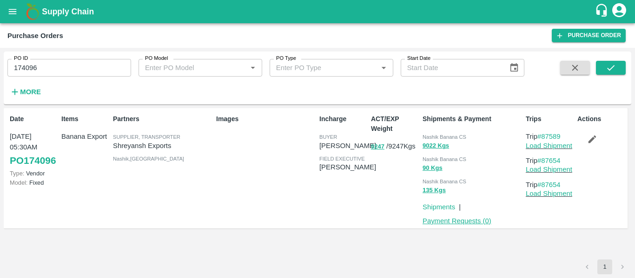
click at [455, 224] on link "Payment Requests ( 0 )" at bounding box center [456, 220] width 69 height 7
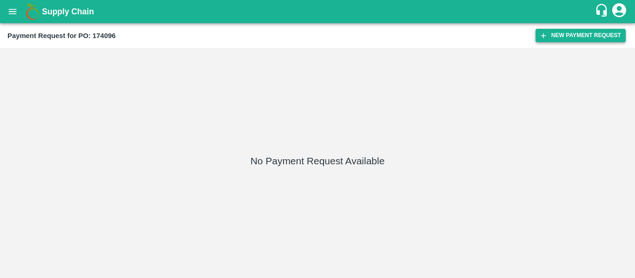
click at [573, 31] on button "New Payment Request" at bounding box center [580, 35] width 90 height 13
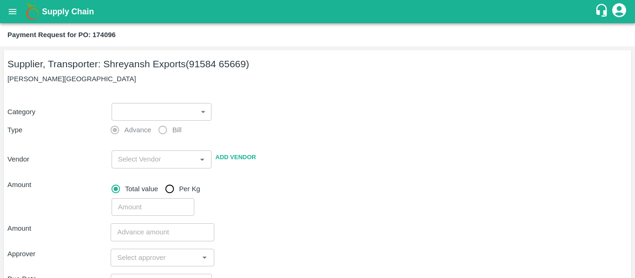
click at [151, 106] on body "Supply Chain Payment Request for PO: 174096 Supplier, Transporter: [PERSON_NAME…" at bounding box center [317, 139] width 635 height 278
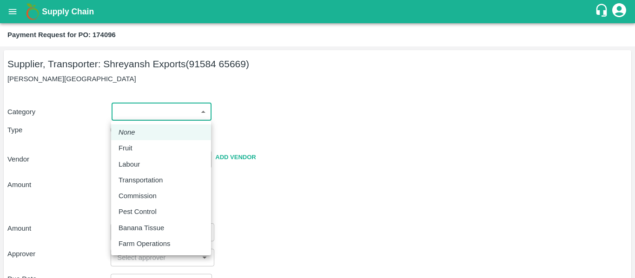
click at [144, 151] on div "Fruit" at bounding box center [161, 148] width 85 height 10
type input "1"
type input "[PERSON_NAME] Exports - 91584 65669(Supplier, Transporter)"
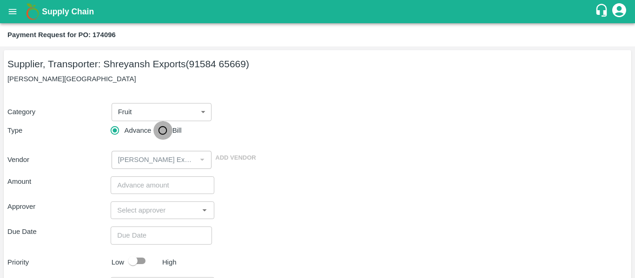
click at [170, 129] on input "Bill" at bounding box center [162, 130] width 19 height 19
radio input "true"
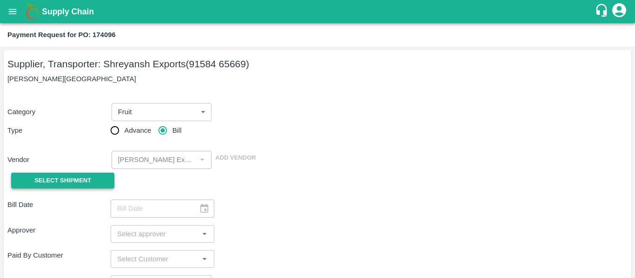
click at [86, 176] on span "Select Shipment" at bounding box center [62, 181] width 57 height 11
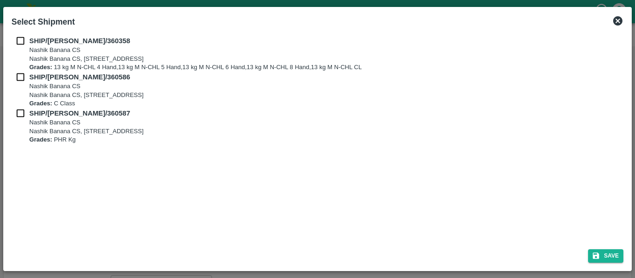
click at [20, 33] on div "SHIP/NASH/360358 Nashik Banana CS Nashik Banana CS, Gat No. 314/2/1, A/p- Mohad…" at bounding box center [317, 137] width 619 height 210
click at [20, 40] on input "checkbox" at bounding box center [21, 41] width 18 height 10
checkbox input "true"
click at [21, 75] on input "checkbox" at bounding box center [21, 77] width 18 height 10
checkbox input "true"
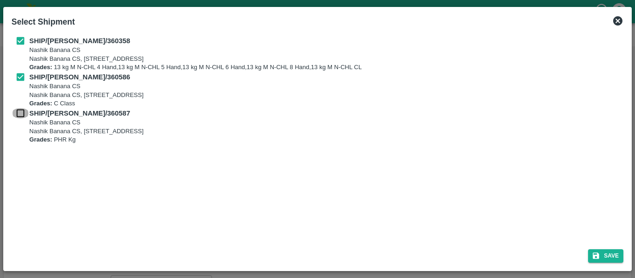
click at [22, 114] on input "checkbox" at bounding box center [21, 113] width 18 height 10
checkbox input "true"
click at [614, 259] on button "Save" at bounding box center [605, 256] width 35 height 13
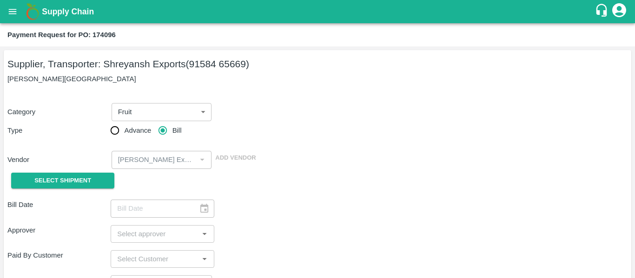
type input "08/09/2025"
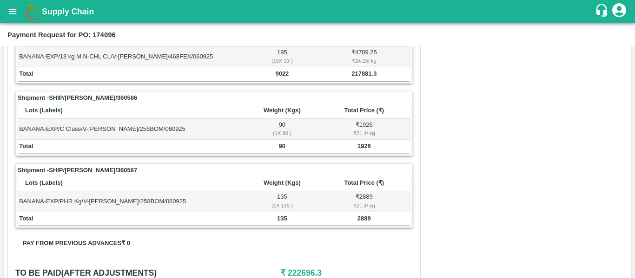
scroll to position [421, 0]
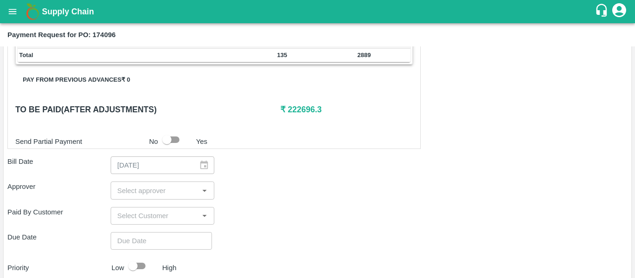
click at [133, 192] on input "input" at bounding box center [154, 191] width 82 height 12
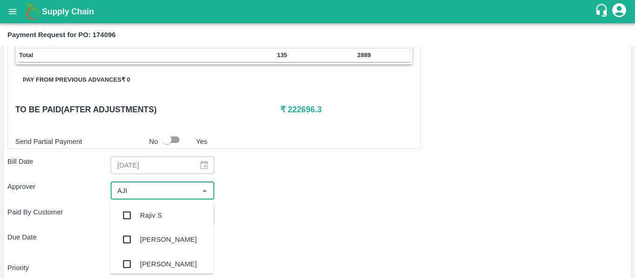
type input "AJIT"
click at [137, 208] on div "[PERSON_NAME]" at bounding box center [161, 216] width 103 height 24
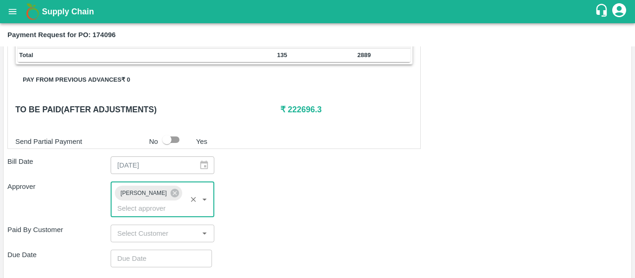
type input "DD/MM/YYYY hh:mm aa"
click at [150, 250] on input "DD/MM/YYYY hh:mm aa" at bounding box center [158, 259] width 95 height 18
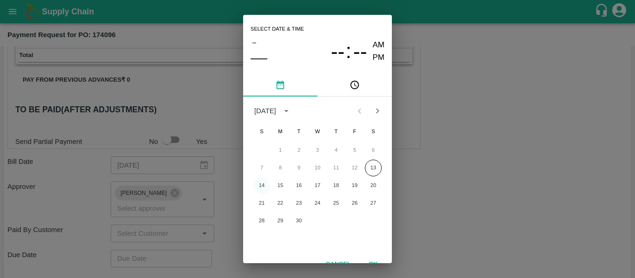
click at [261, 186] on button "14" at bounding box center [261, 186] width 17 height 17
type input "[DATE] 12:00 AM"
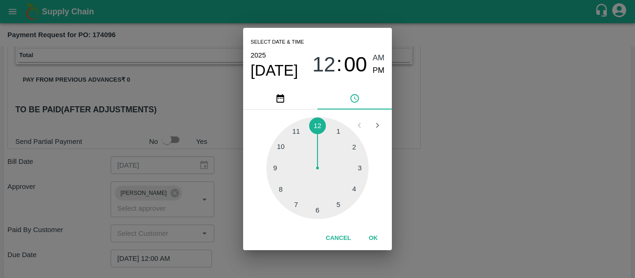
click at [428, 188] on div "Select date & time [DATE] 12 : 00 AM PM 1 2 3 4 5 6 7 8 9 10 11 12 Cancel OK" at bounding box center [317, 139] width 635 height 278
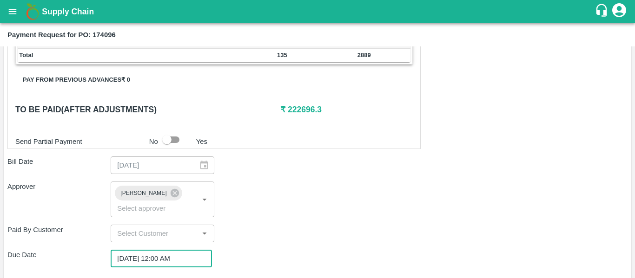
scroll to position [524, 0]
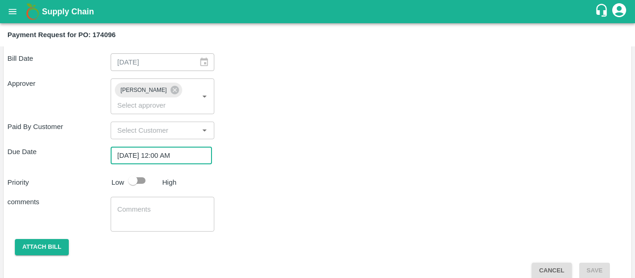
click at [117, 178] on p "Low" at bounding box center [118, 183] width 13 height 10
click at [143, 172] on input "checkbox" at bounding box center [132, 181] width 53 height 18
checkbox input "true"
click at [147, 205] on textarea at bounding box center [162, 215] width 90 height 20
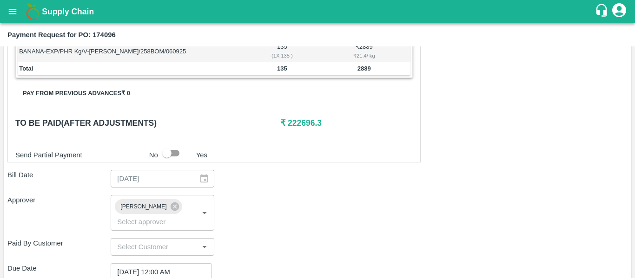
scroll to position [408, 0]
type textarea "Fruit Bill"
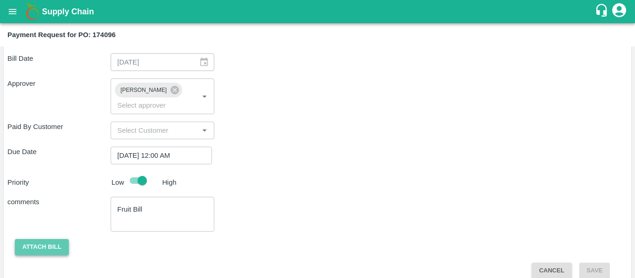
click at [54, 239] on button "Attach bill" at bounding box center [42, 247] width 54 height 16
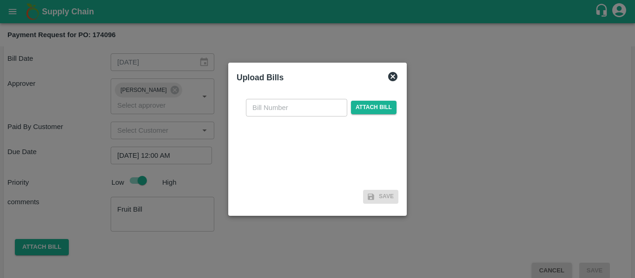
click at [288, 117] on div "​ Attach bill" at bounding box center [318, 139] width 162 height 95
click at [269, 107] on input "text" at bounding box center [296, 108] width 101 height 18
type input "SE/25-26/1447"
click at [387, 105] on span "Attach bill" at bounding box center [374, 107] width 46 height 13
click at [0, 0] on input "Attach bill" at bounding box center [0, 0] width 0 height 0
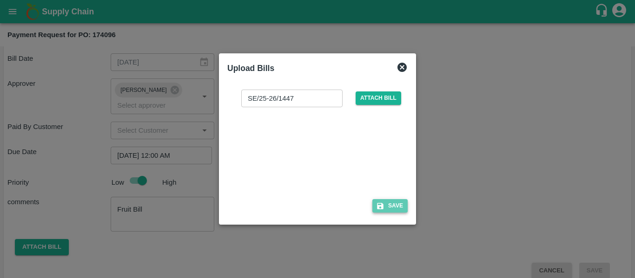
click at [389, 210] on button "Save" at bounding box center [389, 205] width 35 height 13
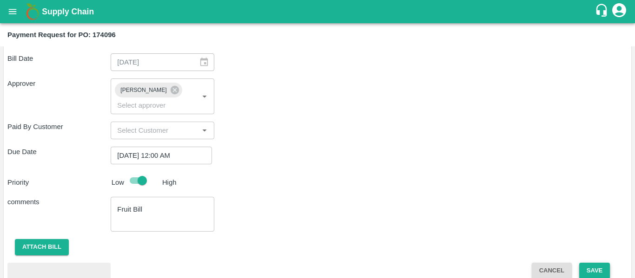
click at [586, 263] on button "Save" at bounding box center [594, 271] width 31 height 16
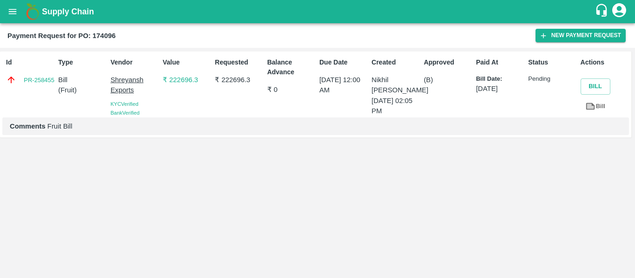
click at [592, 107] on icon at bounding box center [590, 106] width 7 height 5
click at [21, 12] on button "open drawer" at bounding box center [12, 11] width 21 height 21
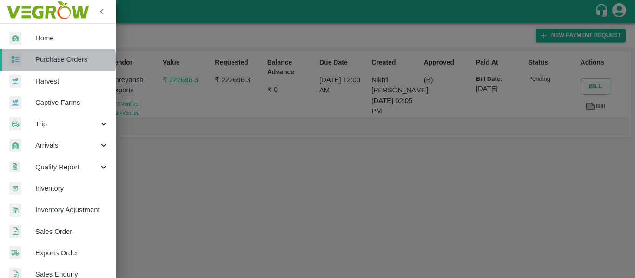
click at [58, 60] on span "Purchase Orders" at bounding box center [71, 59] width 73 height 10
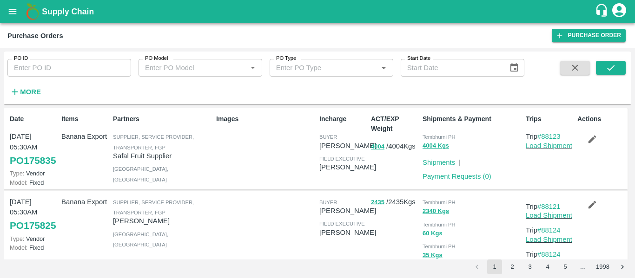
click at [41, 75] on input "PO ID" at bounding box center [69, 68] width 124 height 18
paste input "174084"
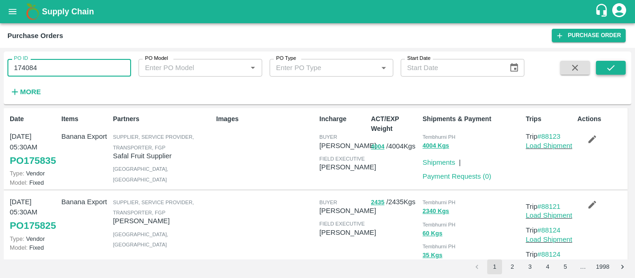
type input "174084"
click at [608, 71] on icon "submit" at bounding box center [611, 68] width 10 height 10
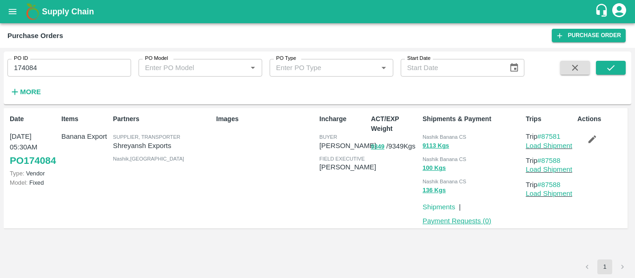
click at [464, 218] on link "Payment Requests ( 0 )" at bounding box center [456, 220] width 69 height 7
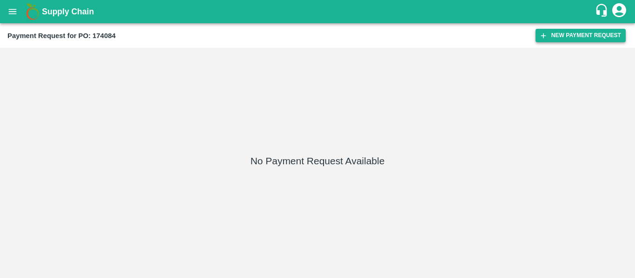
click at [559, 41] on button "New Payment Request" at bounding box center [580, 35] width 90 height 13
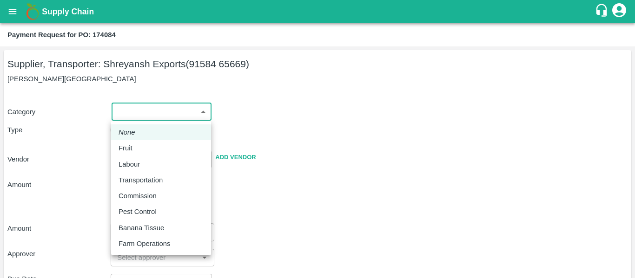
click at [182, 112] on body "Supply Chain Payment Request for PO: 174084 Supplier, Transporter: [PERSON_NAME…" at bounding box center [317, 139] width 635 height 278
click at [136, 150] on div "Fruit" at bounding box center [128, 148] width 19 height 10
type input "1"
type input "[PERSON_NAME] Exports - 91584 65669(Supplier, Transporter)"
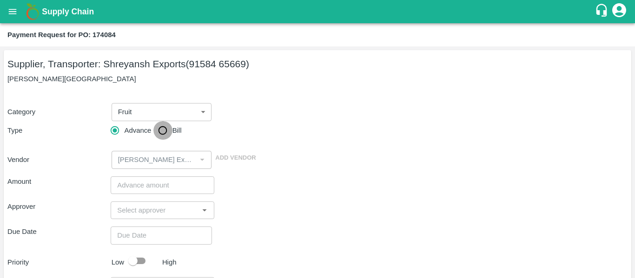
click at [166, 133] on input "Bill" at bounding box center [162, 130] width 19 height 19
radio input "true"
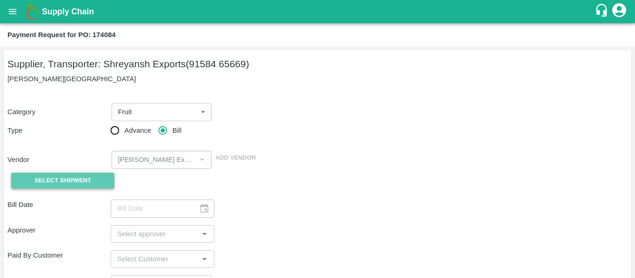
click at [60, 185] on span "Select Shipment" at bounding box center [62, 181] width 57 height 11
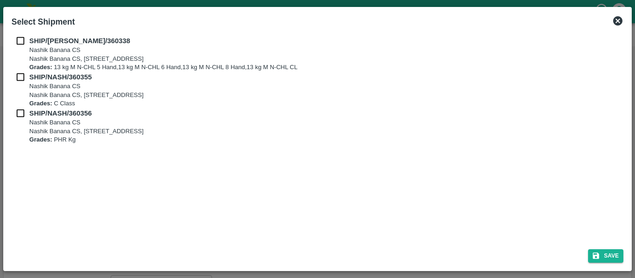
click at [23, 43] on input "checkbox" at bounding box center [21, 41] width 18 height 10
checkbox input "true"
click at [23, 72] on input "checkbox" at bounding box center [21, 77] width 18 height 10
checkbox input "true"
click at [23, 105] on div "SHIP/[PERSON_NAME]/360355 [STREET_ADDRESS] Grades: C Class" at bounding box center [318, 90] width 612 height 36
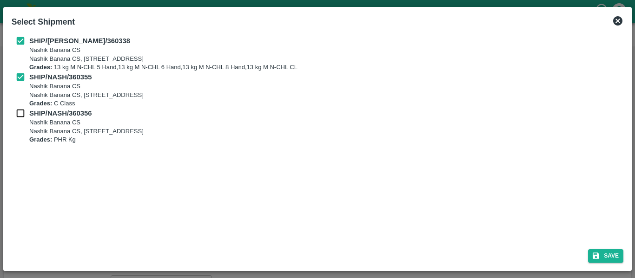
click at [24, 113] on input "checkbox" at bounding box center [21, 113] width 18 height 10
checkbox input "true"
click at [597, 259] on icon "submit" at bounding box center [596, 256] width 7 height 7
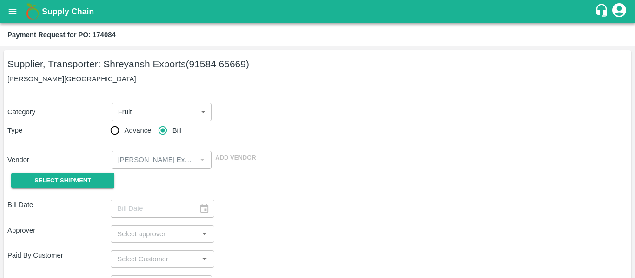
type input "[DATE]"
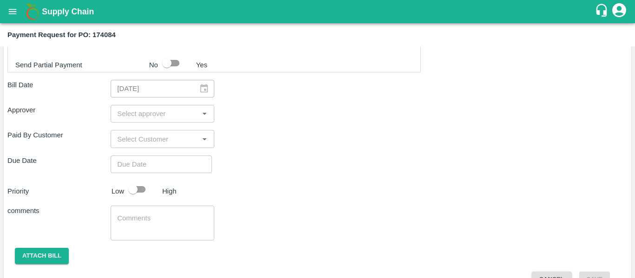
scroll to position [487, 0]
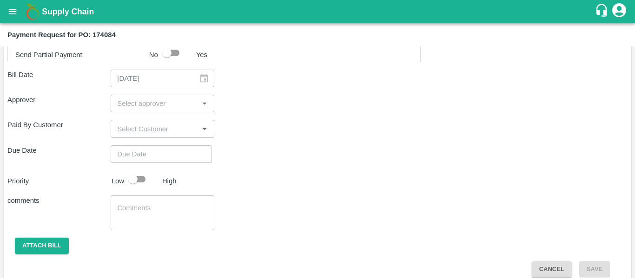
click at [130, 109] on input "input" at bounding box center [154, 104] width 82 height 12
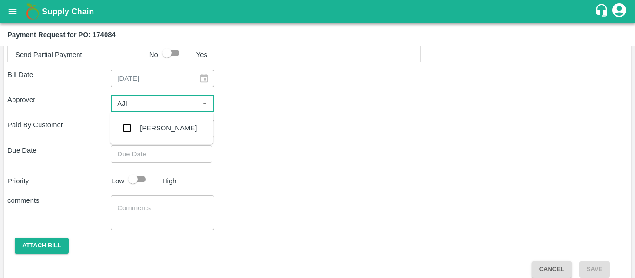
type input "AJIT"
click at [133, 125] on input "checkbox" at bounding box center [127, 128] width 19 height 19
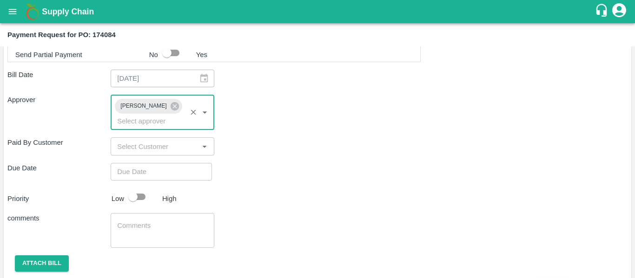
type input "DD/MM/YYYY hh:mm aa"
click at [140, 163] on input "DD/MM/YYYY hh:mm aa" at bounding box center [158, 172] width 95 height 18
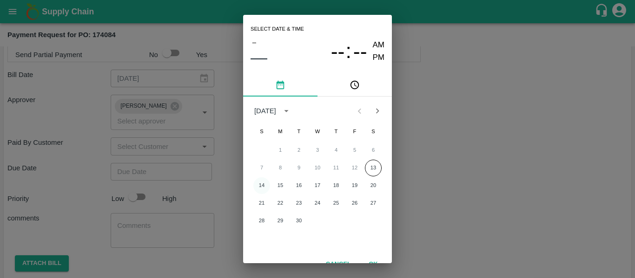
click at [257, 185] on button "14" at bounding box center [261, 186] width 17 height 17
type input "[DATE] 12:00 AM"
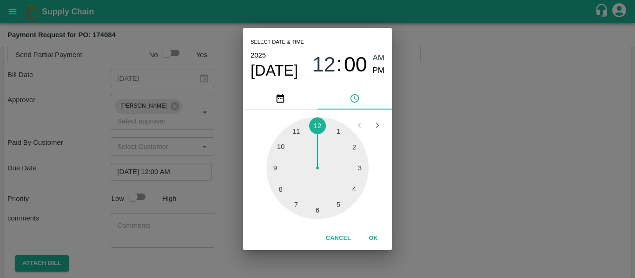
click at [414, 172] on div "Select date & time [DATE] 12 : 00 AM PM 1 2 3 4 5 6 7 8 9 10 11 12 Cancel OK" at bounding box center [317, 139] width 635 height 278
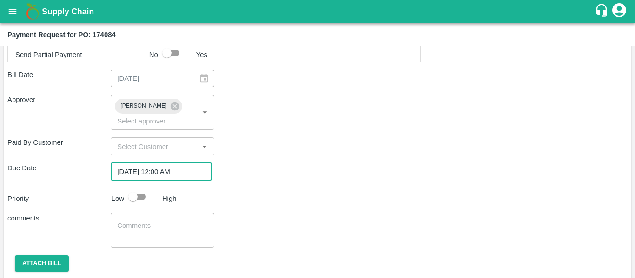
click at [145, 188] on input "checkbox" at bounding box center [132, 197] width 53 height 18
checkbox input "true"
click at [152, 228] on textarea at bounding box center [162, 231] width 90 height 20
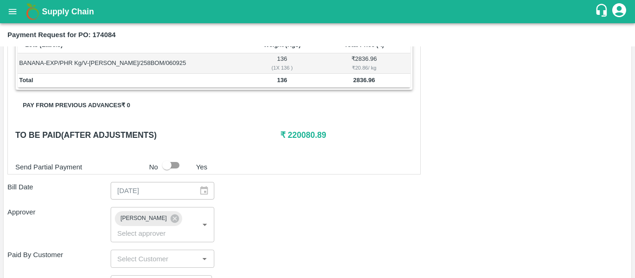
scroll to position [503, 0]
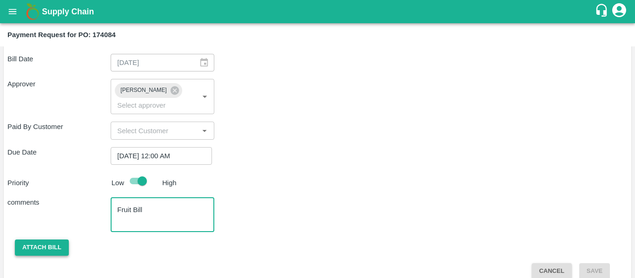
type textarea "Fruit Bill"
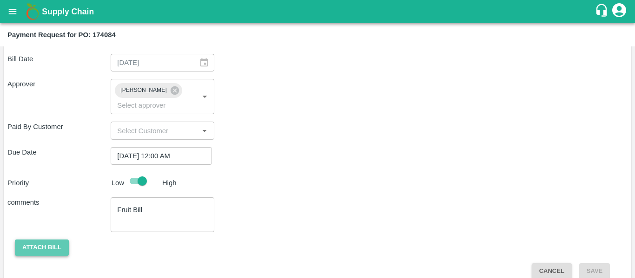
click at [56, 240] on button "Attach bill" at bounding box center [42, 248] width 54 height 16
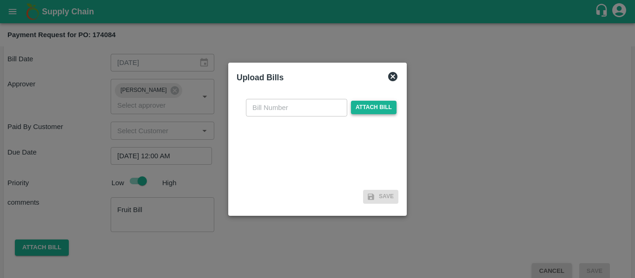
click at [369, 107] on span "Attach bill" at bounding box center [374, 107] width 46 height 13
click at [0, 0] on input "Attach bill" at bounding box center [0, 0] width 0 height 0
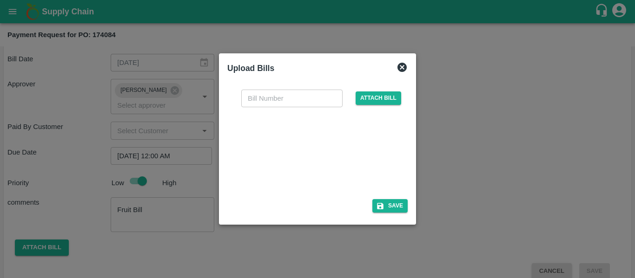
click at [332, 151] on div at bounding box center [315, 150] width 139 height 49
click at [401, 69] on icon at bounding box center [401, 67] width 11 height 11
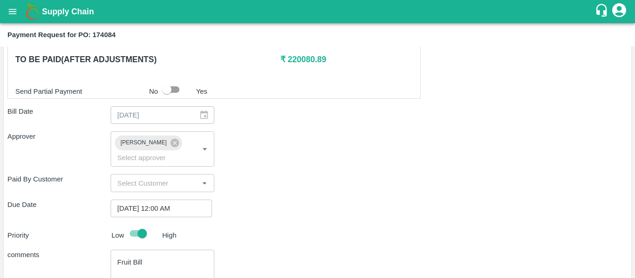
scroll to position [454, 0]
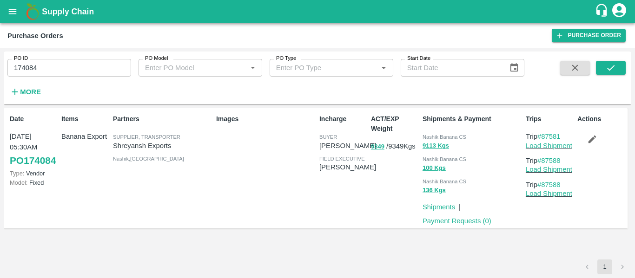
click at [590, 143] on icon "button" at bounding box center [592, 140] width 8 height 8
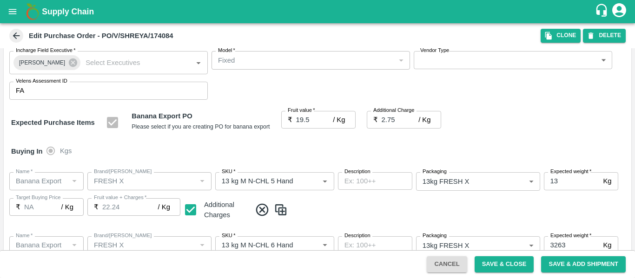
scroll to position [490, 0]
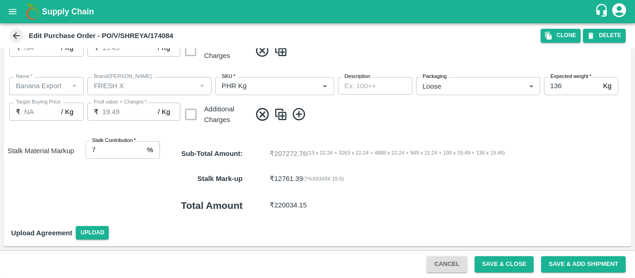
type input "6"
click at [141, 152] on input "6" at bounding box center [115, 150] width 58 height 18
type input "22.25"
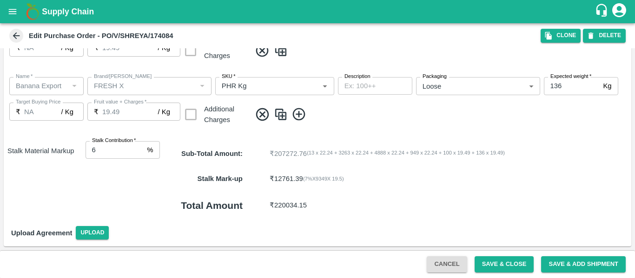
type input "22.25"
type input "19.5"
click at [140, 145] on input "6" at bounding box center [115, 150] width 58 height 18
type input "7"
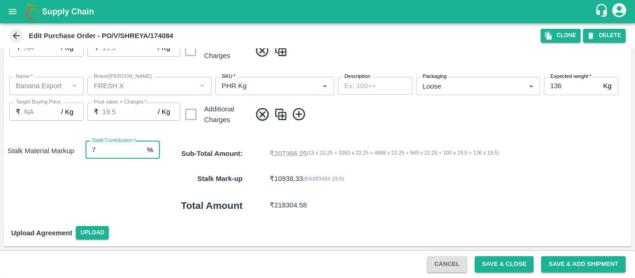
click at [137, 147] on input "7" at bounding box center [115, 150] width 58 height 18
click at [521, 272] on button "Save & Close" at bounding box center [503, 265] width 59 height 16
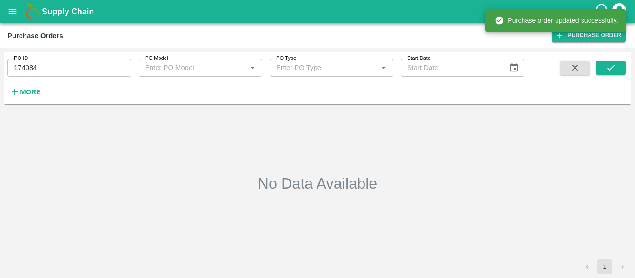
type input "174084"
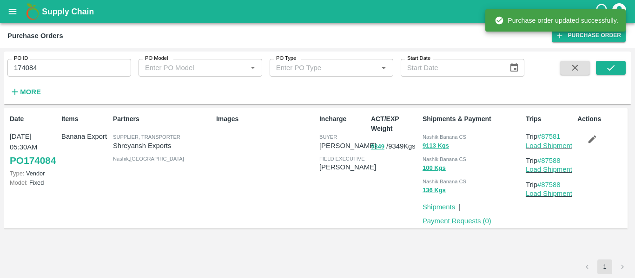
click at [467, 220] on link "Payment Requests ( 0 )" at bounding box center [456, 220] width 69 height 7
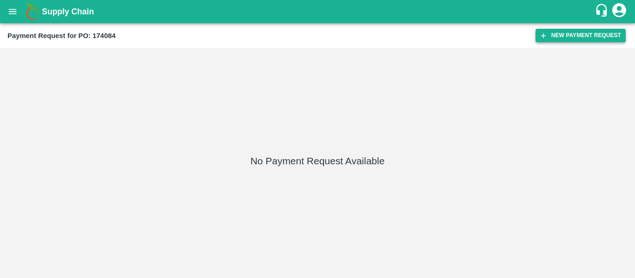
click at [558, 39] on button "New Payment Request" at bounding box center [580, 35] width 90 height 13
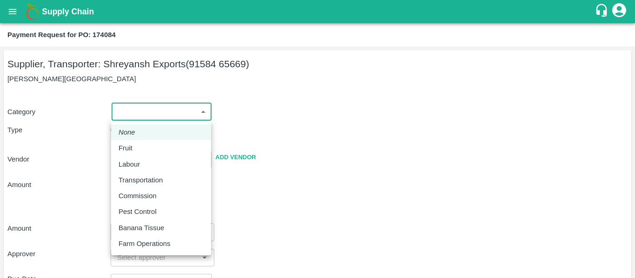
click at [169, 116] on body "Supply Chain Payment Request for PO: 174084 Supplier, Transporter: [PERSON_NAME…" at bounding box center [317, 139] width 635 height 278
click at [140, 146] on div "Fruit" at bounding box center [161, 148] width 85 height 10
type input "1"
type input "[PERSON_NAME] Exports - 91584 65669(Supplier, Transporter)"
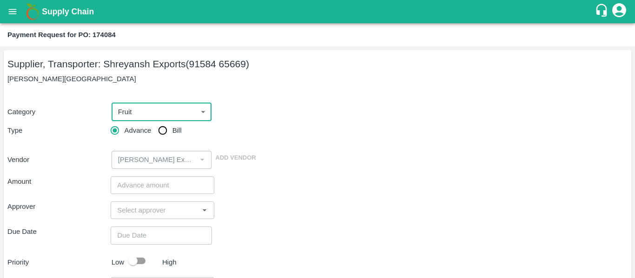
click at [166, 132] on input "Bill" at bounding box center [162, 130] width 19 height 19
radio input "true"
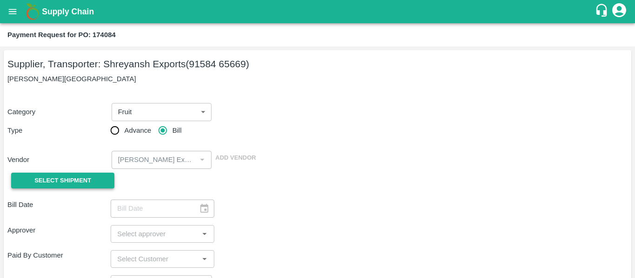
click at [77, 186] on span "Select Shipment" at bounding box center [62, 181] width 57 height 11
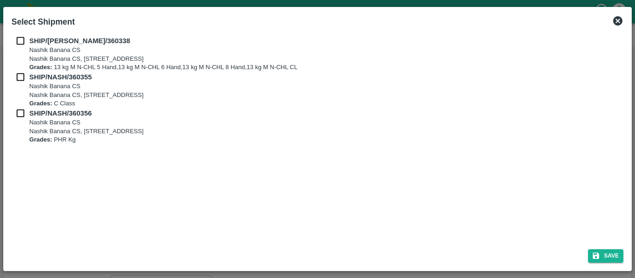
click at [26, 43] on input "checkbox" at bounding box center [21, 41] width 18 height 10
checkbox input "true"
click at [23, 75] on input "checkbox" at bounding box center [21, 77] width 18 height 10
checkbox input "true"
click at [25, 111] on input "checkbox" at bounding box center [21, 113] width 18 height 10
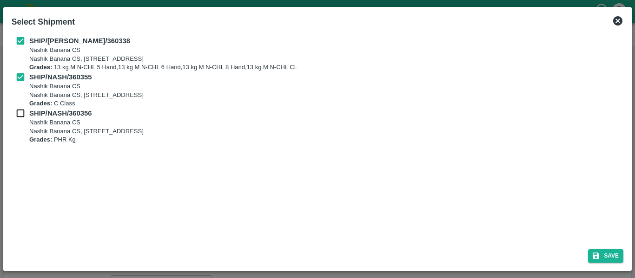
checkbox input "true"
click at [618, 248] on div "Save" at bounding box center [317, 254] width 619 height 25
click at [592, 253] on icon "submit" at bounding box center [596, 256] width 8 height 8
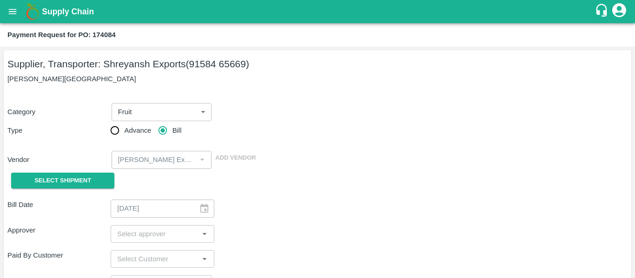
type input "[DATE]"
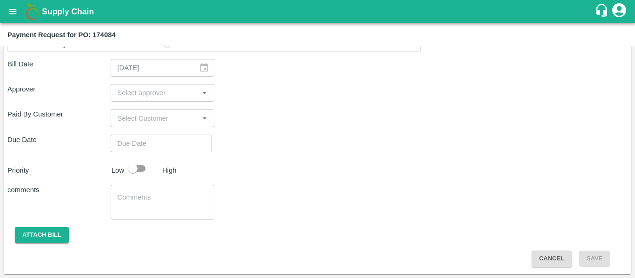
scroll to position [496, 0]
click at [138, 100] on input "input" at bounding box center [154, 94] width 82 height 12
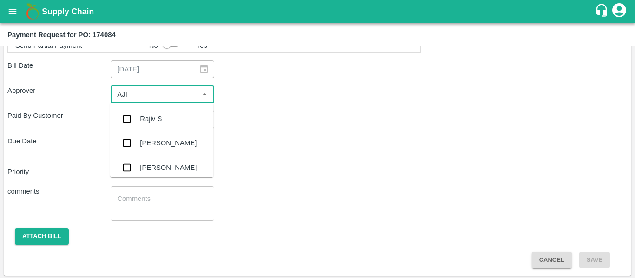
type input "AJIT"
click at [141, 112] on div "[PERSON_NAME]" at bounding box center [161, 119] width 103 height 24
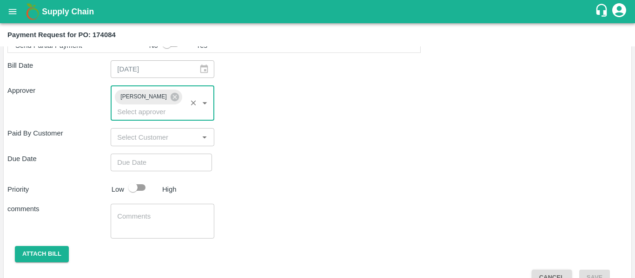
type input "DD/MM/YYYY hh:mm aa"
click at [152, 154] on input "DD/MM/YYYY hh:mm aa" at bounding box center [158, 163] width 95 height 18
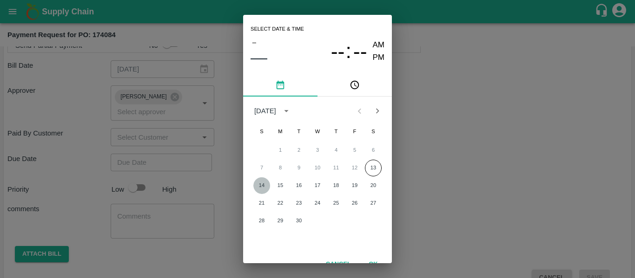
click at [263, 186] on button "14" at bounding box center [261, 186] width 17 height 17
type input "[DATE] 12:00 AM"
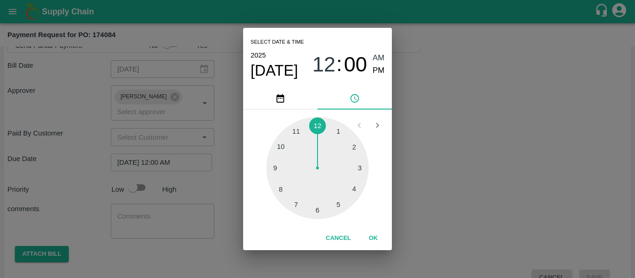
click at [418, 173] on div "Select date & time [DATE] 12 : 00 AM PM 1 2 3 4 5 6 7 8 9 10 11 12 Cancel OK" at bounding box center [317, 139] width 635 height 278
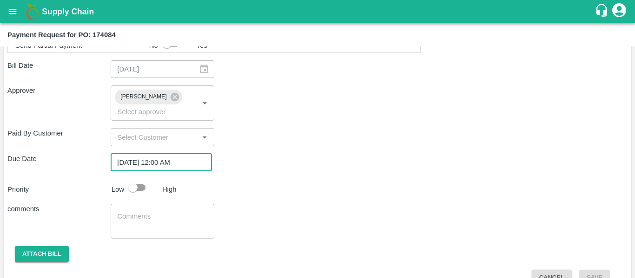
click at [136, 179] on input "checkbox" at bounding box center [132, 188] width 53 height 18
checkbox input "true"
click at [148, 215] on textarea at bounding box center [162, 222] width 90 height 20
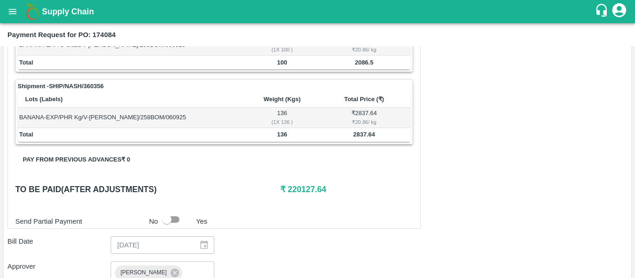
scroll to position [503, 0]
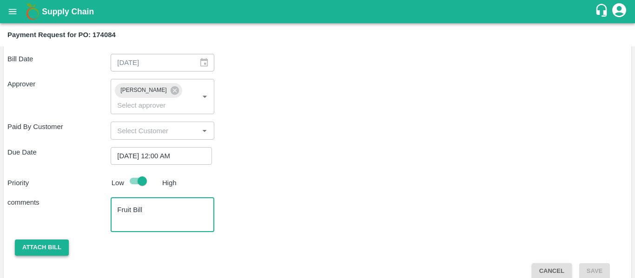
type textarea "Fruit Bill"
click at [60, 240] on button "Attach bill" at bounding box center [42, 248] width 54 height 16
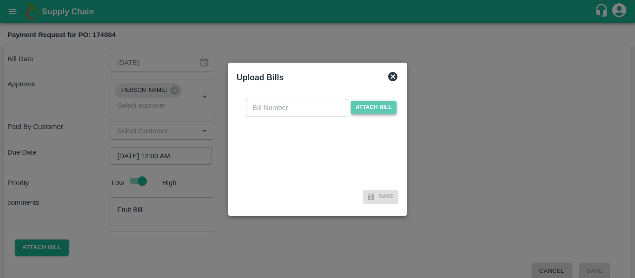
click at [355, 105] on span "Attach bill" at bounding box center [374, 107] width 46 height 13
click at [0, 0] on input "Attach bill" at bounding box center [0, 0] width 0 height 0
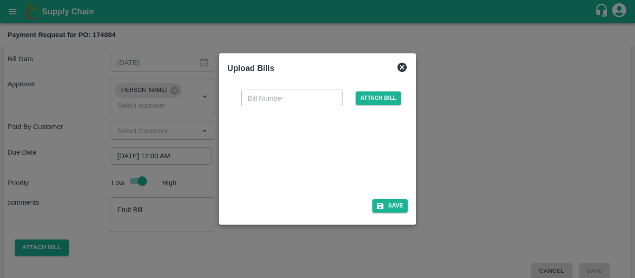
click at [315, 140] on div at bounding box center [315, 150] width 139 height 49
click at [294, 101] on input "text" at bounding box center [291, 99] width 101 height 18
type input "SE/25-26/1448"
click at [393, 200] on button "Save" at bounding box center [389, 205] width 35 height 13
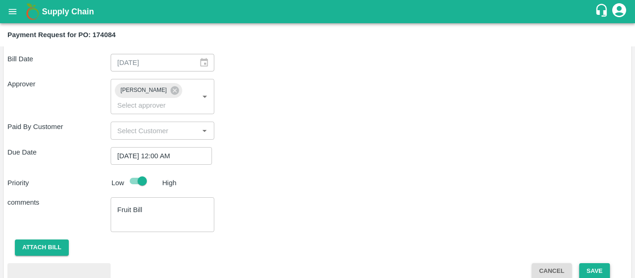
click at [593, 264] on button "Save" at bounding box center [594, 272] width 31 height 16
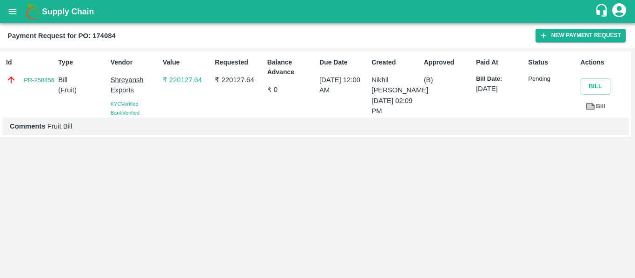
click at [8, 10] on icon "open drawer" at bounding box center [12, 12] width 10 height 10
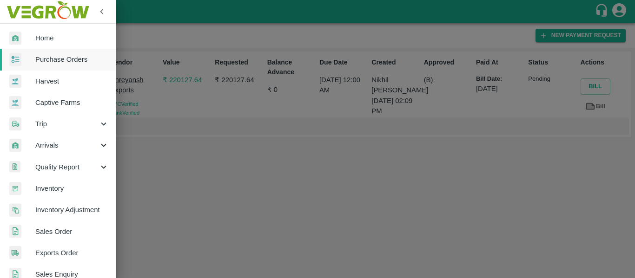
click at [57, 71] on link "Harvest" at bounding box center [58, 81] width 116 height 21
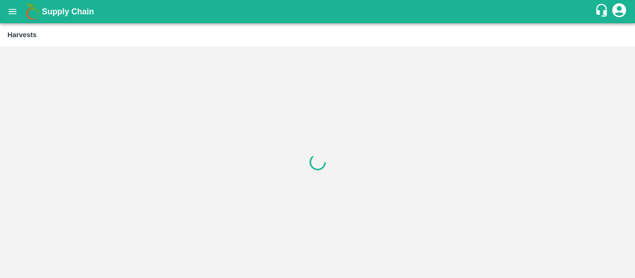
click at [13, 14] on icon "open drawer" at bounding box center [13, 11] width 8 height 5
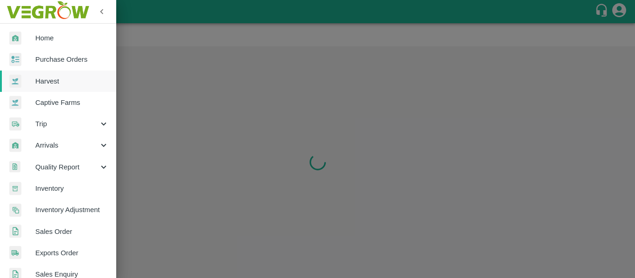
click at [46, 58] on span "Purchase Orders" at bounding box center [71, 59] width 73 height 10
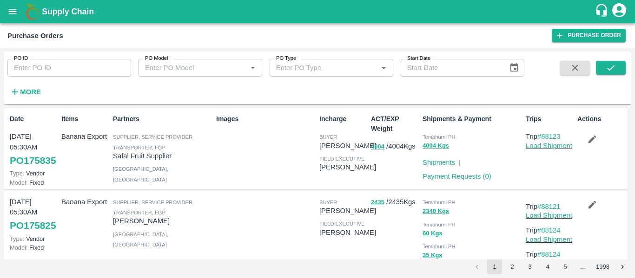
click at [51, 78] on div "PO ID PO ID PO Model PO Model   * PO Type PO Type   * Start Date Start Date More" at bounding box center [262, 76] width 524 height 48
click at [37, 72] on input "PO ID" at bounding box center [69, 68] width 124 height 18
paste input "174239"
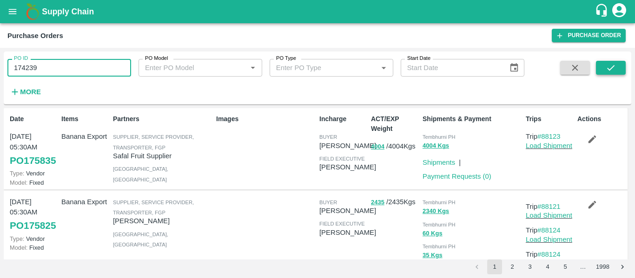
type input "174239"
click at [601, 64] on button "submit" at bounding box center [611, 68] width 30 height 14
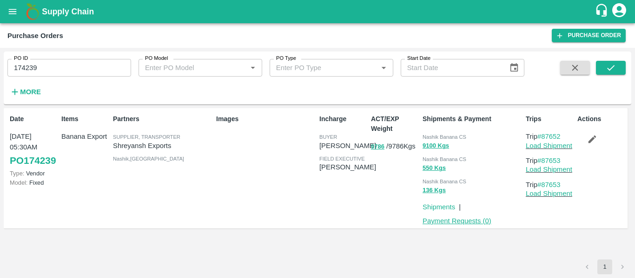
click at [470, 218] on link "Payment Requests ( 0 )" at bounding box center [456, 220] width 69 height 7
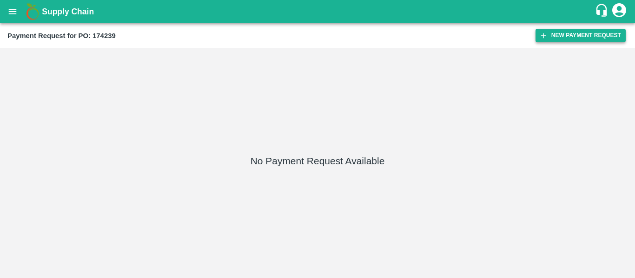
click at [594, 38] on button "New Payment Request" at bounding box center [580, 35] width 90 height 13
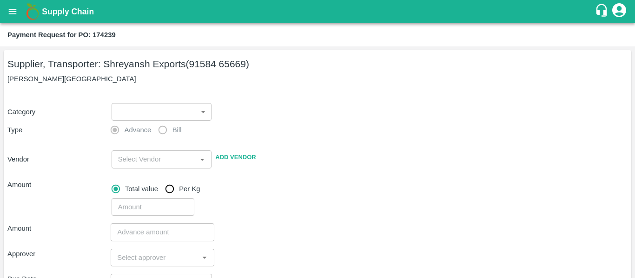
click at [174, 111] on body "Supply Chain Payment Request for PO: 174239 Supplier, Transporter: [PERSON_NAME…" at bounding box center [317, 139] width 635 height 278
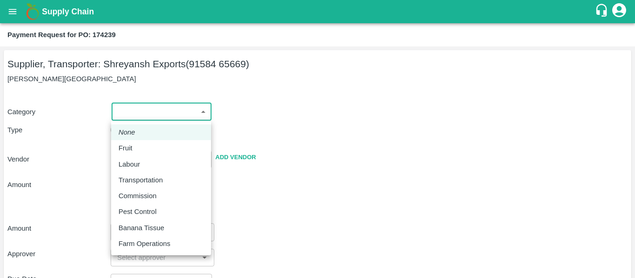
click at [141, 148] on div "Fruit" at bounding box center [161, 148] width 85 height 10
type input "1"
type input "[PERSON_NAME] Exports - 91584 65669(Supplier, Transporter)"
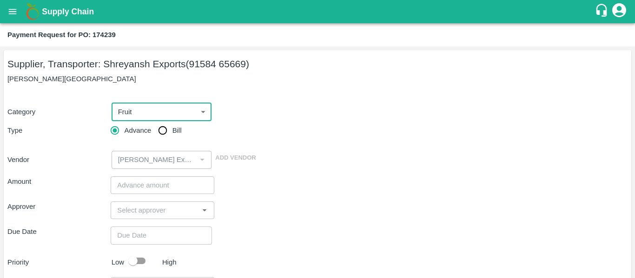
click at [163, 135] on input "Bill" at bounding box center [162, 130] width 19 height 19
radio input "true"
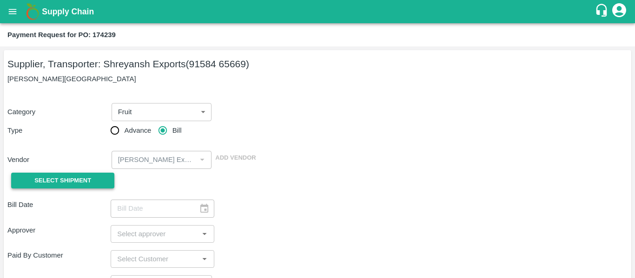
click at [97, 178] on button "Select Shipment" at bounding box center [62, 181] width 103 height 16
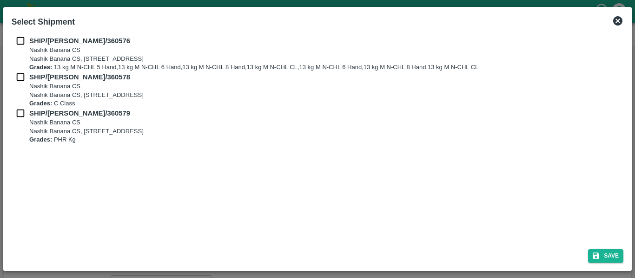
click at [26, 44] on input "checkbox" at bounding box center [21, 41] width 18 height 10
checkbox input "true"
click at [26, 81] on input "checkbox" at bounding box center [21, 77] width 18 height 10
checkbox input "true"
click at [26, 112] on input "checkbox" at bounding box center [21, 113] width 18 height 10
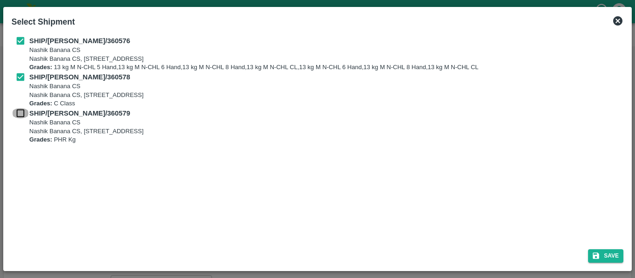
checkbox input "true"
click at [609, 261] on button "Save" at bounding box center [605, 256] width 35 height 13
type input "[DATE]"
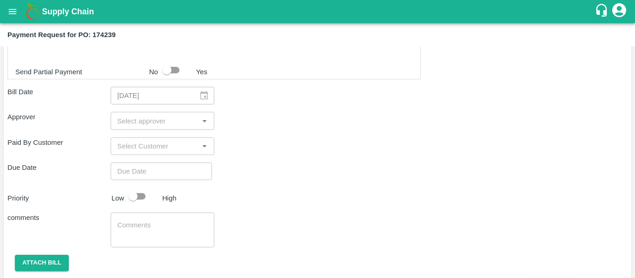
scroll to position [532, 0]
click at [137, 115] on input "input" at bounding box center [154, 120] width 82 height 12
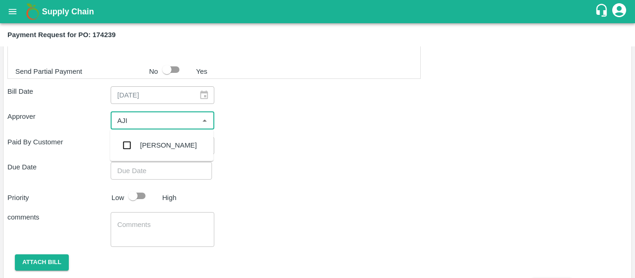
type input "AJIT"
click at [142, 147] on div "[PERSON_NAME]" at bounding box center [168, 145] width 57 height 10
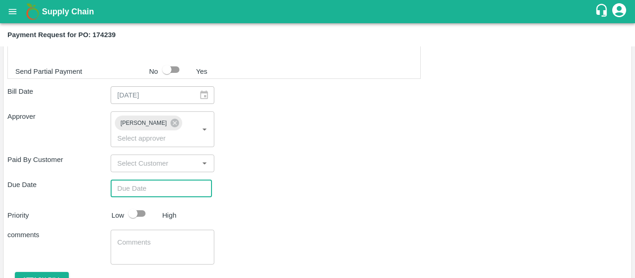
type input "DD/MM/YYYY hh:mm aa"
click at [150, 180] on input "DD/MM/YYYY hh:mm aa" at bounding box center [158, 189] width 95 height 18
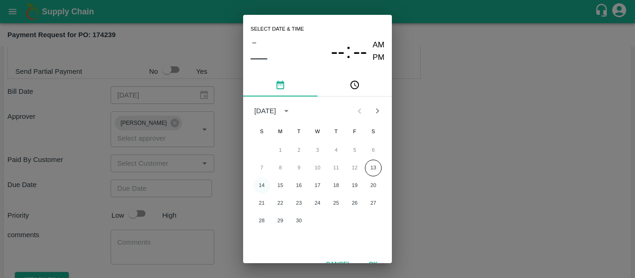
click at [264, 185] on button "14" at bounding box center [261, 186] width 17 height 17
type input "[DATE] 12:00 AM"
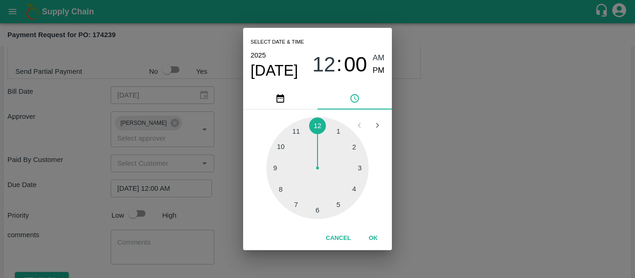
click at [412, 175] on div "Select date & time [DATE] 12 : 00 AM PM 1 2 3 4 5 6 7 8 9 10 11 12 Cancel OK" at bounding box center [317, 139] width 635 height 278
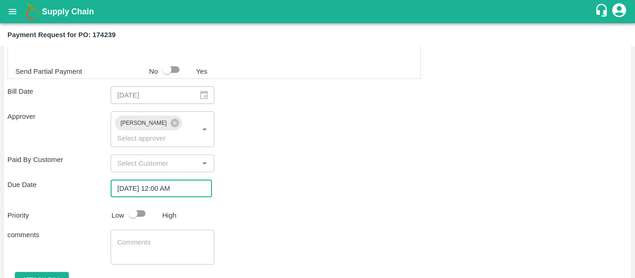
click at [143, 205] on input "checkbox" at bounding box center [132, 214] width 53 height 18
checkbox input "true"
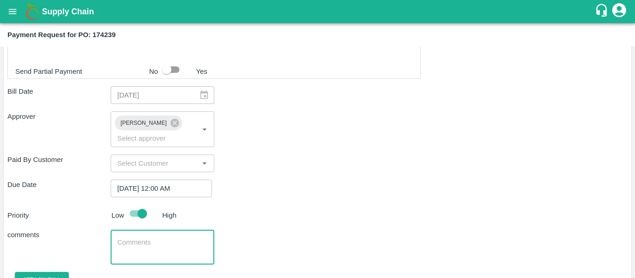
click at [152, 238] on textarea at bounding box center [162, 248] width 90 height 20
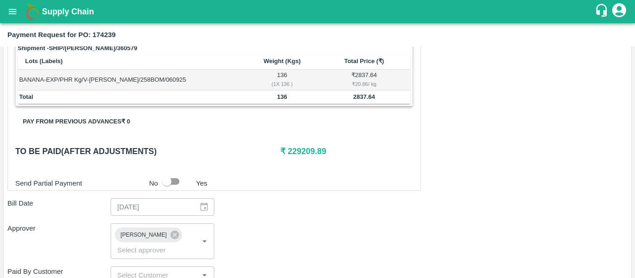
scroll to position [565, 0]
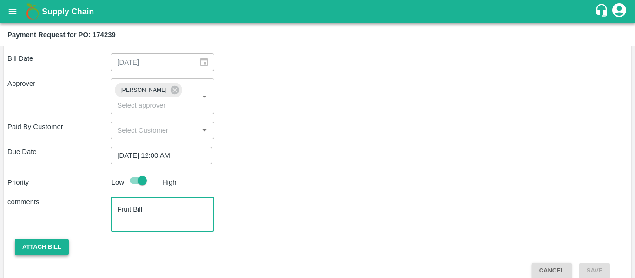
type textarea "Fruit Bill"
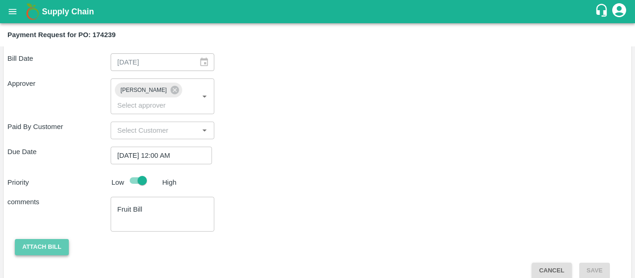
click at [58, 239] on button "Attach bill" at bounding box center [42, 247] width 54 height 16
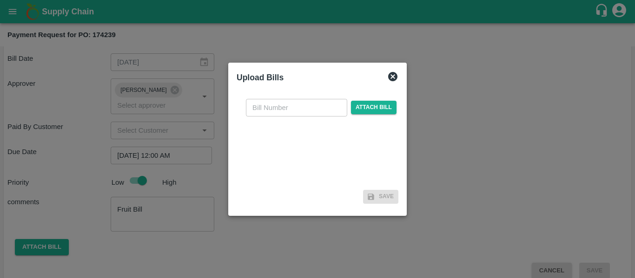
click at [346, 111] on div "​ Attach bill" at bounding box center [321, 108] width 154 height 18
click at [364, 106] on span "Attach bill" at bounding box center [374, 107] width 46 height 13
click at [0, 0] on input "Attach bill" at bounding box center [0, 0] width 0 height 0
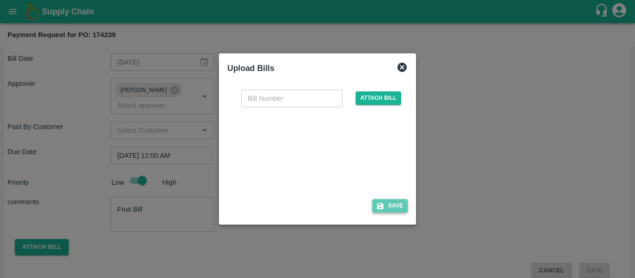
click at [389, 206] on button "Save" at bounding box center [389, 205] width 35 height 13
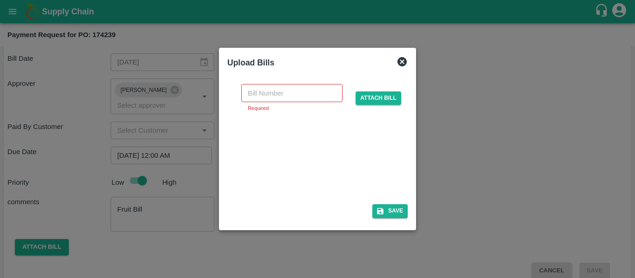
click at [310, 143] on div at bounding box center [315, 155] width 139 height 49
click at [263, 92] on input "text" at bounding box center [291, 93] width 101 height 18
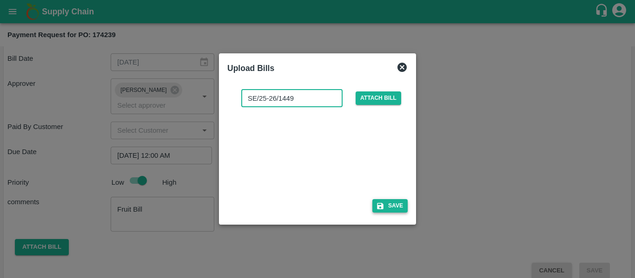
type input "SE/25-26/1449"
click at [382, 210] on icon "button" at bounding box center [380, 206] width 8 height 8
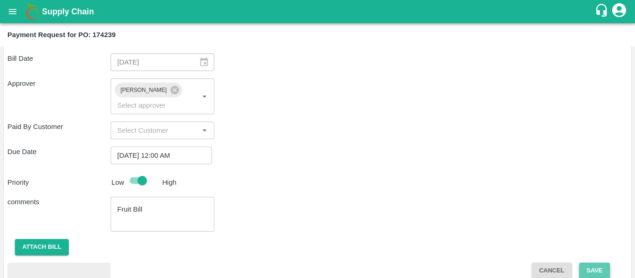
click at [591, 263] on button "Save" at bounding box center [594, 271] width 31 height 16
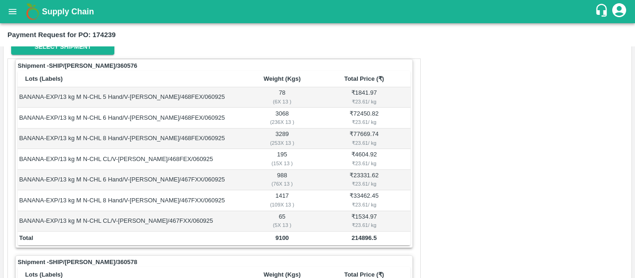
scroll to position [0, 0]
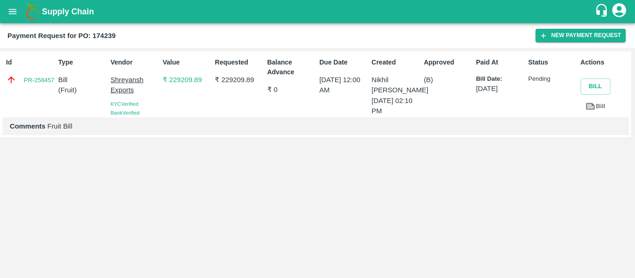
click at [8, 7] on icon "open drawer" at bounding box center [12, 12] width 10 height 10
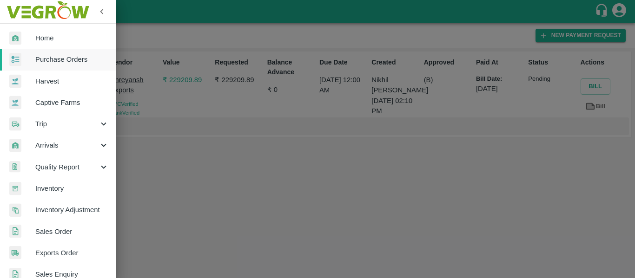
click at [50, 58] on span "Purchase Orders" at bounding box center [71, 59] width 73 height 10
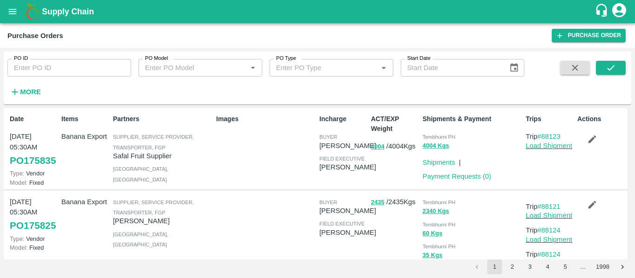
click at [49, 67] on input "PO ID" at bounding box center [69, 68] width 124 height 18
paste input "174205"
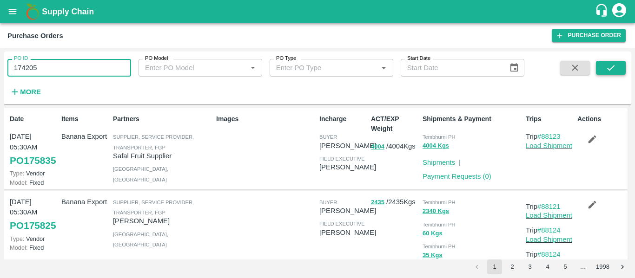
type input "174205"
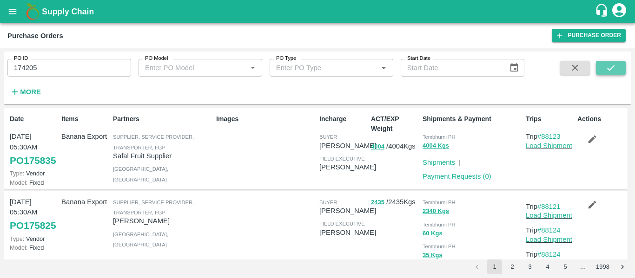
click at [608, 75] on button "submit" at bounding box center [611, 68] width 30 height 14
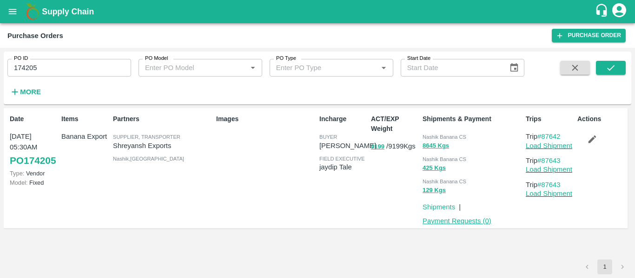
click at [432, 223] on link "Payment Requests ( 0 )" at bounding box center [456, 220] width 69 height 7
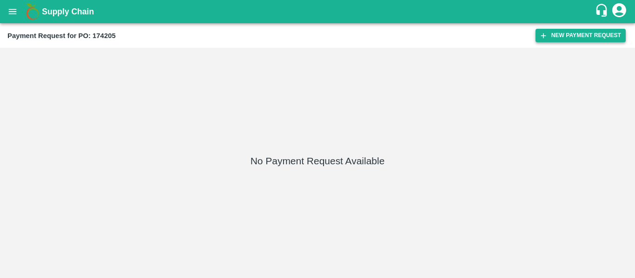
click at [561, 38] on button "New Payment Request" at bounding box center [580, 35] width 90 height 13
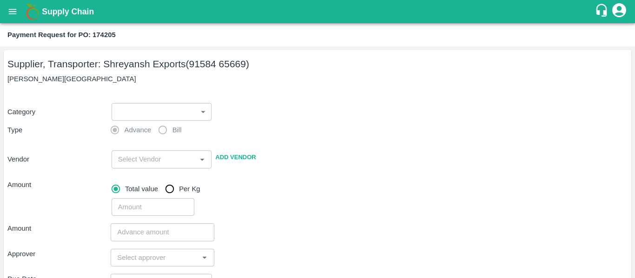
click at [133, 112] on body "Supply Chain Payment Request for PO: 174205 Supplier, Transporter: [PERSON_NAME…" at bounding box center [317, 139] width 635 height 278
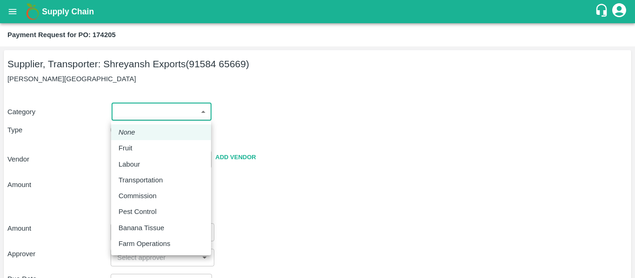
click at [127, 151] on p "Fruit" at bounding box center [126, 148] width 14 height 10
type input "1"
type input "[PERSON_NAME] Exports - 91584 65669(Supplier, Transporter)"
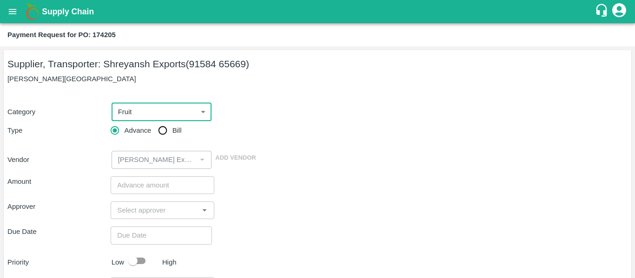
click at [166, 133] on input "Bill" at bounding box center [162, 130] width 19 height 19
radio input "true"
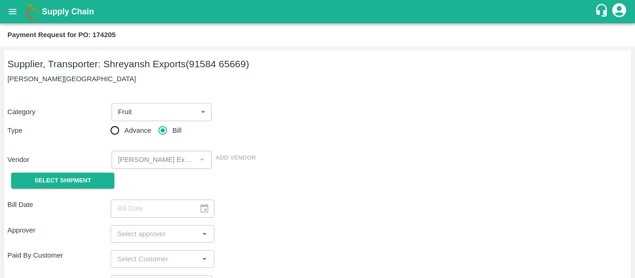
click at [94, 160] on p "Vendor" at bounding box center [57, 160] width 100 height 10
click at [69, 183] on span "Select Shipment" at bounding box center [62, 181] width 57 height 11
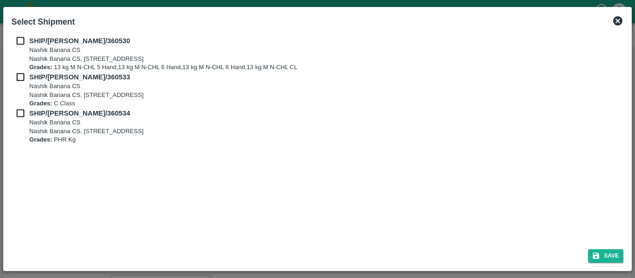
click at [9, 43] on div "SHIP/[PERSON_NAME]/360530 Nashik Banana CS Nashik Banana CS, Gat No. 314/2/1, A…" at bounding box center [317, 137] width 619 height 210
click at [23, 43] on input "checkbox" at bounding box center [21, 41] width 18 height 10
checkbox input "true"
click at [21, 82] on input "checkbox" at bounding box center [21, 77] width 18 height 10
checkbox input "true"
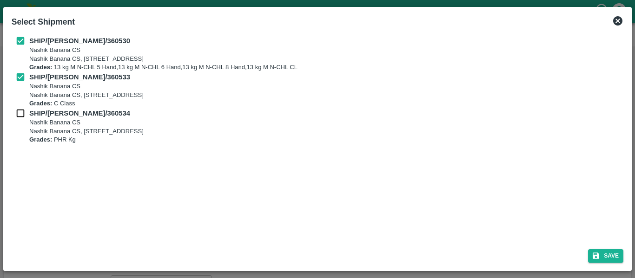
click at [25, 117] on input "checkbox" at bounding box center [21, 113] width 18 height 10
checkbox input "true"
click at [618, 253] on button "Save" at bounding box center [605, 256] width 35 height 13
type input "[DATE]"
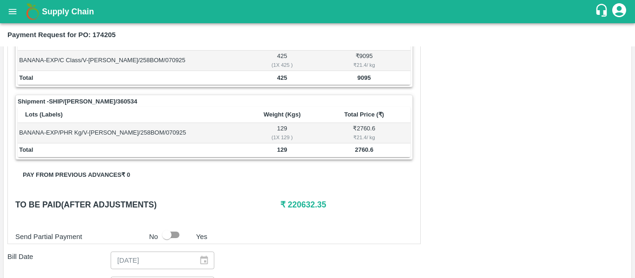
scroll to position [498, 0]
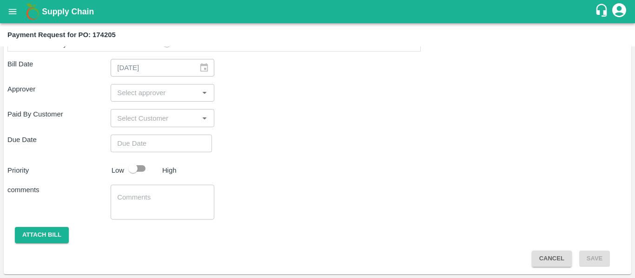
click at [132, 97] on input "input" at bounding box center [154, 93] width 82 height 12
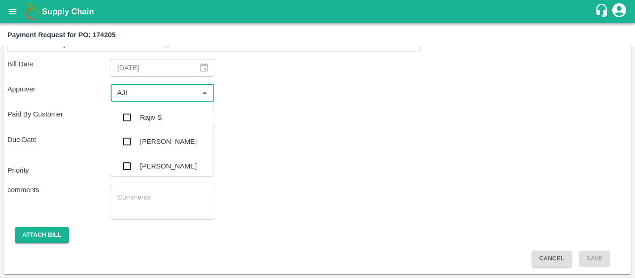
type input "AJIT"
click at [143, 119] on div "[PERSON_NAME]" at bounding box center [168, 117] width 57 height 10
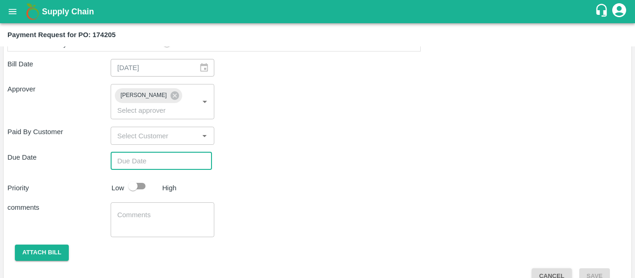
type input "DD/MM/YYYY hh:mm aa"
click at [154, 152] on input "DD/MM/YYYY hh:mm aa" at bounding box center [158, 161] width 95 height 18
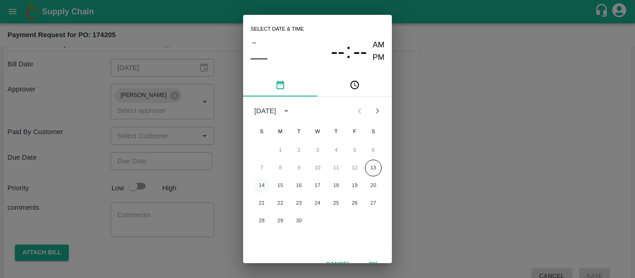
click at [259, 187] on button "14" at bounding box center [261, 186] width 17 height 17
type input "[DATE] 12:00 AM"
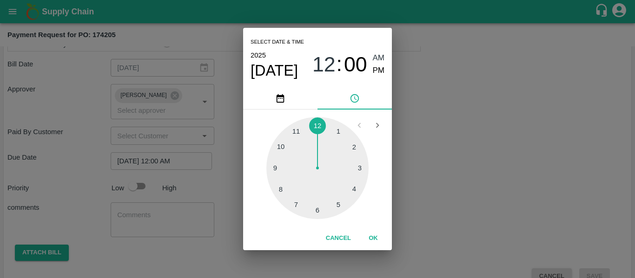
click at [418, 182] on div "Select date & time [DATE] 12 : 00 AM PM 1 2 3 4 5 6 7 8 9 10 11 12 Cancel OK" at bounding box center [317, 139] width 635 height 278
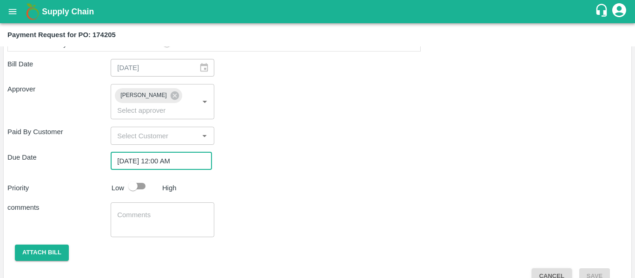
click at [147, 178] on input "checkbox" at bounding box center [132, 187] width 53 height 18
checkbox input "true"
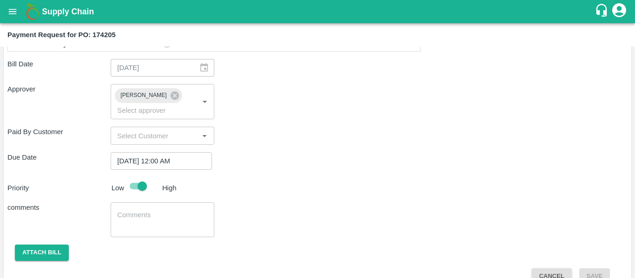
click at [152, 211] on textarea at bounding box center [162, 221] width 90 height 20
type textarea "Fruit Bill"
click at [63, 245] on button "Attach bill" at bounding box center [42, 253] width 54 height 16
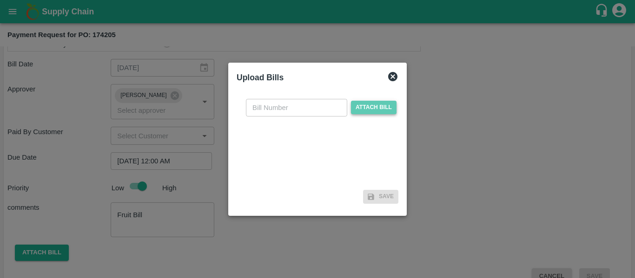
click at [374, 103] on span "Attach bill" at bounding box center [374, 107] width 46 height 13
click at [0, 0] on input "Attach bill" at bounding box center [0, 0] width 0 height 0
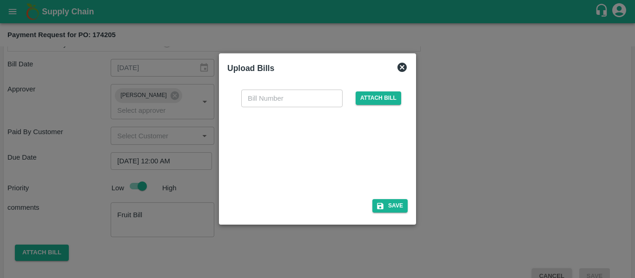
click at [316, 159] on div at bounding box center [315, 150] width 139 height 49
click at [286, 101] on input "text" at bounding box center [291, 99] width 101 height 18
type input "SE/25-26/1452"
click at [389, 205] on button "Save" at bounding box center [389, 205] width 35 height 13
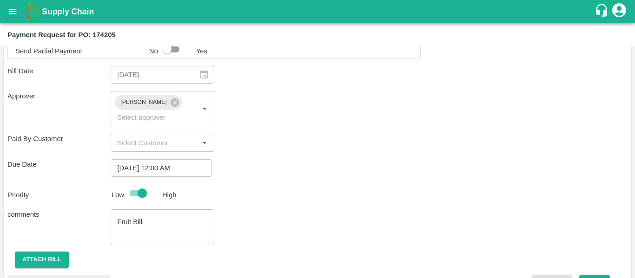
scroll to position [552, 0]
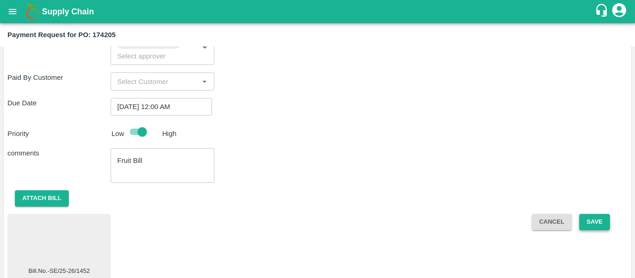
click at [600, 214] on button "Save" at bounding box center [594, 222] width 31 height 16
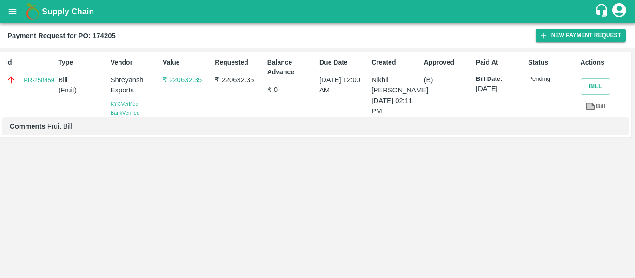
click at [17, 10] on icon "open drawer" at bounding box center [12, 12] width 10 height 10
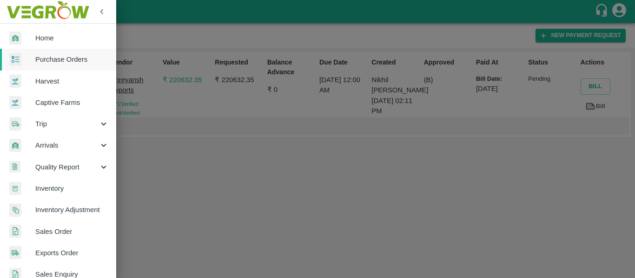
click at [54, 61] on span "Purchase Orders" at bounding box center [71, 59] width 73 height 10
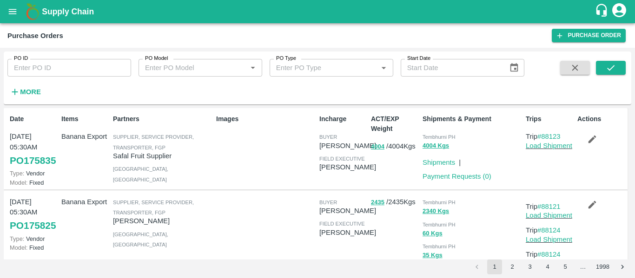
click at [64, 78] on div "PO ID PO ID PO Model PO Model   * PO Type PO Type   * Start Date Start Date More" at bounding box center [262, 76] width 524 height 48
click at [43, 72] on input "PO ID" at bounding box center [69, 68] width 124 height 18
paste input "174251"
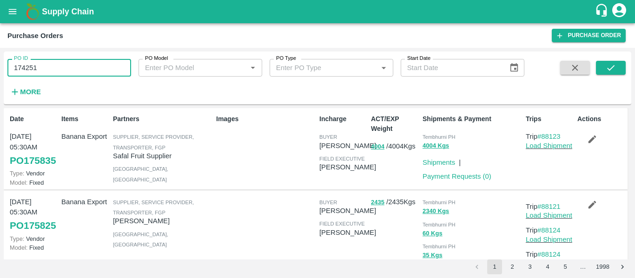
type input "174251"
click at [594, 69] on div at bounding box center [600, 80] width 52 height 38
click at [595, 68] on div at bounding box center [600, 80] width 52 height 38
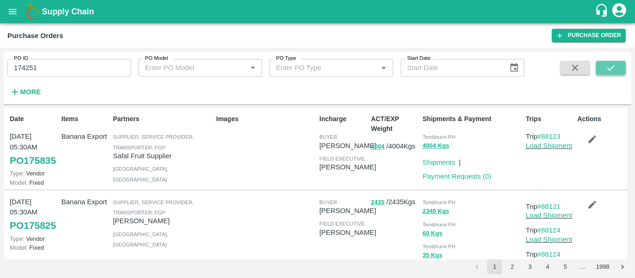
click at [600, 67] on button "submit" at bounding box center [611, 68] width 30 height 14
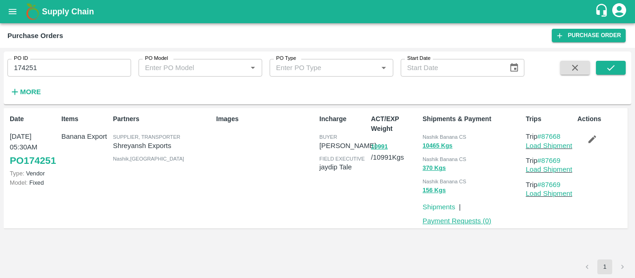
click at [449, 221] on link "Payment Requests ( 0 )" at bounding box center [456, 220] width 69 height 7
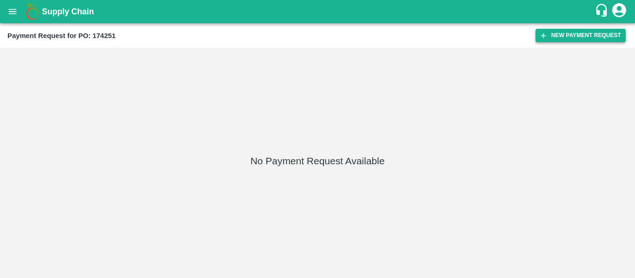
click at [584, 40] on button "New Payment Request" at bounding box center [580, 35] width 90 height 13
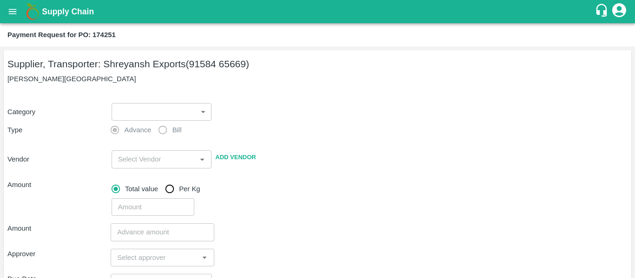
click at [160, 113] on body "Supply Chain Payment Request for PO: 174251 Supplier, Transporter: Shreyansh Ex…" at bounding box center [317, 139] width 635 height 278
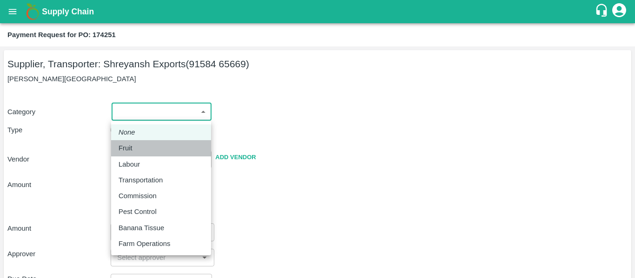
click at [141, 146] on div "Fruit" at bounding box center [161, 148] width 85 height 10
type input "1"
type input "[PERSON_NAME] Exports - 91584 65669(Supplier, Transporter)"
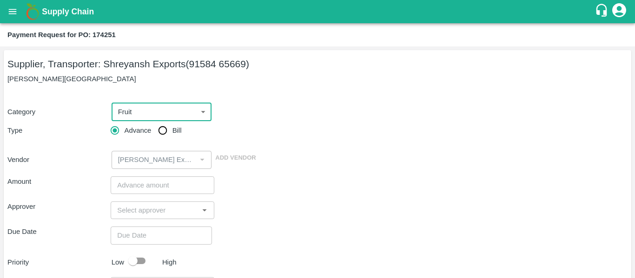
click at [167, 129] on input "Bill" at bounding box center [162, 130] width 19 height 19
radio input "true"
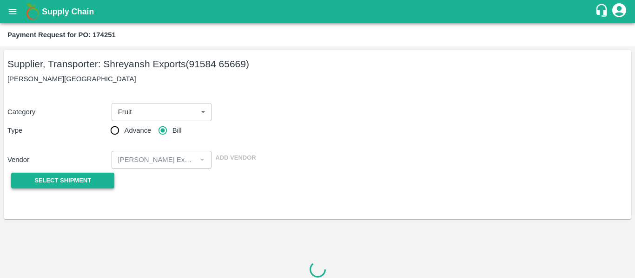
click at [96, 177] on button "Select Shipment" at bounding box center [62, 181] width 103 height 16
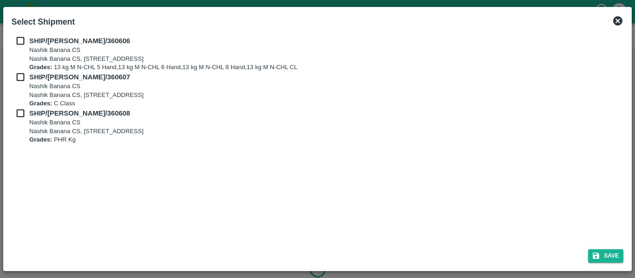
click at [23, 40] on input "checkbox" at bounding box center [21, 41] width 18 height 10
checkbox input "true"
click at [23, 79] on input "checkbox" at bounding box center [21, 77] width 18 height 10
checkbox input "true"
click at [26, 112] on input "checkbox" at bounding box center [21, 113] width 18 height 10
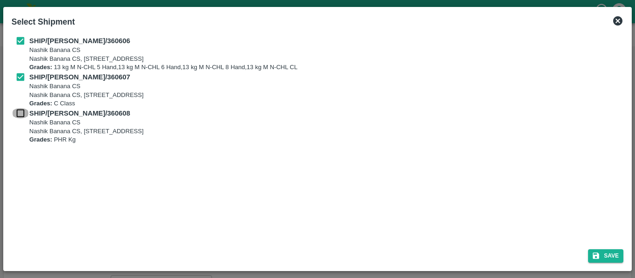
checkbox input "true"
click at [624, 256] on div "Save" at bounding box center [317, 254] width 619 height 25
click at [615, 257] on button "Save" at bounding box center [605, 256] width 35 height 13
type input "08/09/2025"
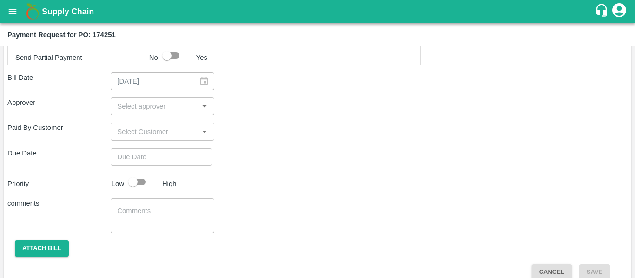
scroll to position [484, 0]
click at [135, 102] on input "input" at bounding box center [154, 106] width 82 height 12
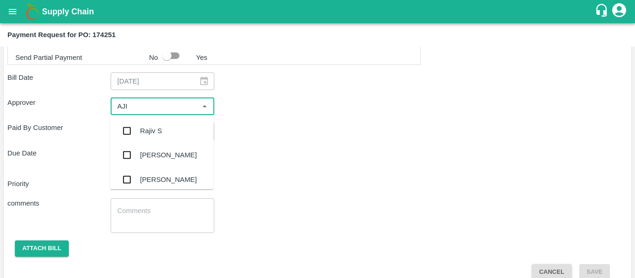
type input "AJIT"
click at [139, 127] on div "[PERSON_NAME]" at bounding box center [161, 131] width 103 height 24
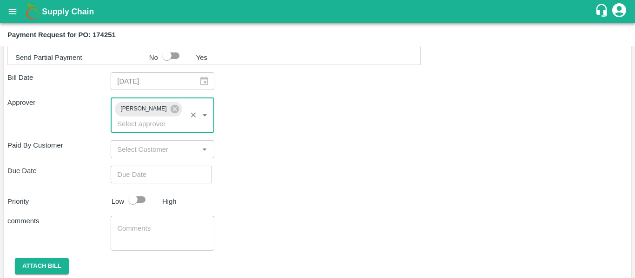
type input "DD/MM/YYYY hh:mm aa"
click at [149, 166] on input "DD/MM/YYYY hh:mm aa" at bounding box center [158, 175] width 95 height 18
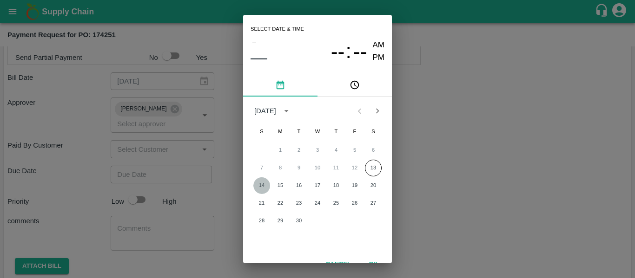
click at [264, 185] on button "14" at bounding box center [261, 186] width 17 height 17
type input "[DATE] 12:00 AM"
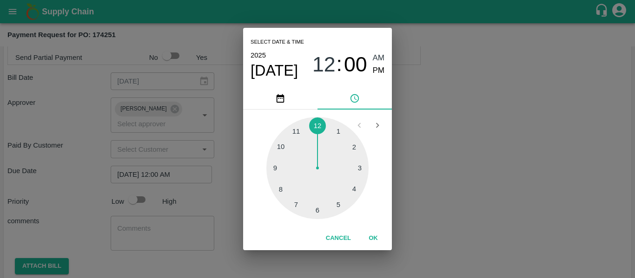
click at [461, 175] on div "Select date & time [DATE] 12 : 00 AM PM 1 2 3 4 5 6 7 8 9 10 11 12 Cancel OK" at bounding box center [317, 139] width 635 height 278
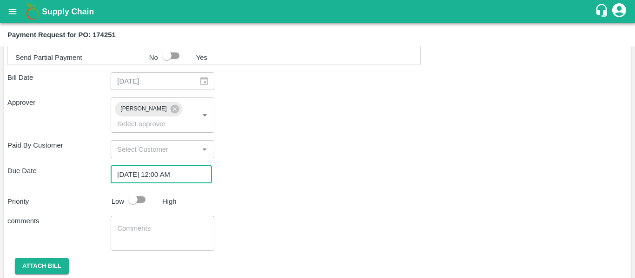
click at [141, 191] on input "checkbox" at bounding box center [132, 200] width 53 height 18
checkbox input "true"
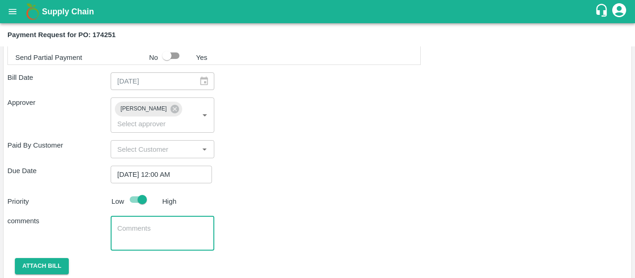
click at [153, 228] on textarea at bounding box center [162, 234] width 90 height 20
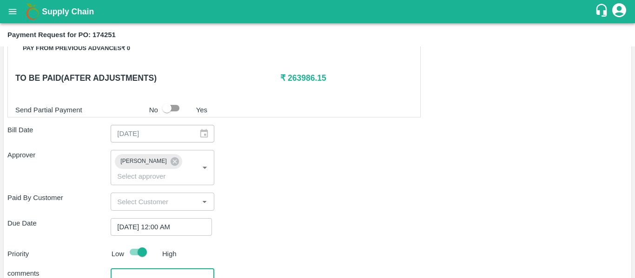
scroll to position [503, 0]
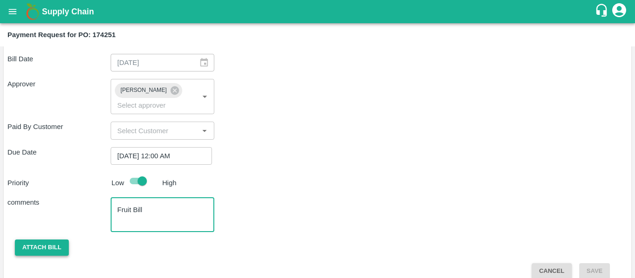
type textarea "Fruit Bill"
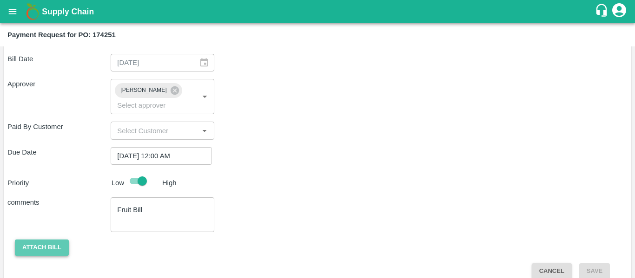
click at [61, 240] on button "Attach bill" at bounding box center [42, 248] width 54 height 16
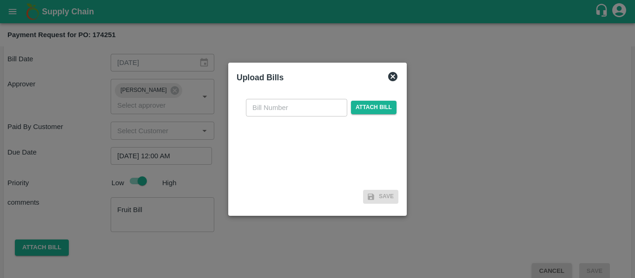
click at [342, 113] on input "text" at bounding box center [296, 108] width 101 height 18
click at [366, 109] on span "Attach bill" at bounding box center [374, 107] width 46 height 13
click at [0, 0] on input "Attach bill" at bounding box center [0, 0] width 0 height 0
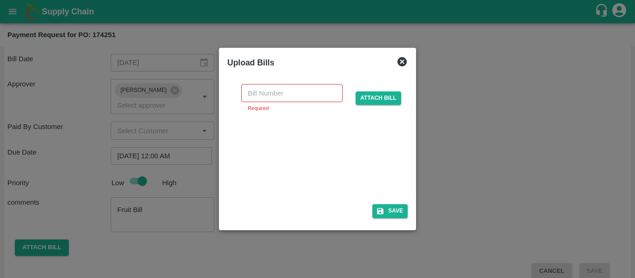
click at [331, 160] on div at bounding box center [315, 155] width 139 height 49
click at [278, 95] on input "text" at bounding box center [291, 93] width 101 height 18
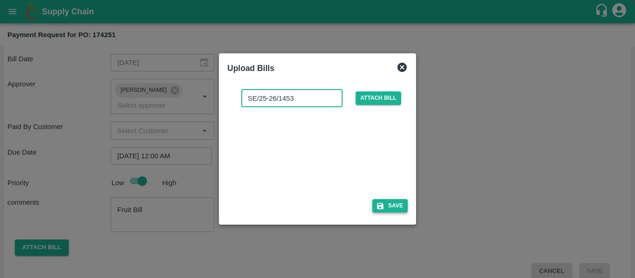
type input "SE/25-26/1453"
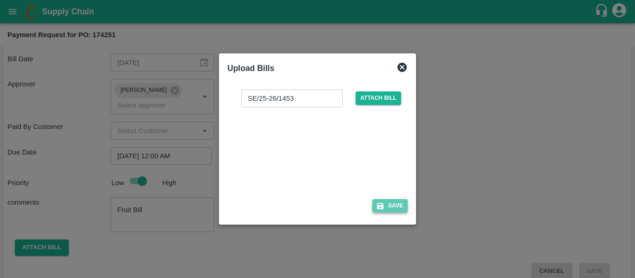
click at [393, 200] on button "Save" at bounding box center [389, 205] width 35 height 13
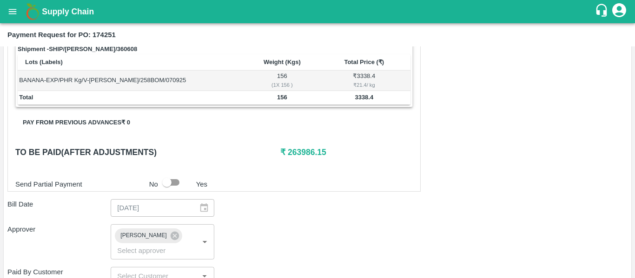
scroll to position [552, 0]
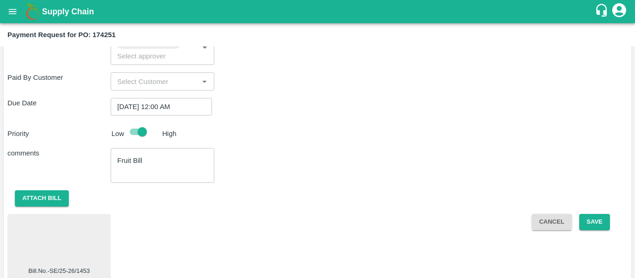
click at [612, 214] on div "Cancel Save" at bounding box center [575, 247] width 103 height 66
click at [610, 214] on div "Cancel Save" at bounding box center [575, 247] width 103 height 66
click at [599, 214] on button "Save" at bounding box center [594, 222] width 31 height 16
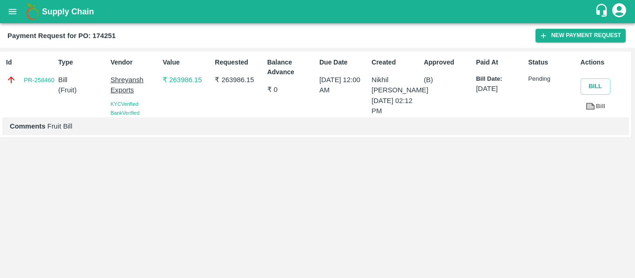
click at [9, 9] on icon "open drawer" at bounding box center [12, 12] width 10 height 10
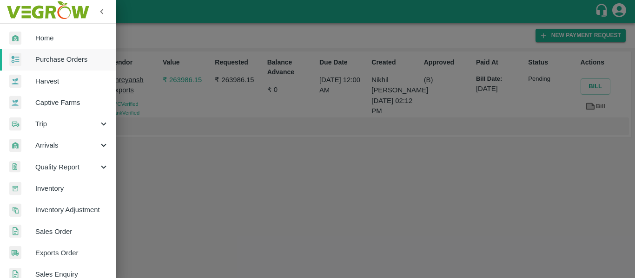
click at [51, 60] on span "Purchase Orders" at bounding box center [71, 59] width 73 height 10
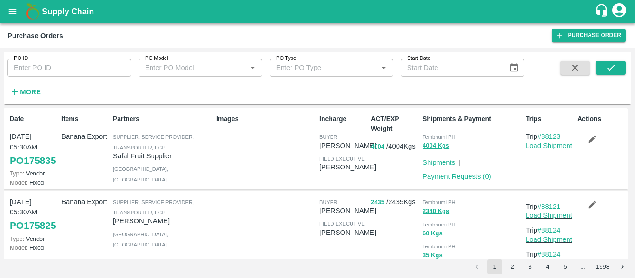
click at [78, 79] on div "PO ID PO ID PO Model PO Model   * PO Type PO Type   * Start Date Start Date More" at bounding box center [262, 76] width 524 height 48
click at [36, 75] on input "PO ID" at bounding box center [69, 68] width 124 height 18
paste input "174486"
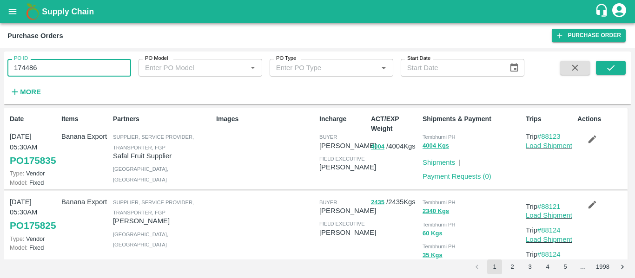
type input "174486"
click at [627, 66] on div "PO ID 174486 PO ID PO Model PO Model   * PO Type PO Type   * Start Date Start D…" at bounding box center [317, 78] width 627 height 46
click at [623, 66] on button "submit" at bounding box center [611, 68] width 30 height 14
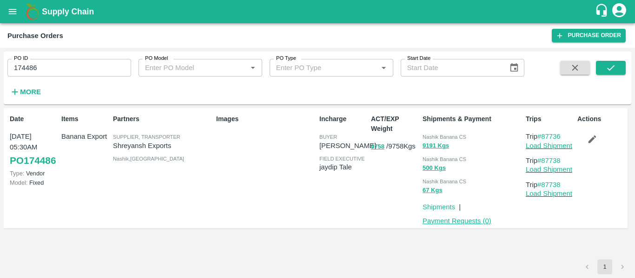
click at [455, 222] on link "Payment Requests ( 0 )" at bounding box center [456, 220] width 69 height 7
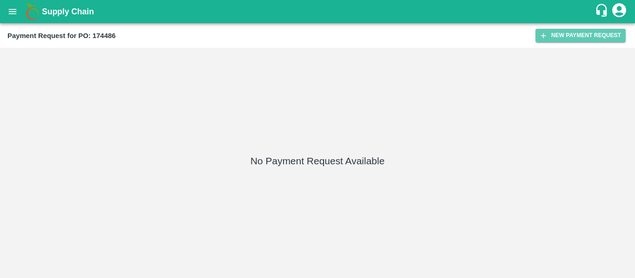
click at [561, 31] on button "New Payment Request" at bounding box center [580, 35] width 90 height 13
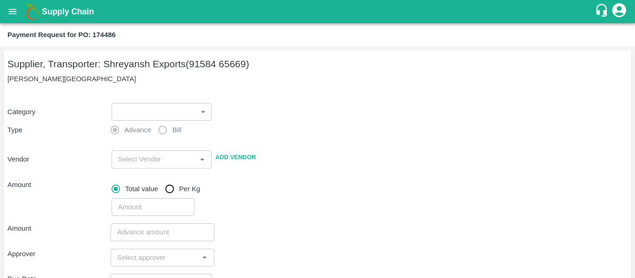
click at [129, 111] on body "Supply Chain Payment Request for PO: 174486 Supplier, Transporter: [PERSON_NAME…" at bounding box center [317, 139] width 635 height 278
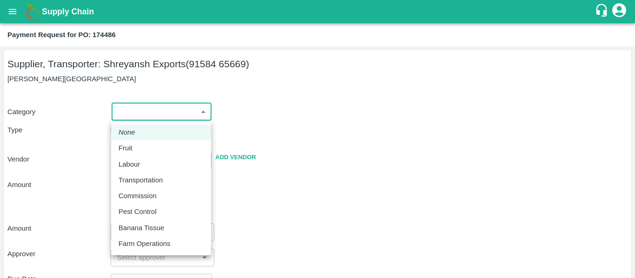
click at [136, 147] on div "Fruit" at bounding box center [128, 148] width 19 height 10
type input "1"
type input "[PERSON_NAME] Exports - 91584 65669(Supplier, Transporter)"
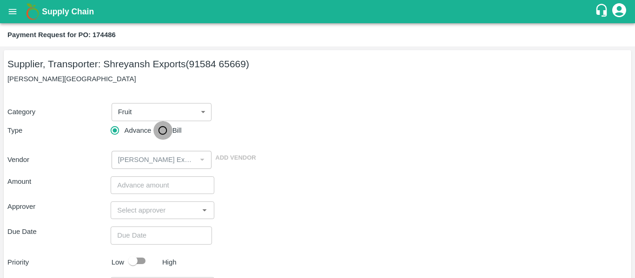
click at [165, 126] on input "Bill" at bounding box center [162, 130] width 19 height 19
radio input "true"
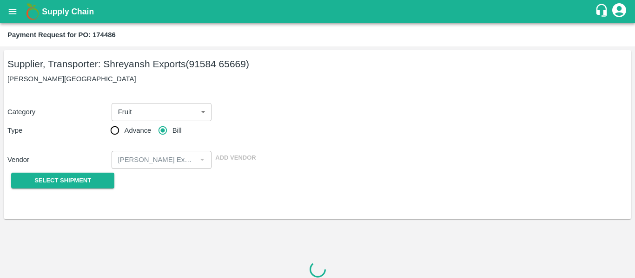
click at [61, 193] on div at bounding box center [317, 269] width 620 height 154
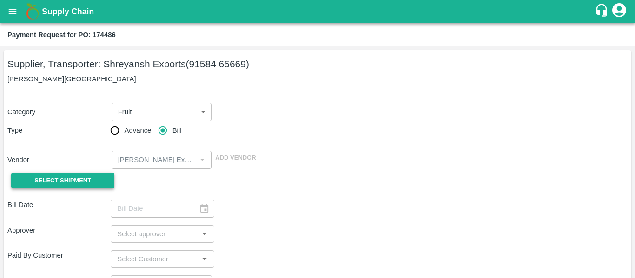
click at [66, 186] on button "Select Shipment" at bounding box center [62, 181] width 103 height 16
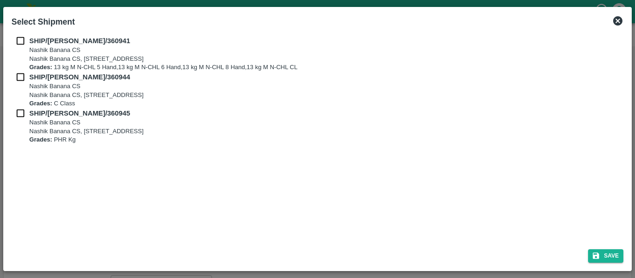
click at [34, 46] on p "Nashik Banana CS" at bounding box center [163, 50] width 268 height 9
click at [13, 37] on input "checkbox" at bounding box center [21, 41] width 18 height 10
checkbox input "true"
click at [26, 83] on div "SHIP/[PERSON_NAME]/360944 [STREET_ADDRESS] Grades: C Class" at bounding box center [318, 90] width 612 height 36
click at [24, 78] on input "checkbox" at bounding box center [21, 77] width 18 height 10
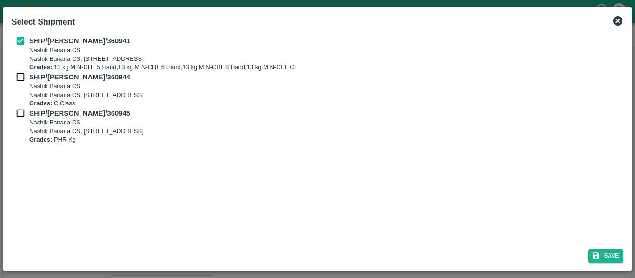
checkbox input "true"
click at [24, 112] on input "checkbox" at bounding box center [21, 113] width 18 height 10
checkbox input "true"
click at [600, 261] on button "Save" at bounding box center [605, 256] width 35 height 13
type input "[DATE]"
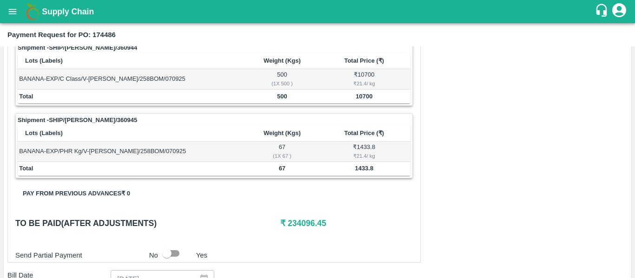
scroll to position [498, 0]
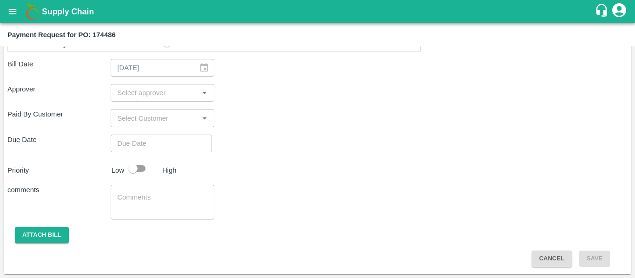
click at [145, 96] on input "input" at bounding box center [154, 93] width 82 height 12
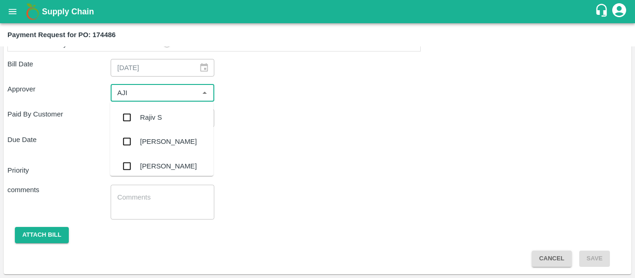
type input "AJIT"
click at [148, 119] on div "[PERSON_NAME]" at bounding box center [168, 117] width 57 height 10
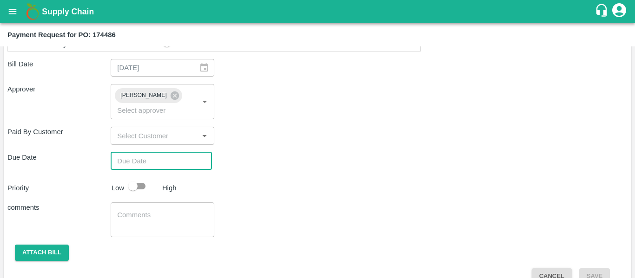
type input "DD/MM/YYYY hh:mm aa"
click at [155, 152] on input "DD/MM/YYYY hh:mm aa" at bounding box center [158, 161] width 95 height 18
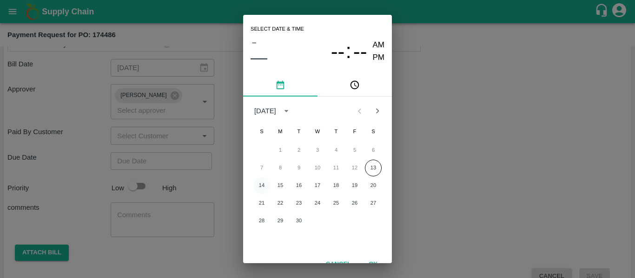
click at [260, 185] on button "14" at bounding box center [261, 186] width 17 height 17
type input "[DATE] 12:00 AM"
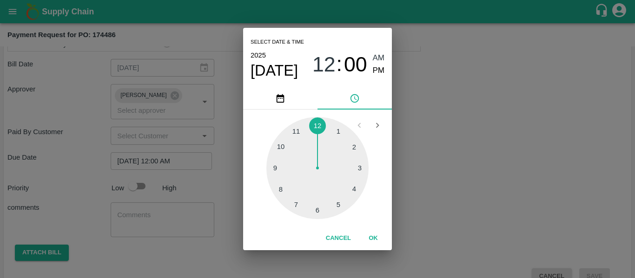
click at [482, 158] on div "Select date & time [DATE] 12 : 00 AM PM 1 2 3 4 5 6 7 8 9 10 11 12 Cancel OK" at bounding box center [317, 139] width 635 height 278
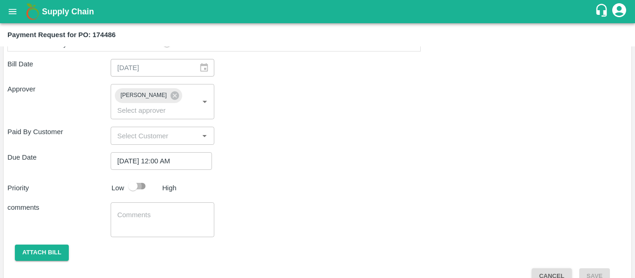
click at [145, 178] on input "checkbox" at bounding box center [132, 187] width 53 height 18
checkbox input "true"
click at [156, 211] on textarea at bounding box center [162, 221] width 90 height 20
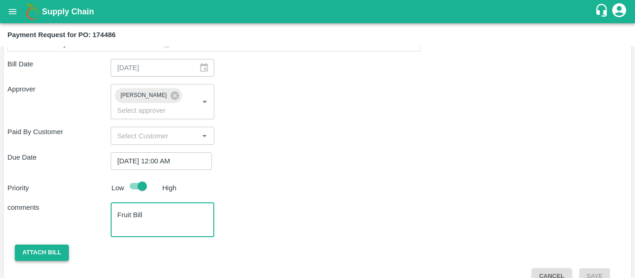
type textarea "Fruit Bill"
click at [49, 245] on button "Attach bill" at bounding box center [42, 253] width 54 height 16
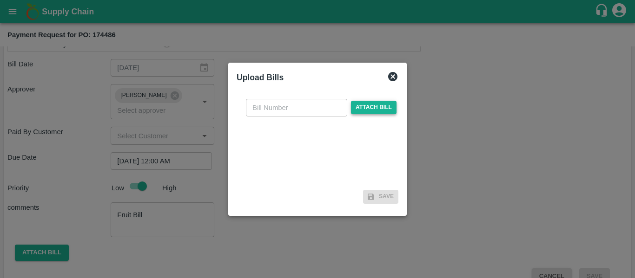
click at [357, 106] on span "Attach bill" at bounding box center [374, 107] width 46 height 13
click at [0, 0] on input "Attach bill" at bounding box center [0, 0] width 0 height 0
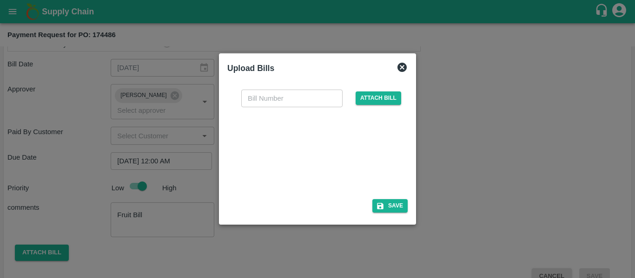
click at [271, 166] on div at bounding box center [315, 150] width 139 height 49
click at [279, 93] on input "text" at bounding box center [291, 99] width 101 height 18
type input "SE/25-26/1454"
click at [386, 205] on button "Save" at bounding box center [389, 205] width 35 height 13
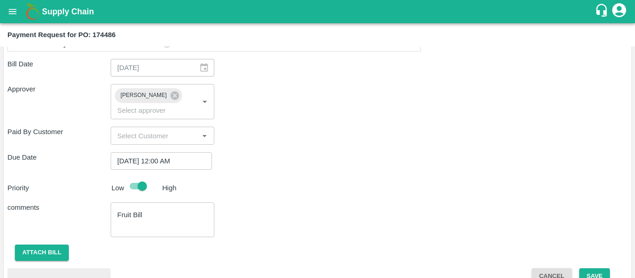
scroll to position [552, 0]
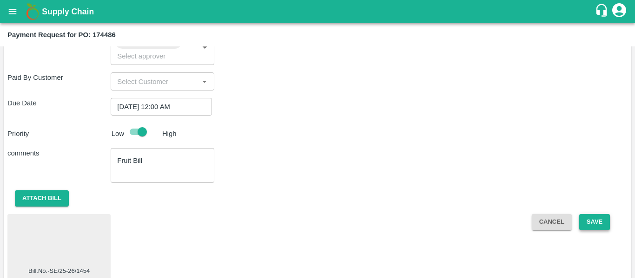
click at [579, 214] on button "Save" at bounding box center [594, 222] width 31 height 16
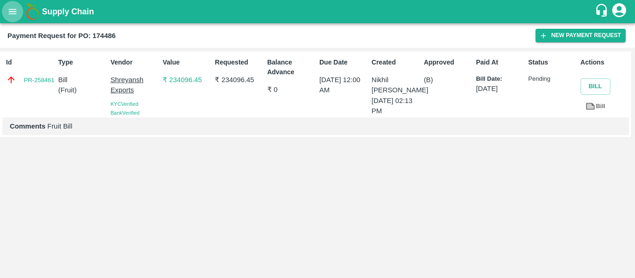
click at [12, 20] on button "open drawer" at bounding box center [12, 11] width 21 height 21
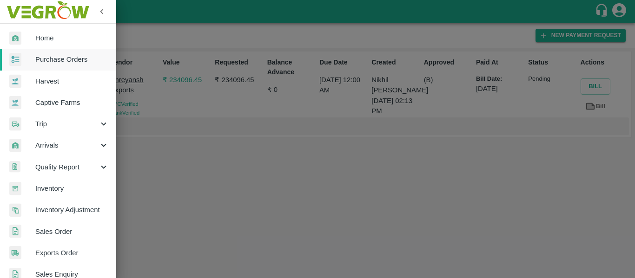
click at [52, 58] on span "Purchase Orders" at bounding box center [71, 59] width 73 height 10
